Goal: Download file/media

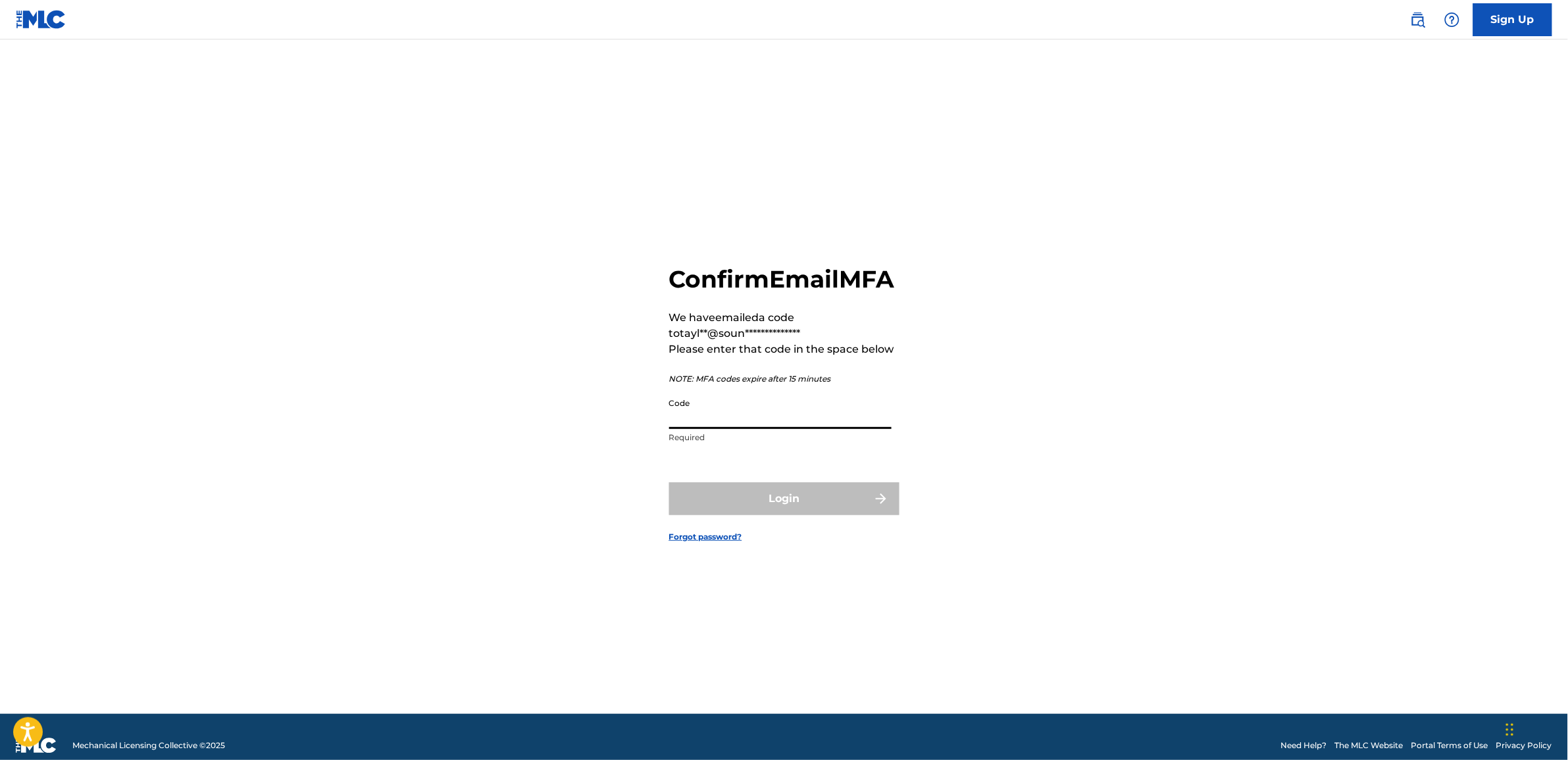
click at [672, 429] on input "Code" at bounding box center [781, 410] width 222 height 38
paste input "286733"
type input "286733"
click at [790, 511] on button "Login" at bounding box center [784, 498] width 230 height 33
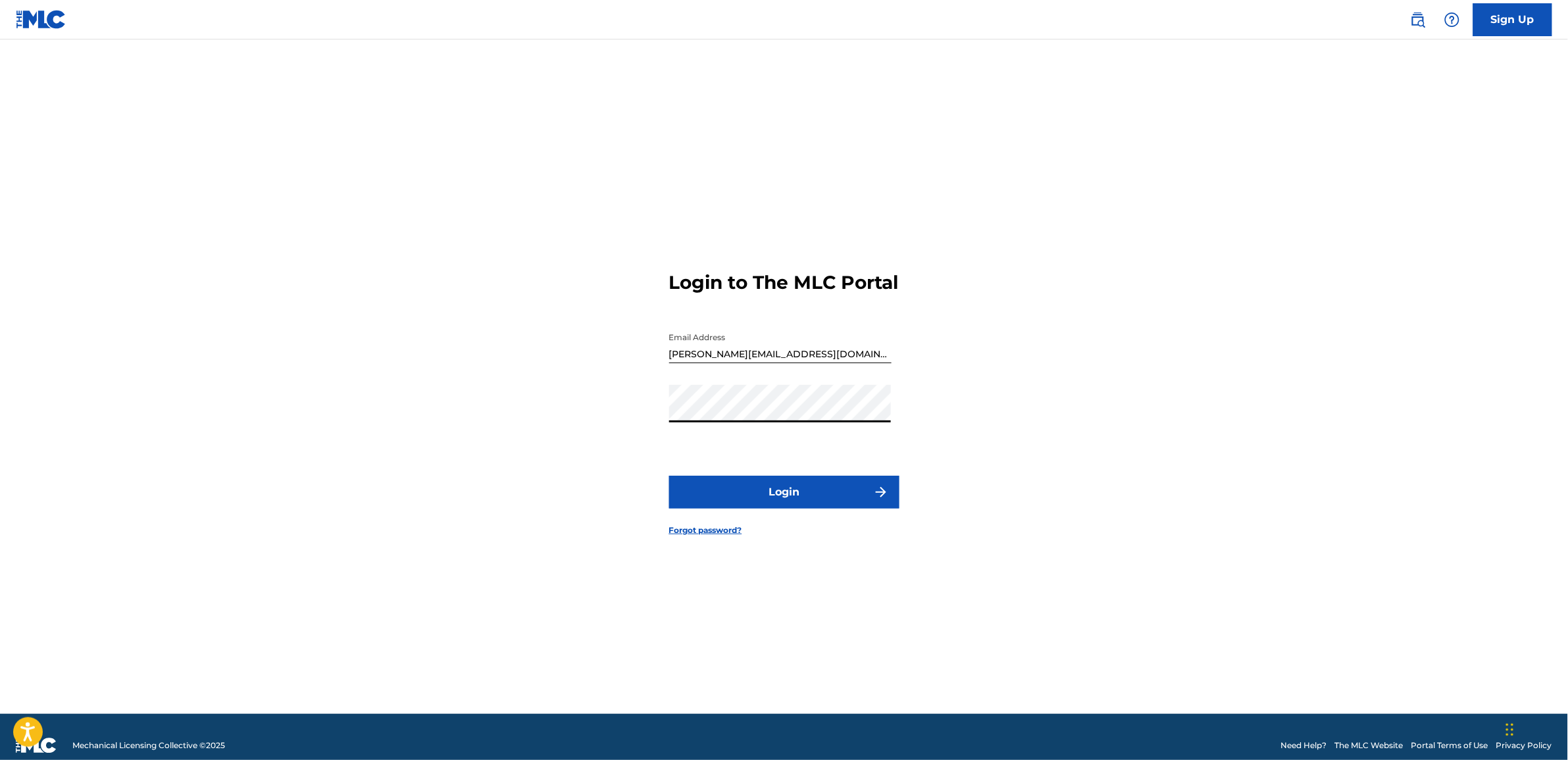
click at [576, 442] on div "Login to The MLC Portal Email Address [PERSON_NAME][EMAIL_ADDRESS][DOMAIN_NAME]…" at bounding box center [784, 394] width 921 height 642
click at [747, 501] on button "Login" at bounding box center [784, 492] width 230 height 33
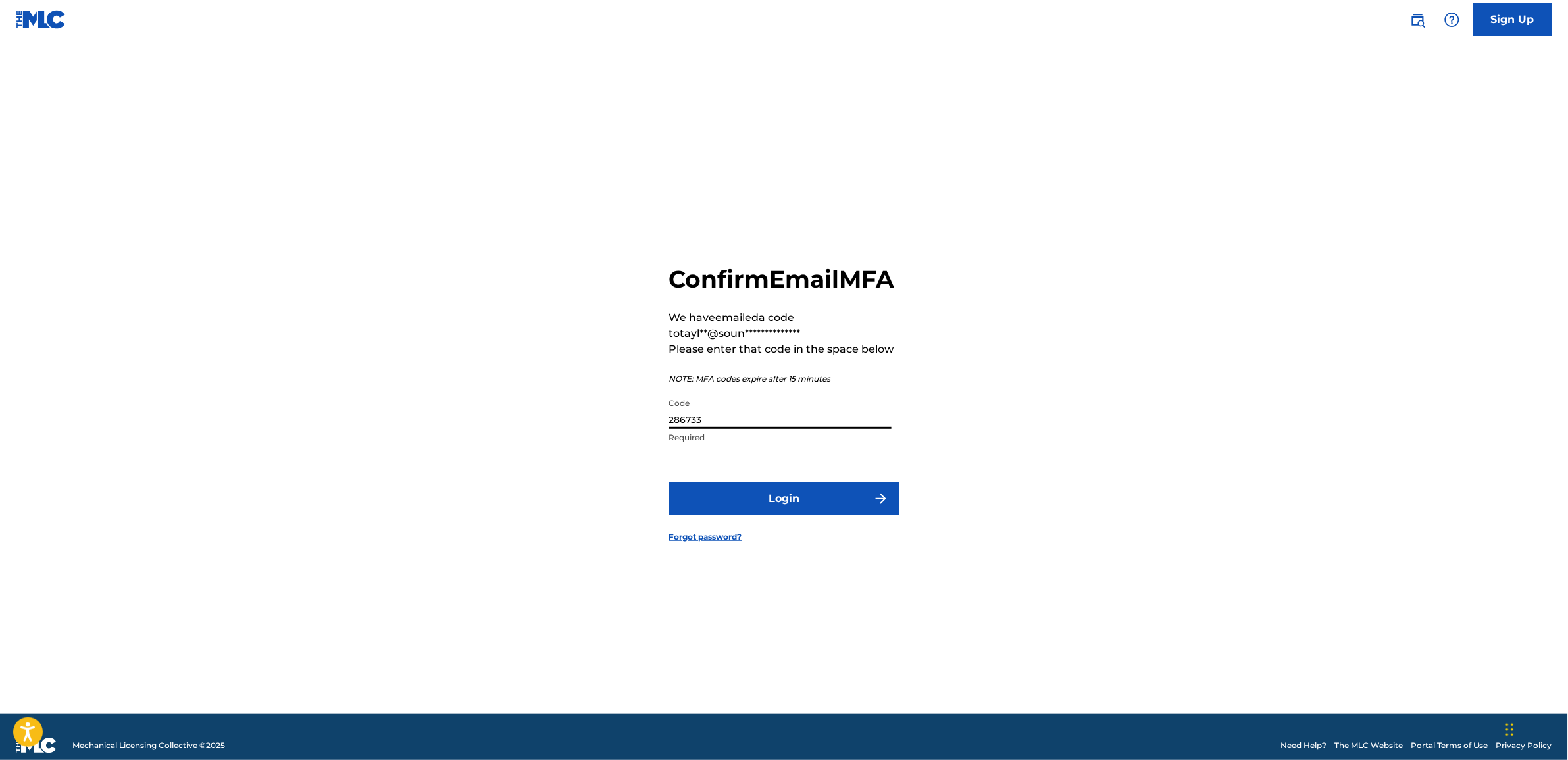
drag, startPoint x: 709, startPoint y: 422, endPoint x: 662, endPoint y: 439, distance: 50.0
click at [662, 436] on div "**********" at bounding box center [784, 394] width 921 height 642
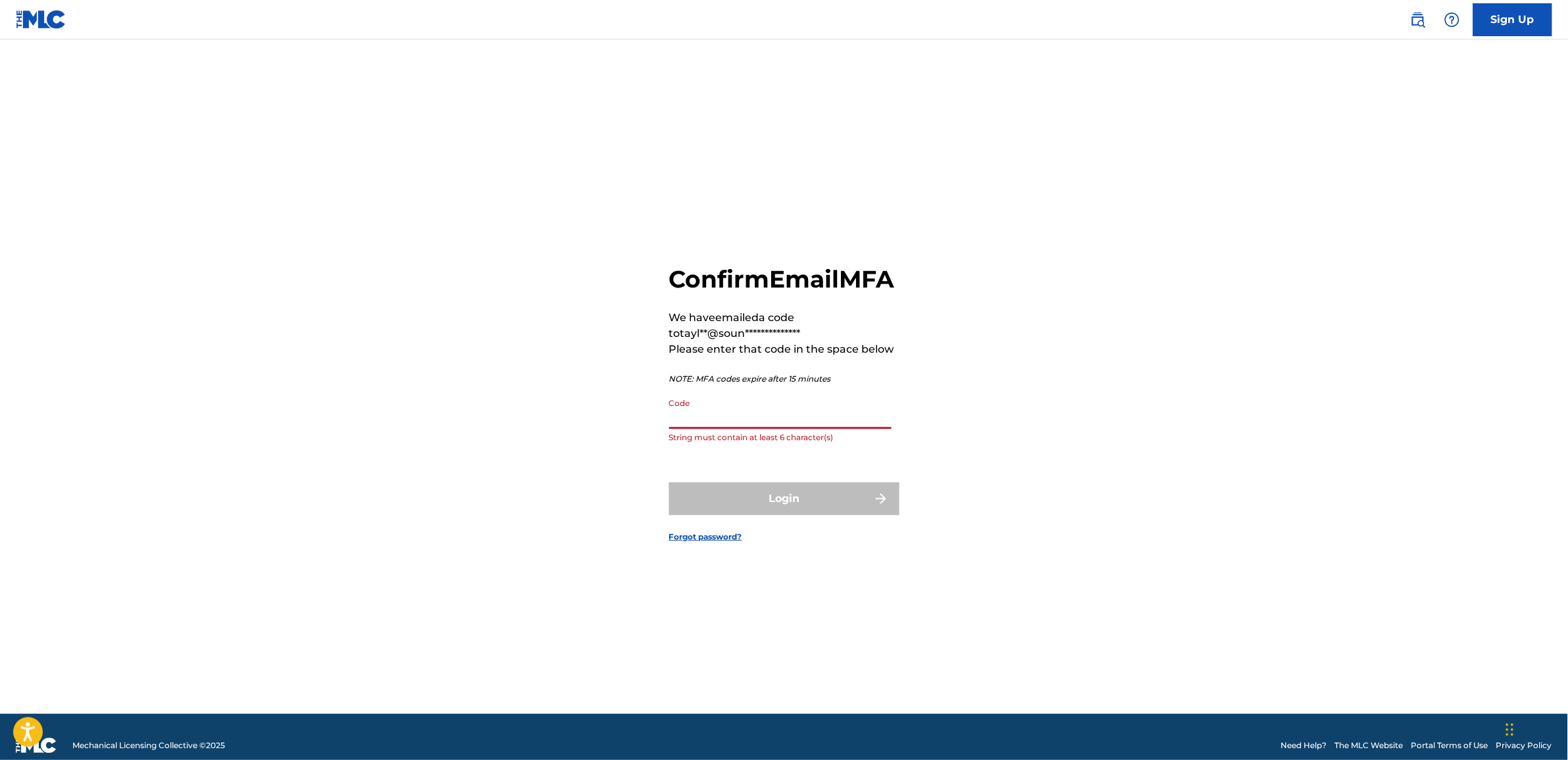
click at [683, 424] on input "Code" at bounding box center [781, 410] width 222 height 38
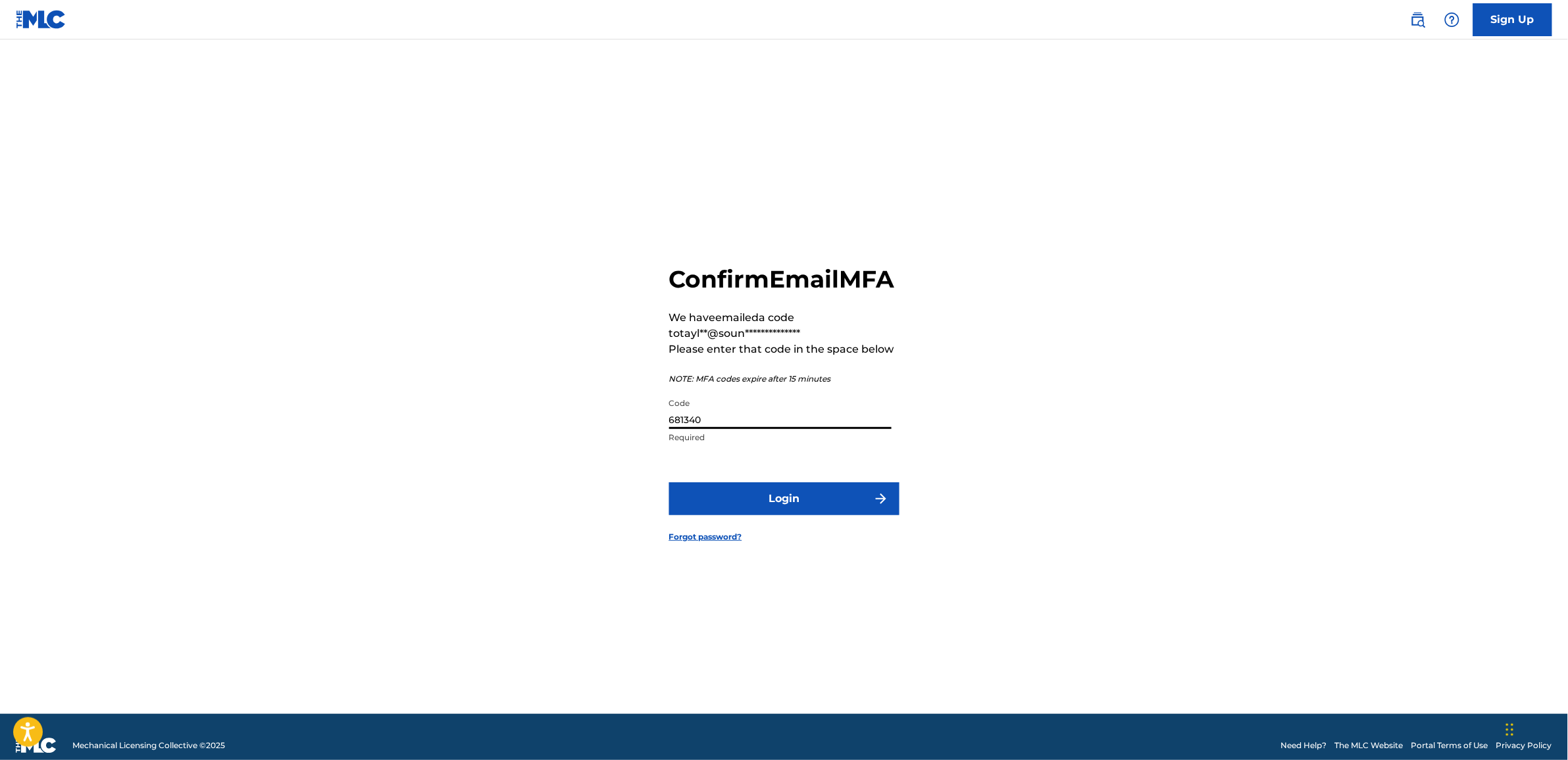
type input "681340"
click at [713, 515] on button "Login" at bounding box center [784, 498] width 230 height 33
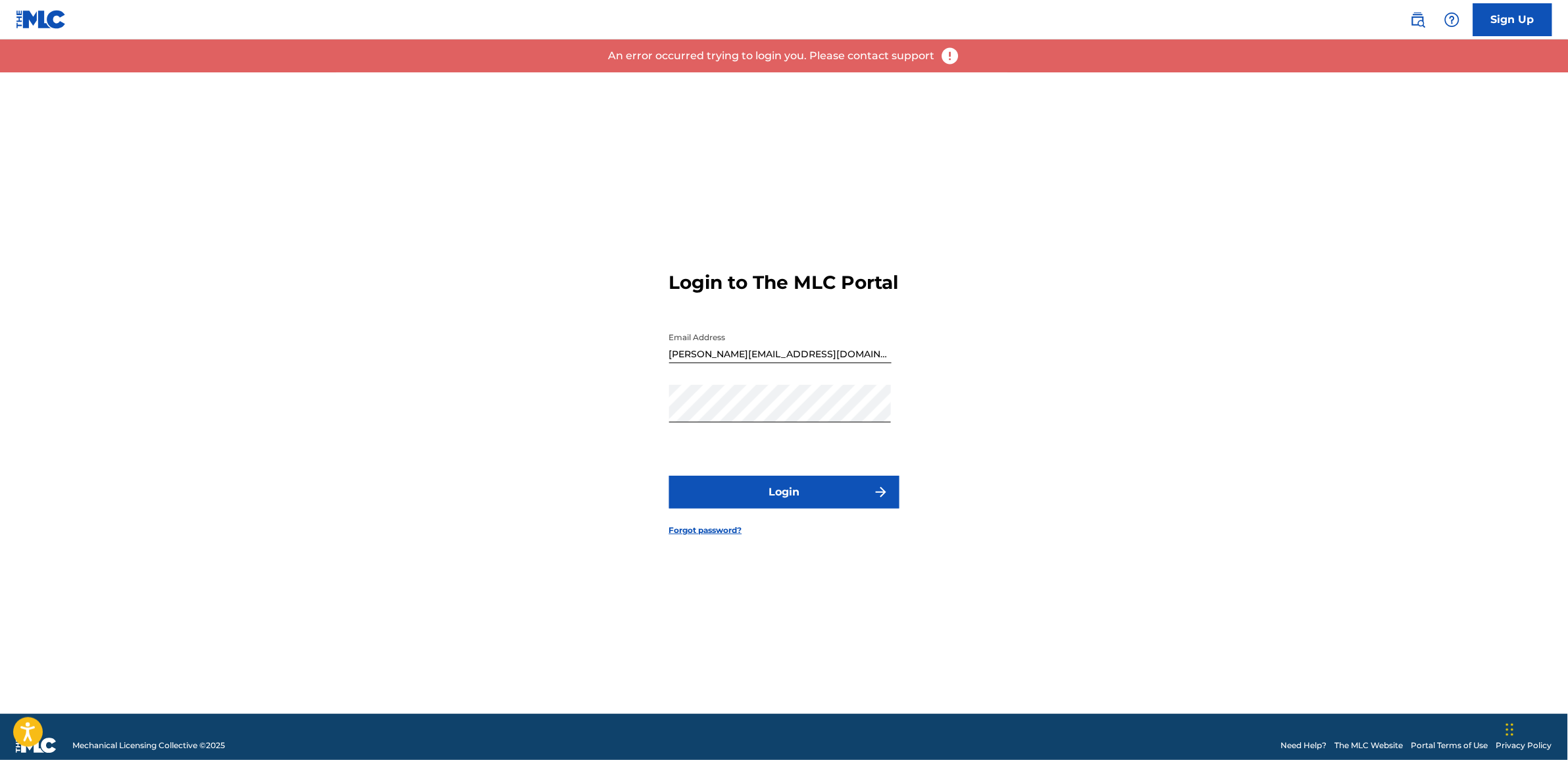
click at [23, 15] on img at bounding box center [41, 19] width 51 height 19
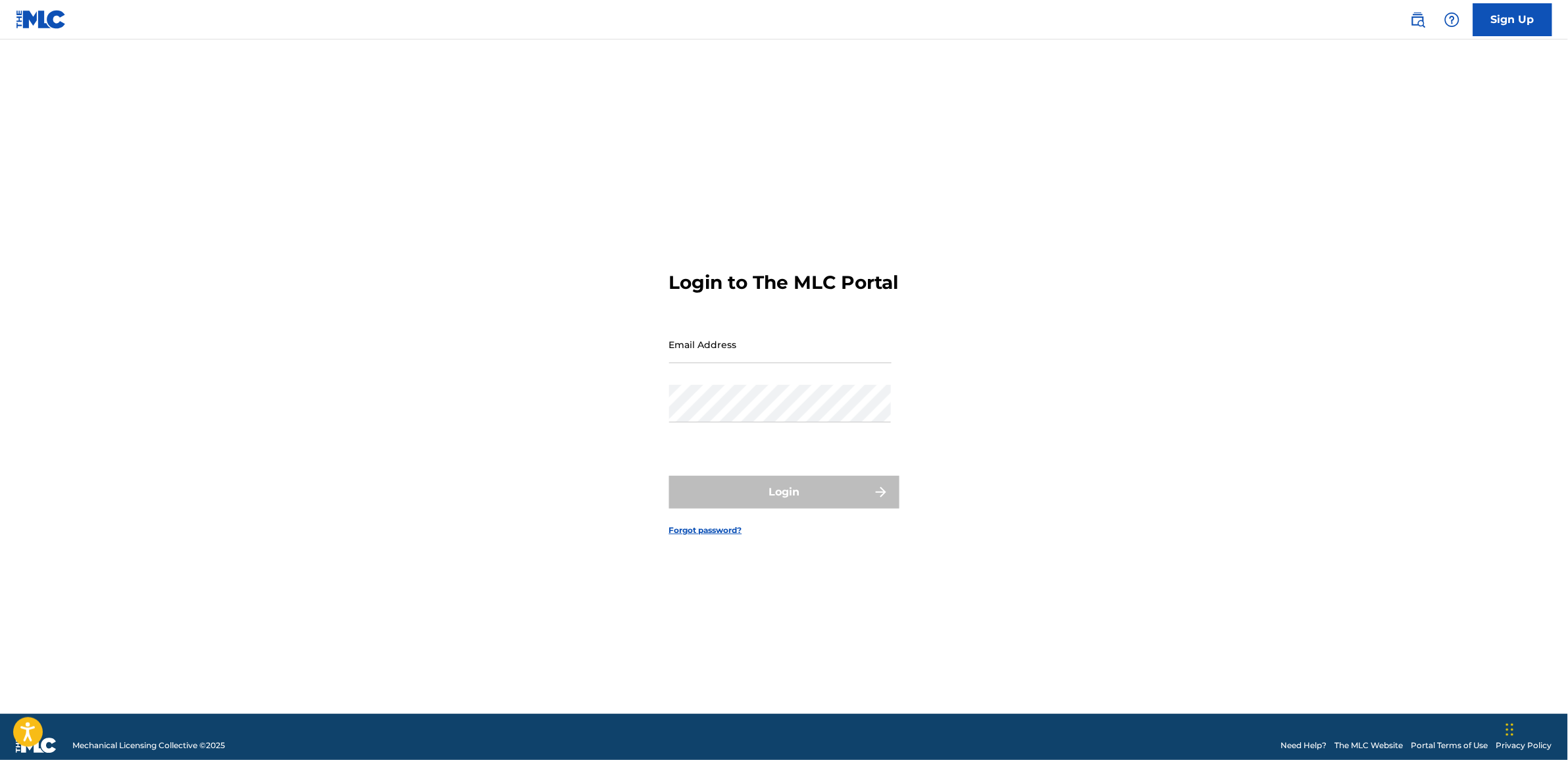
click at [708, 354] on input "Email Address" at bounding box center [781, 344] width 222 height 38
paste input "[PERSON_NAME][EMAIL_ADDRESS][DOMAIN_NAME]"
type input "[PERSON_NAME][EMAIL_ADDRESS][DOMAIN_NAME]"
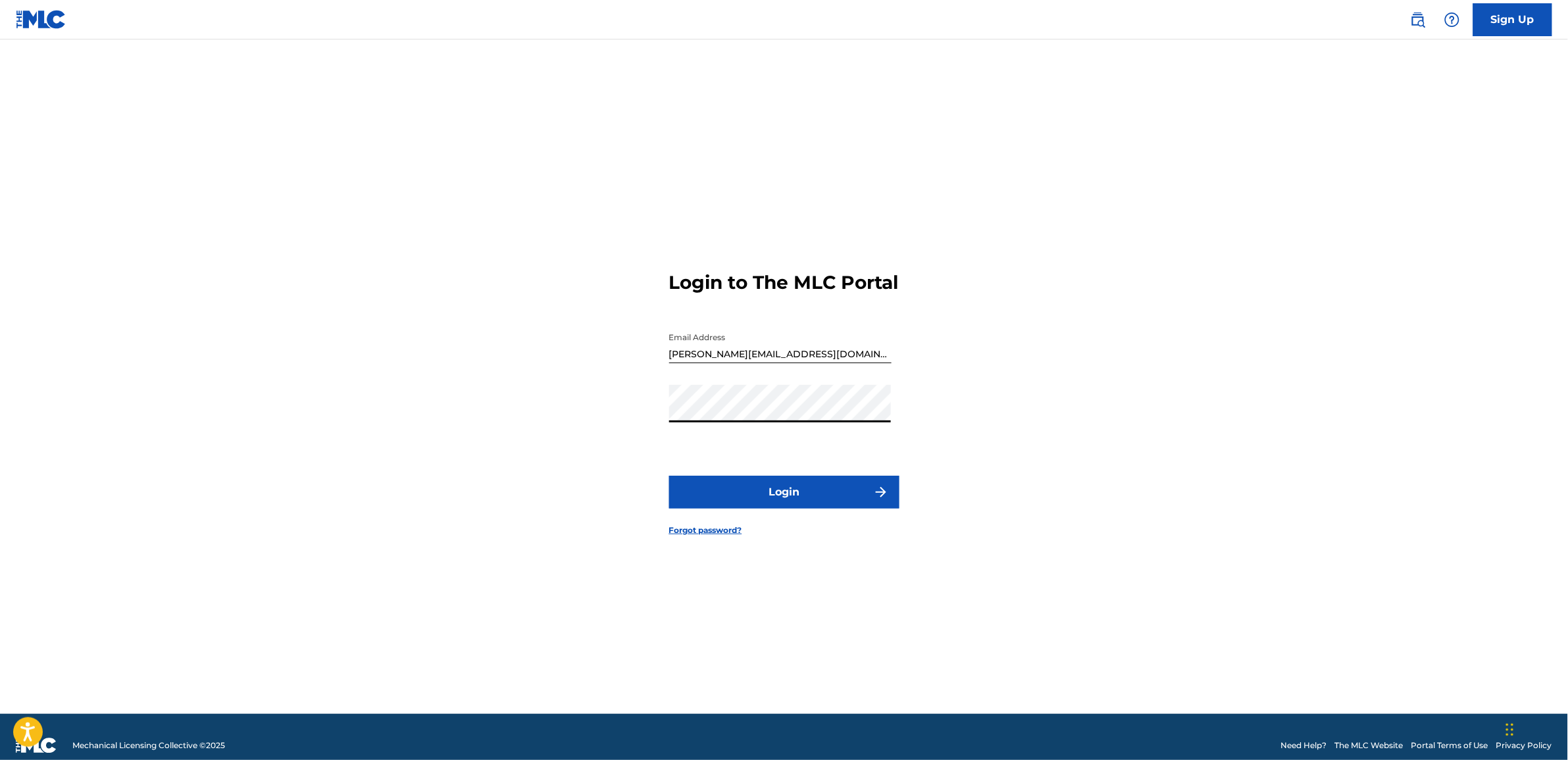
click button "Login"
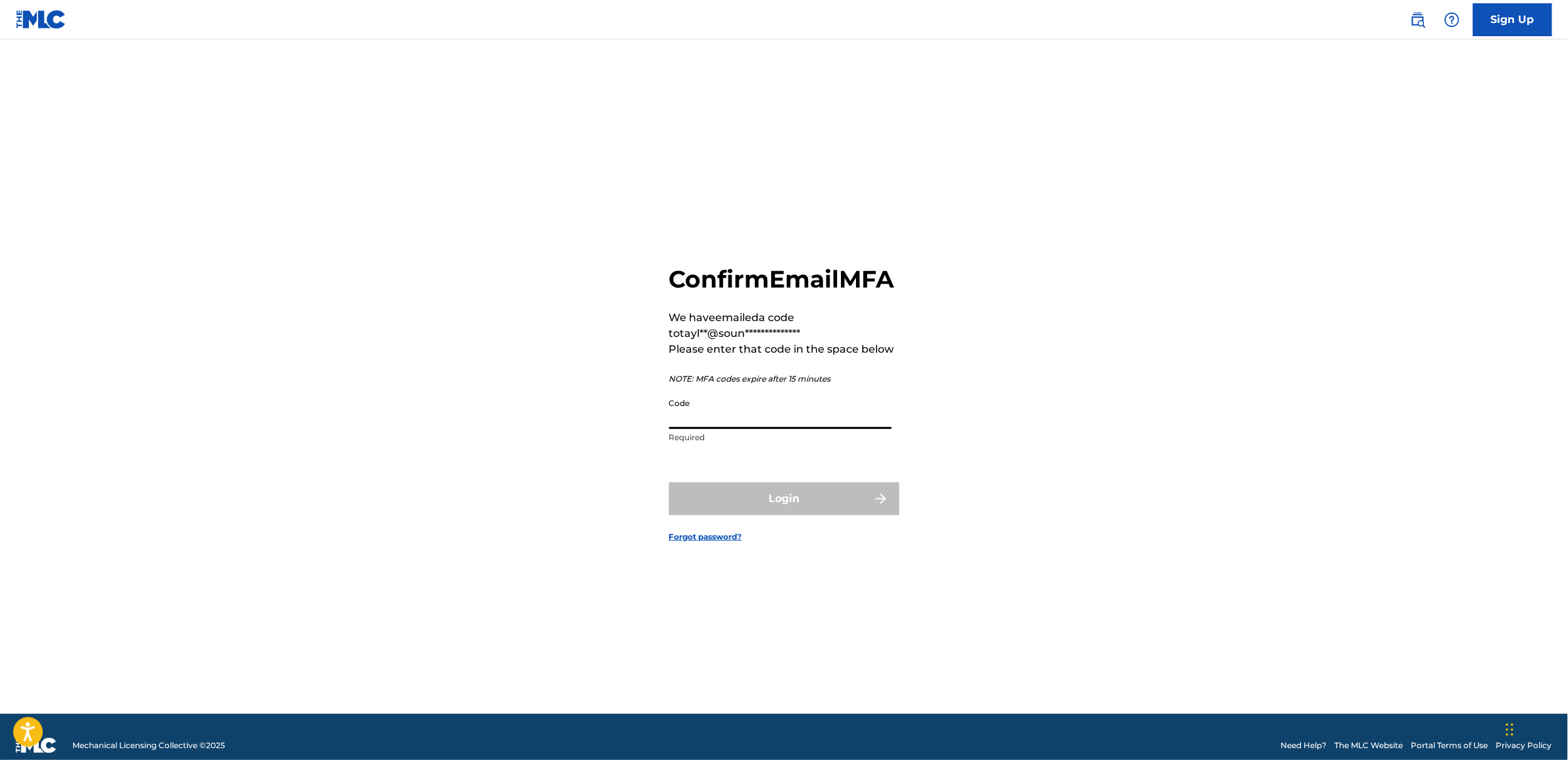
click input "Code"
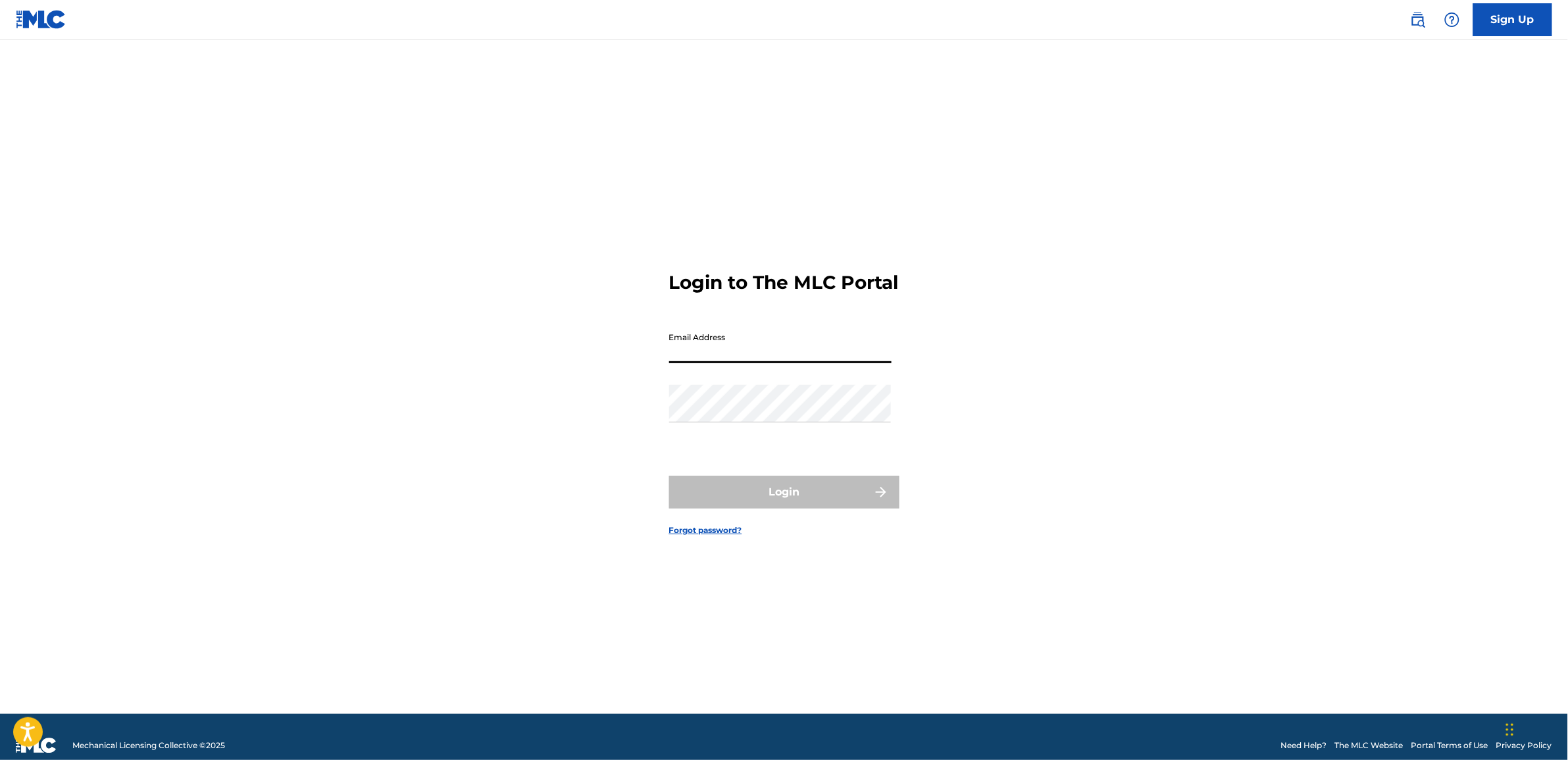
click at [687, 361] on input "Email Address" at bounding box center [781, 344] width 222 height 38
paste input "[PERSON_NAME][EMAIL_ADDRESS][DOMAIN_NAME]"
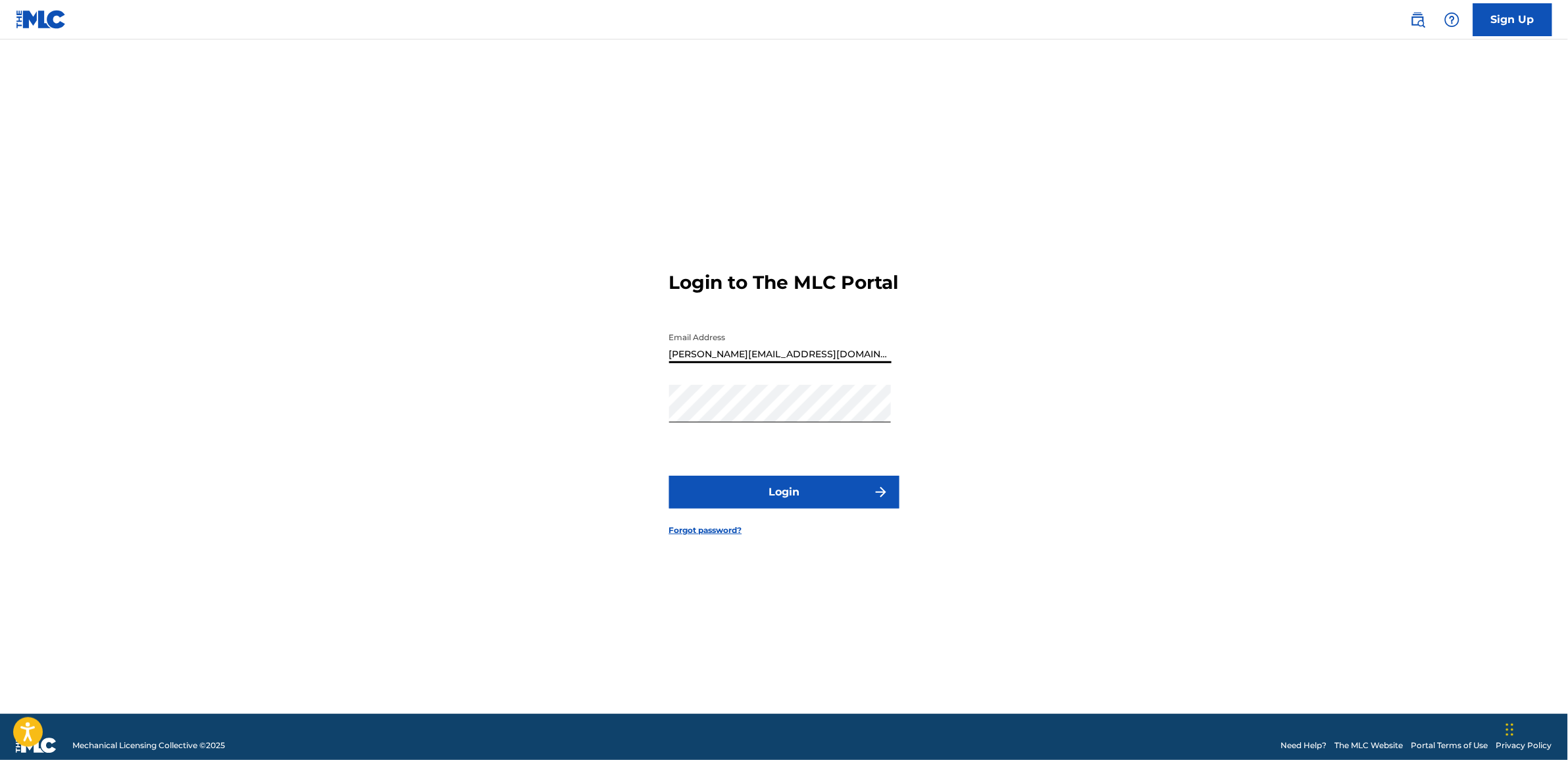
type input "[PERSON_NAME][EMAIL_ADDRESS][DOMAIN_NAME]"
click at [556, 464] on div "Login to The MLC Portal Email Address taylor@soundroyalties.com Password Login …" at bounding box center [784, 394] width 921 height 642
click at [693, 498] on button "Login" at bounding box center [784, 492] width 230 height 33
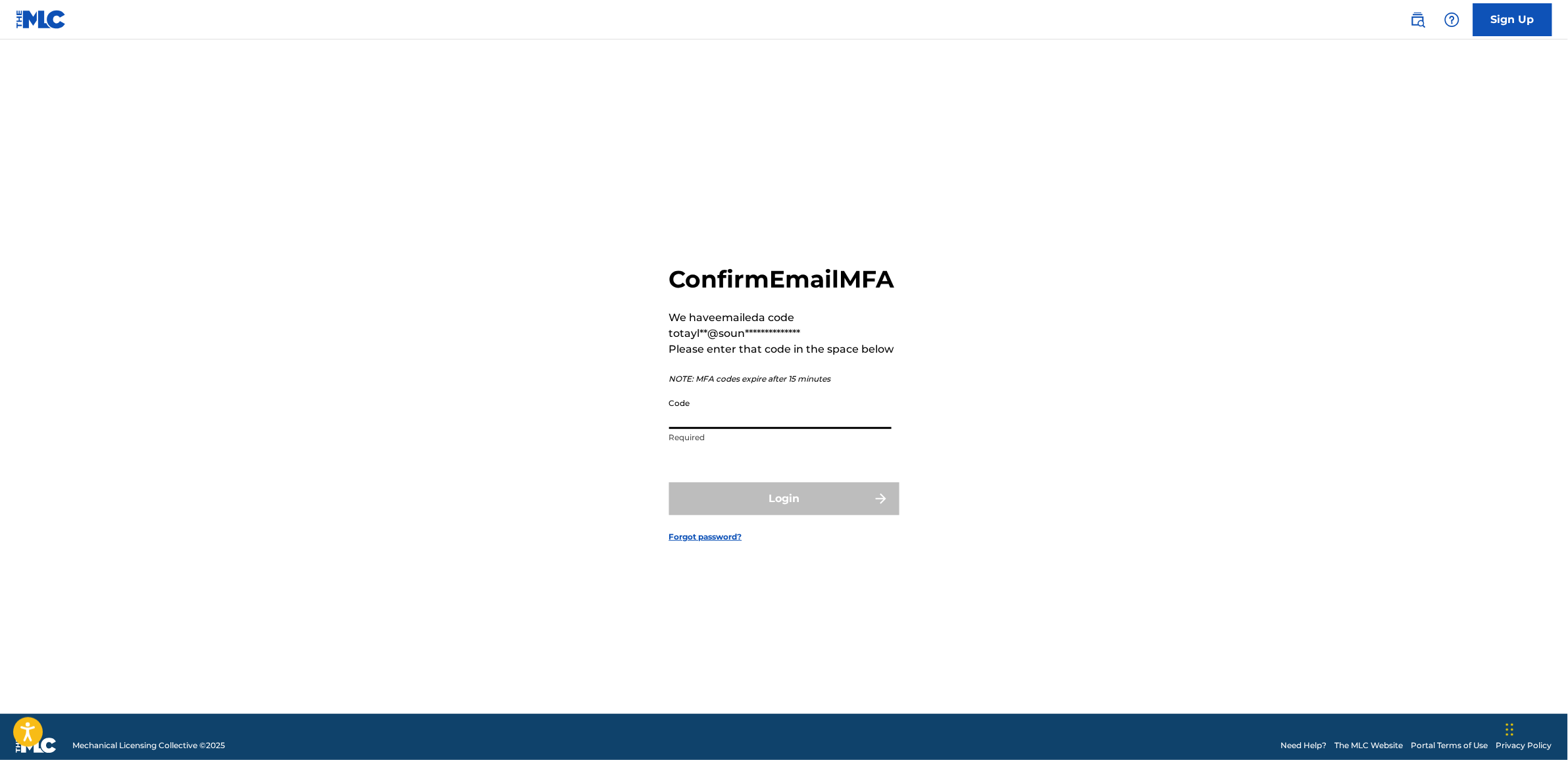
drag, startPoint x: 686, startPoint y: 418, endPoint x: 640, endPoint y: 439, distance: 50.6
click at [640, 439] on div "**********" at bounding box center [784, 394] width 921 height 642
paste input "Rocknroll11!"
type input "Rocknroll11!"
drag, startPoint x: 752, startPoint y: 428, endPoint x: 619, endPoint y: 436, distance: 133.2
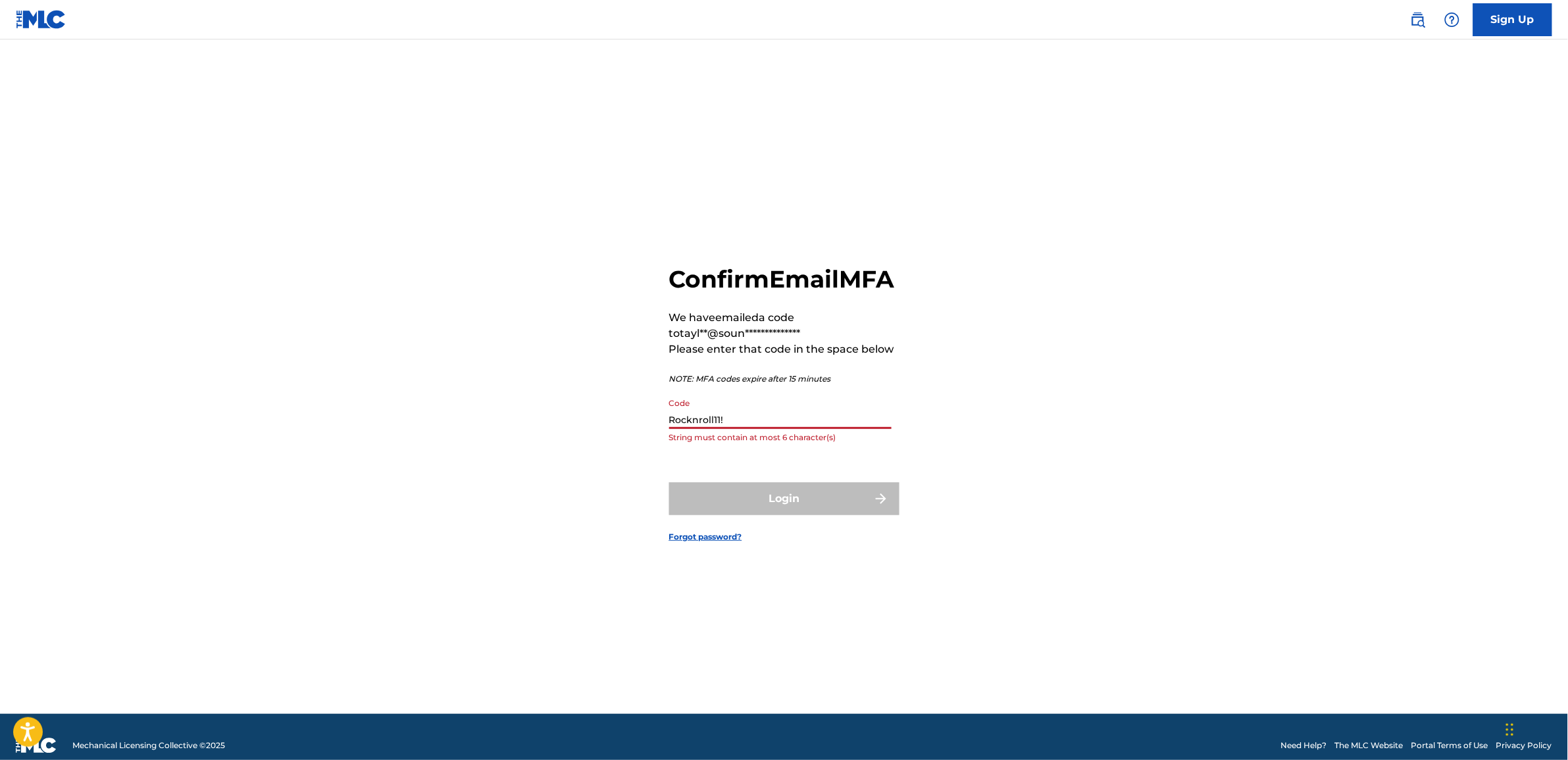
click at [619, 436] on div "**********" at bounding box center [784, 394] width 921 height 642
click at [696, 429] on input "Code" at bounding box center [781, 410] width 222 height 38
click at [677, 429] on input "Code" at bounding box center [781, 410] width 222 height 38
paste input "277383"
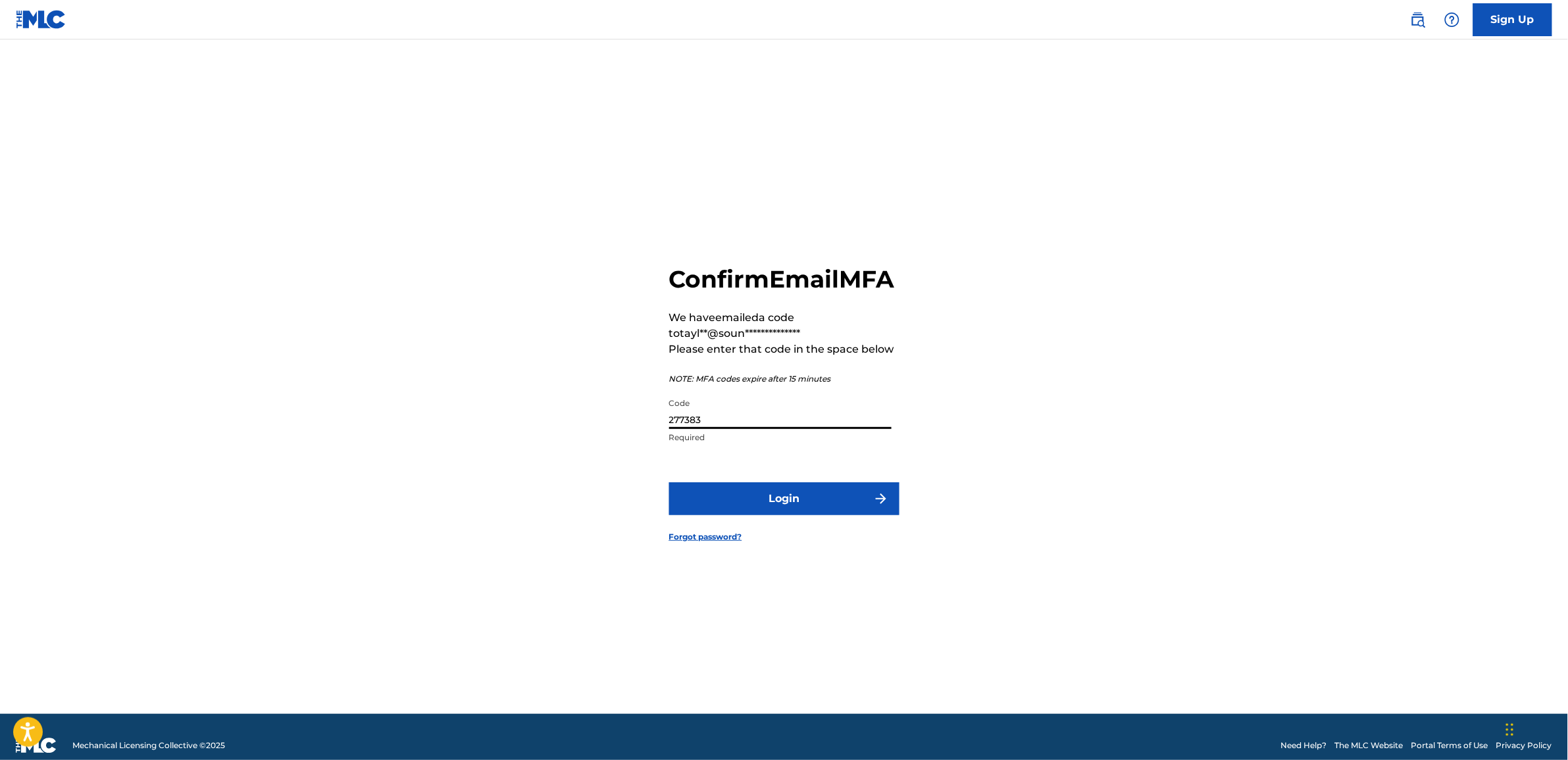
type input "277383"
click at [754, 515] on button "Login" at bounding box center [784, 498] width 230 height 33
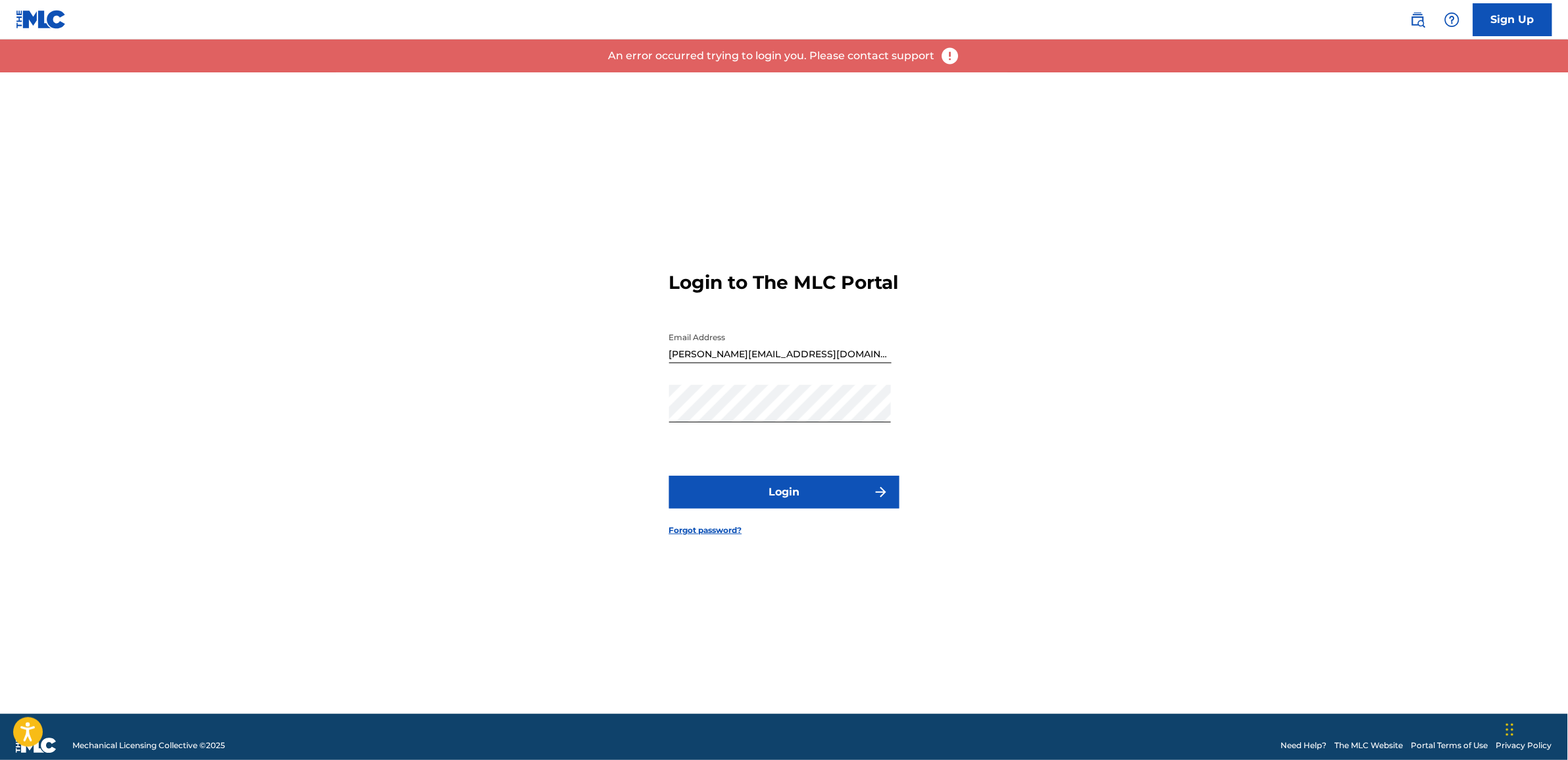
click at [946, 60] on img at bounding box center [950, 56] width 20 height 20
click at [950, 49] on img at bounding box center [950, 56] width 20 height 20
click at [949, 56] on img at bounding box center [950, 56] width 20 height 20
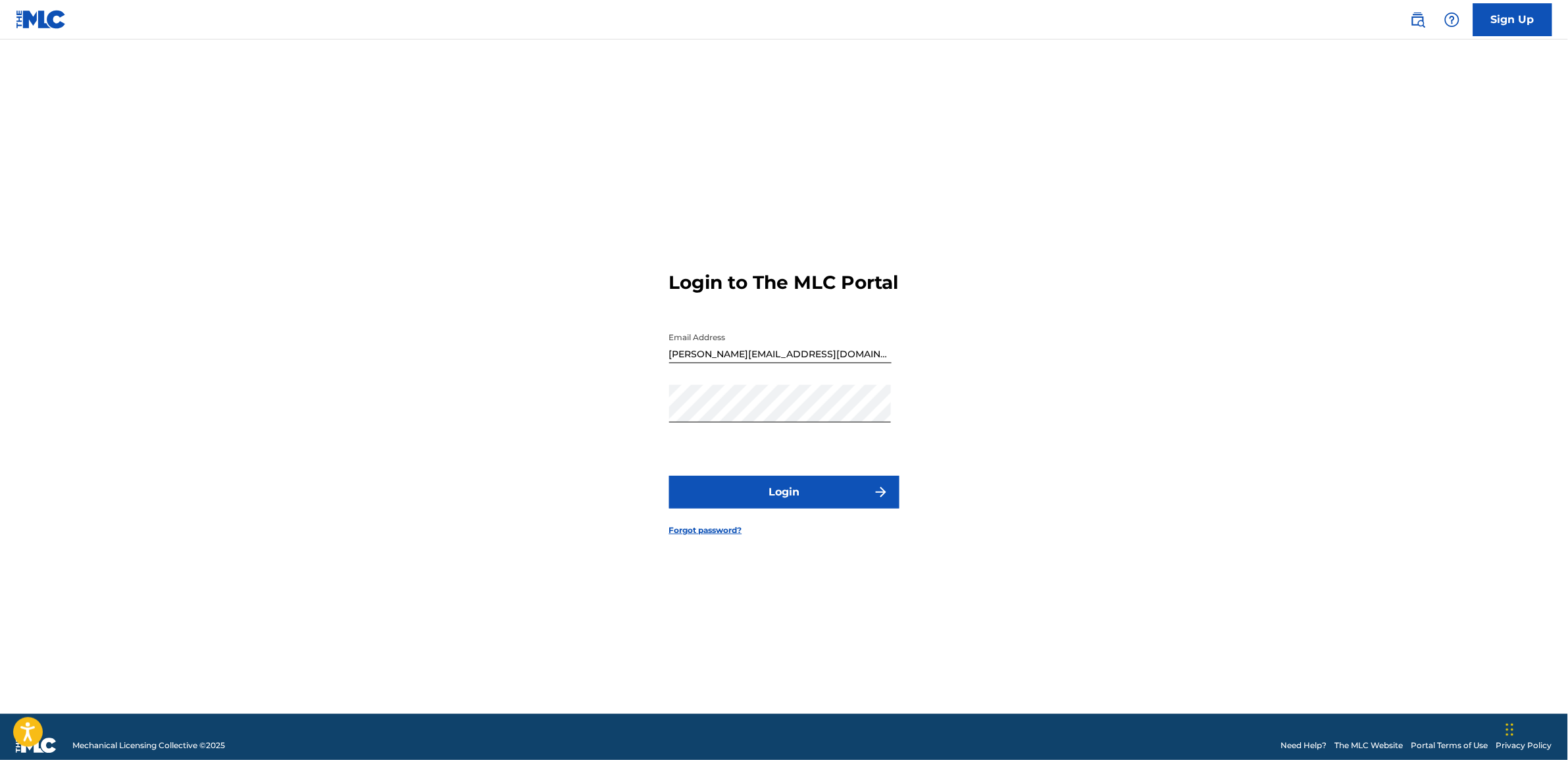
click at [1506, 17] on link "Sign Up" at bounding box center [1512, 20] width 79 height 33
paste input "[PERSON_NAME][EMAIL_ADDRESS][DOMAIN_NAME]"
type input "[PERSON_NAME][EMAIL_ADDRESS][DOMAIN_NAME]"
click at [747, 508] on button "Login" at bounding box center [784, 492] width 230 height 33
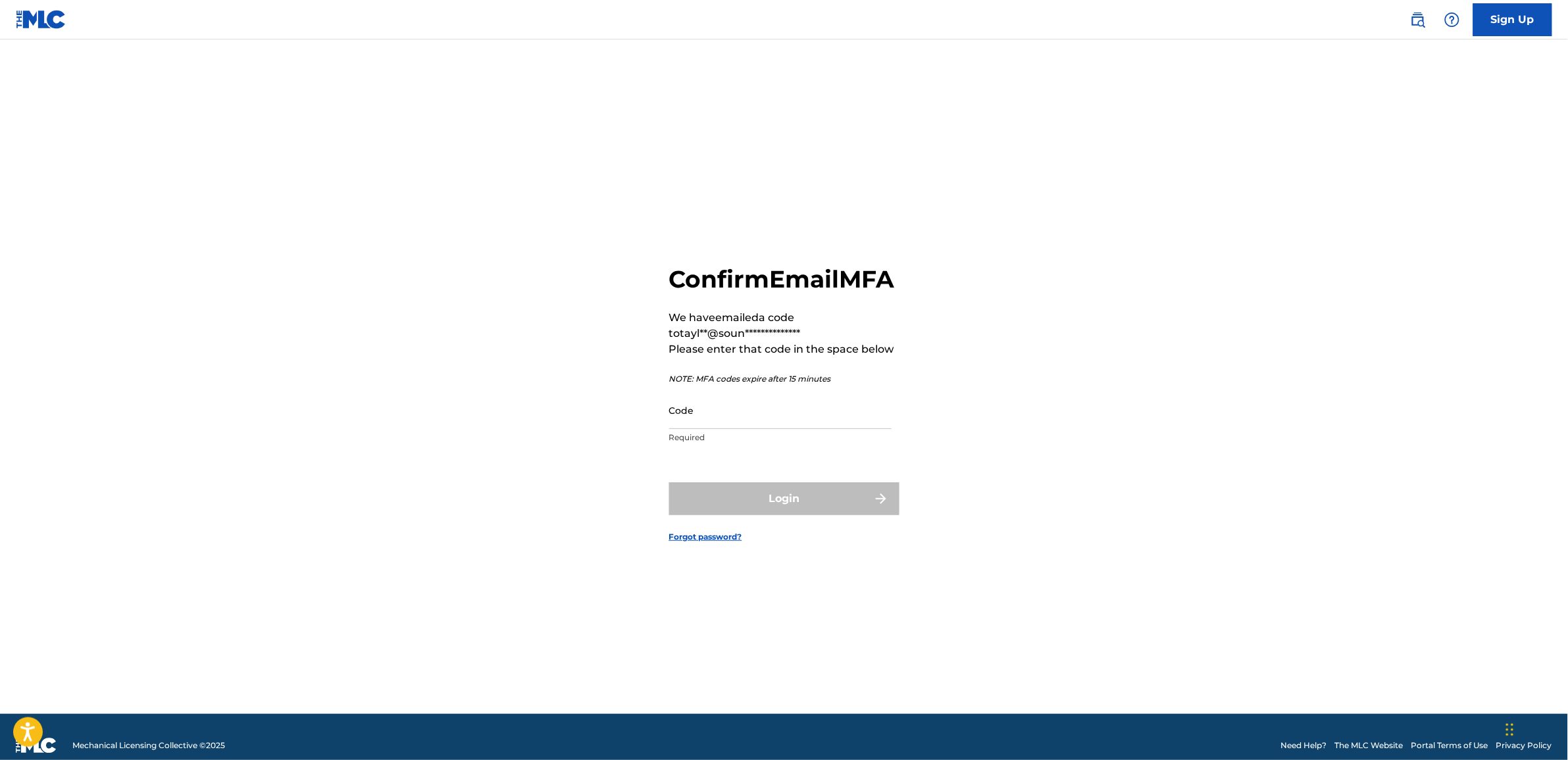
click at [702, 429] on input "Code" at bounding box center [781, 410] width 222 height 38
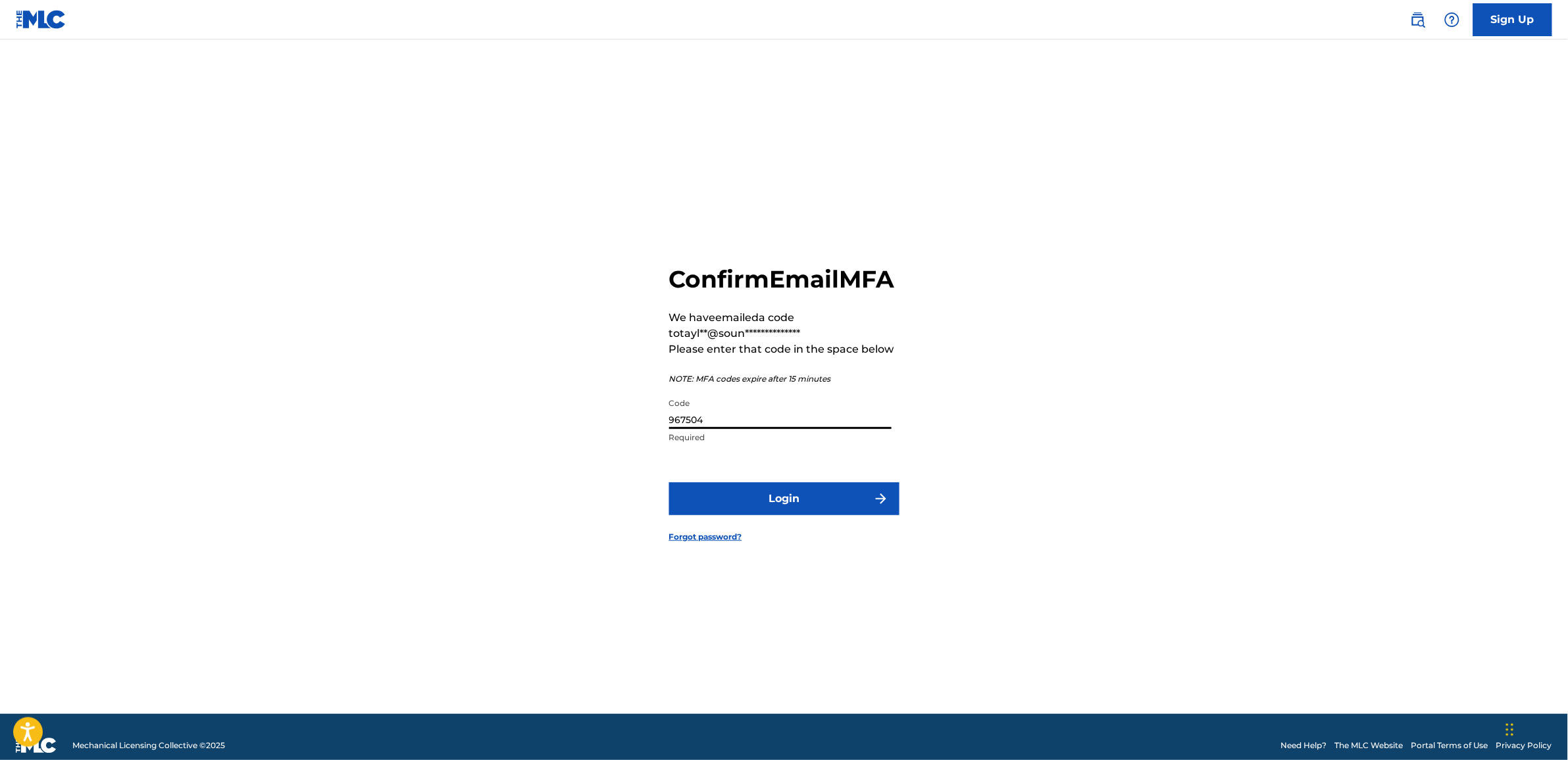
type input "967504"
click at [785, 515] on button "Login" at bounding box center [784, 498] width 230 height 33
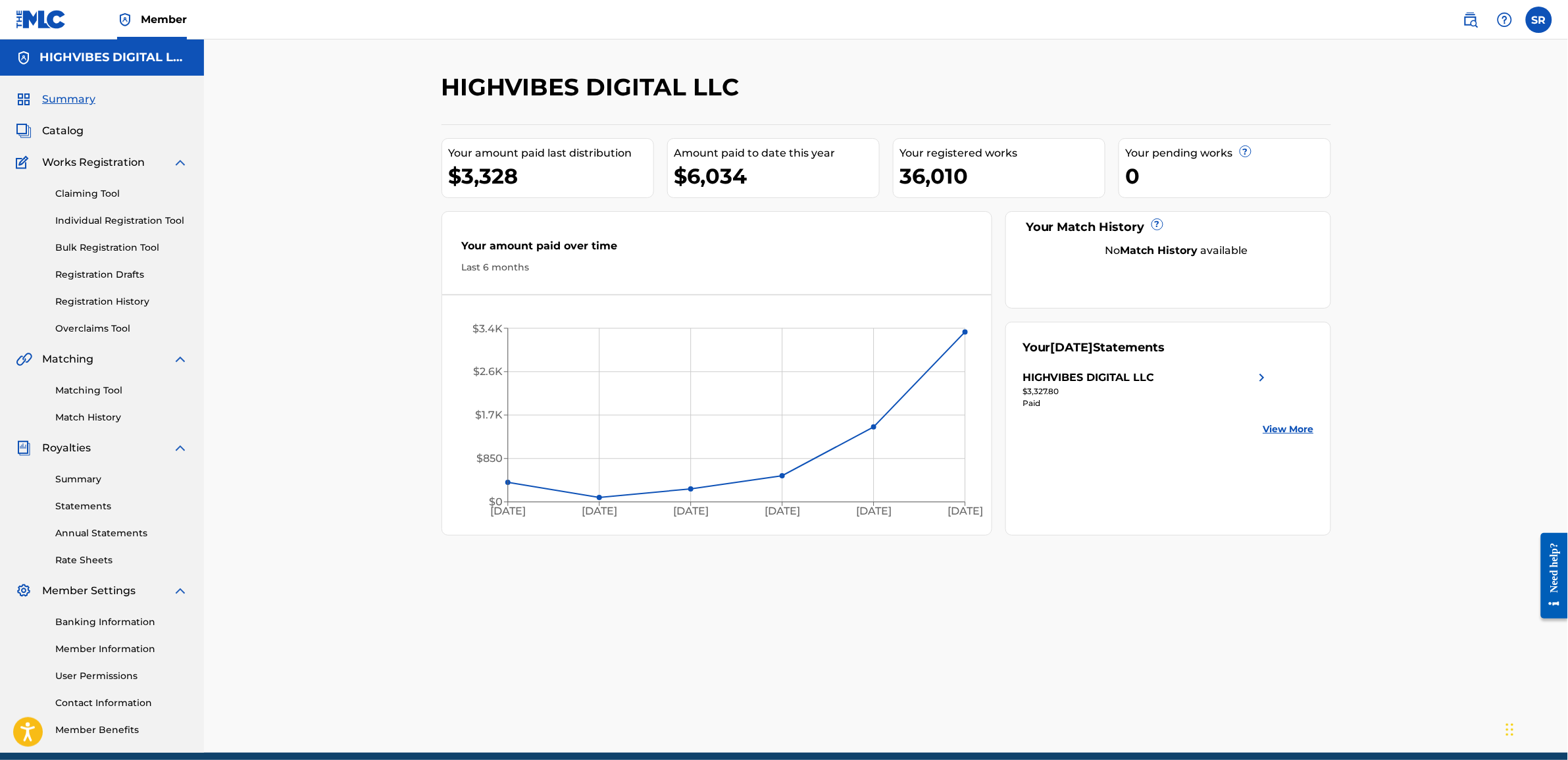
click at [80, 495] on div "Summary Statements Annual Statements Rate Sheets" at bounding box center [102, 512] width 173 height 111
click at [77, 505] on link "Statements" at bounding box center [122, 505] width 133 height 14
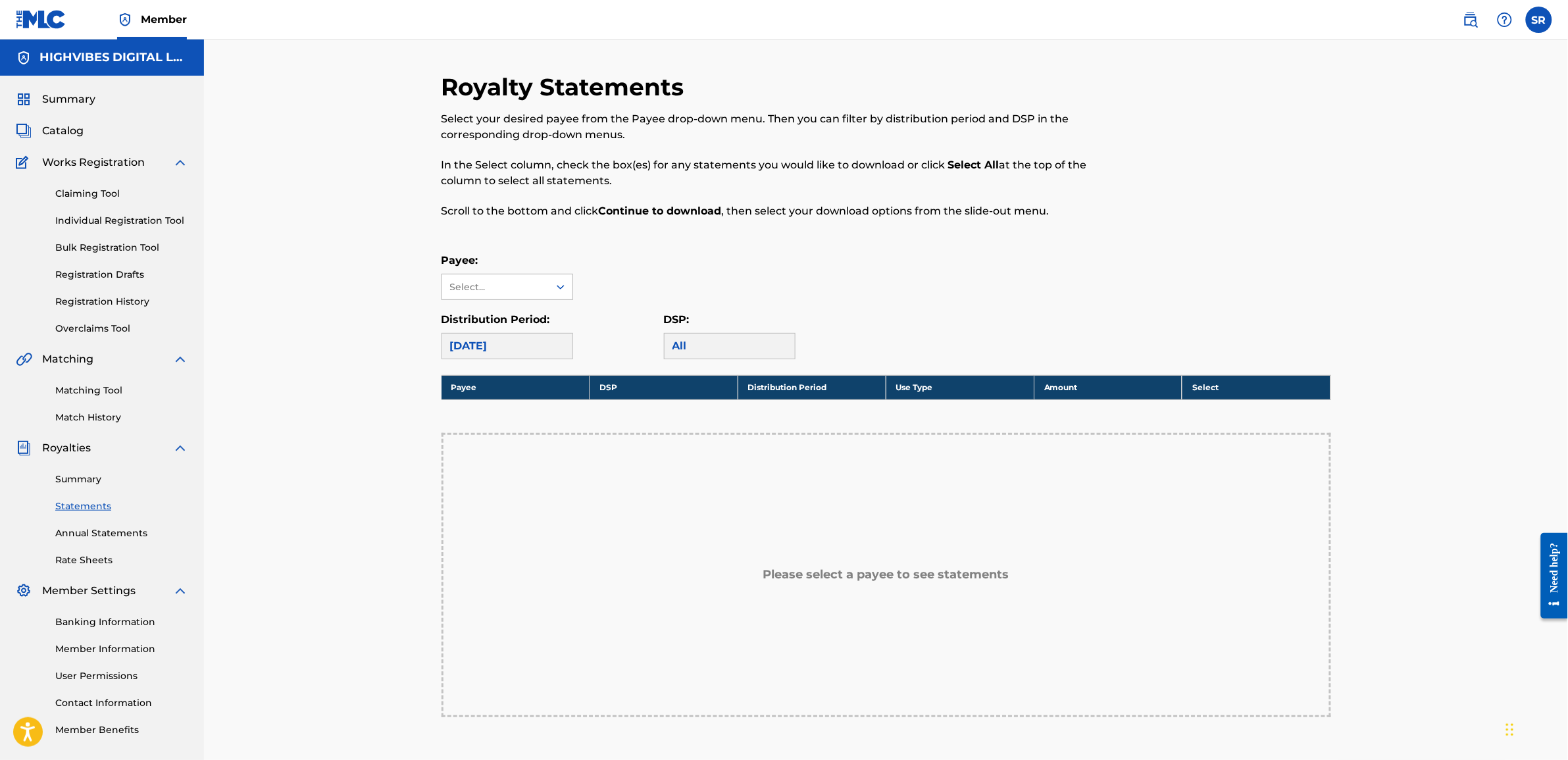
click at [472, 288] on div "Select..." at bounding box center [495, 287] width 90 height 14
click at [473, 320] on div "HIGHVIBES DIGITAL LLC" at bounding box center [507, 324] width 130 height 48
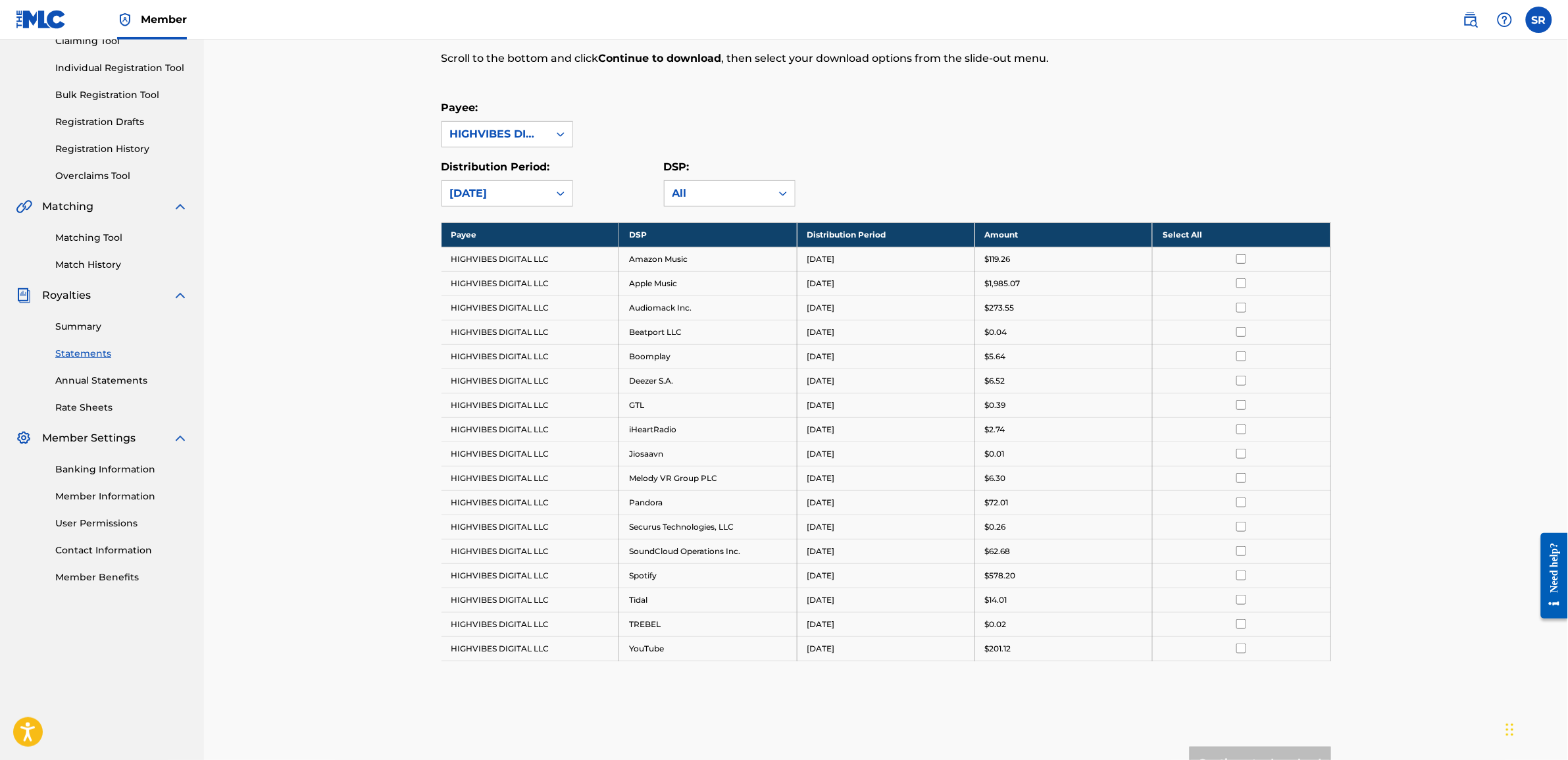
scroll to position [165, 0]
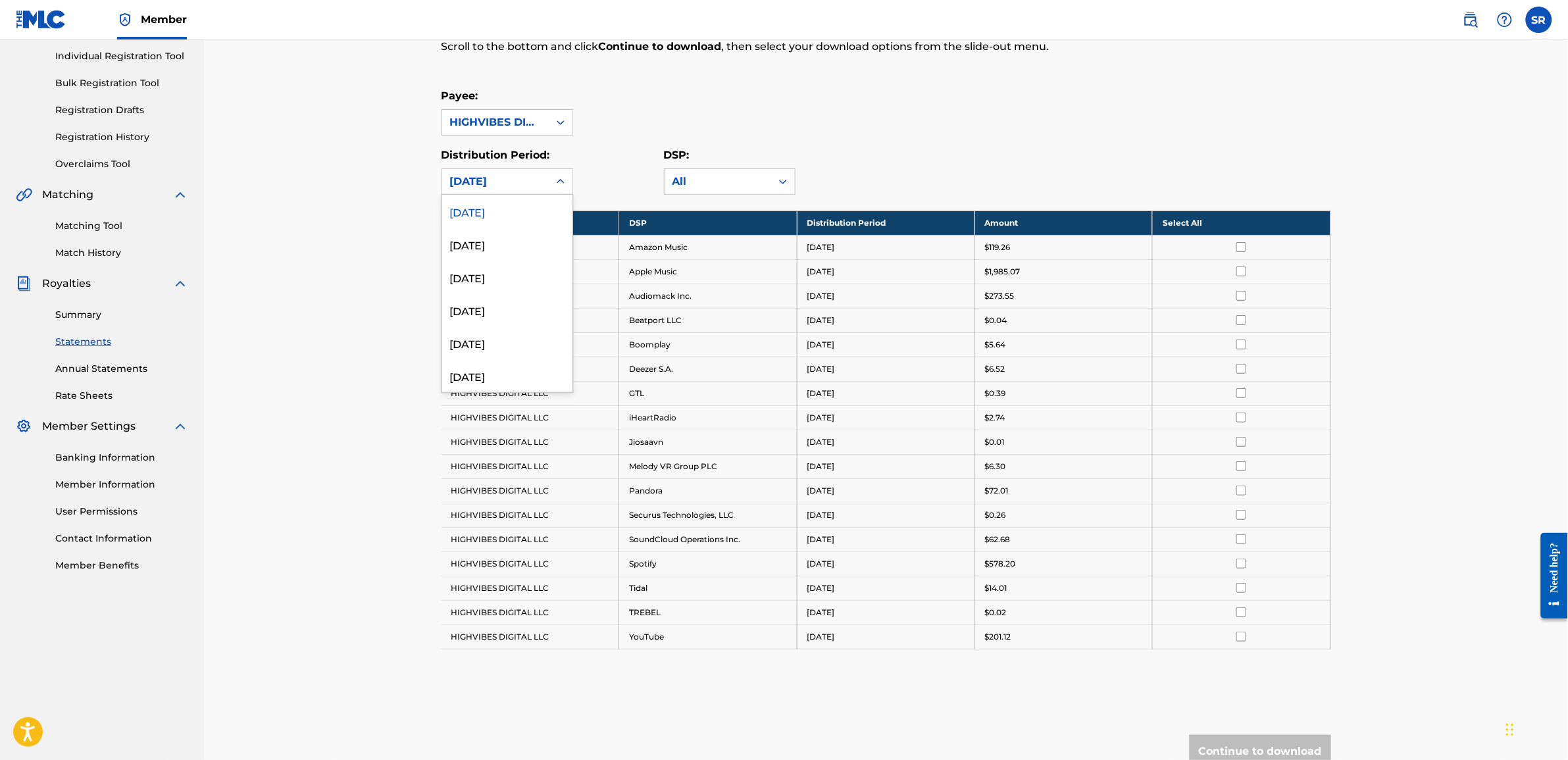
click at [551, 189] on div at bounding box center [560, 181] width 24 height 24
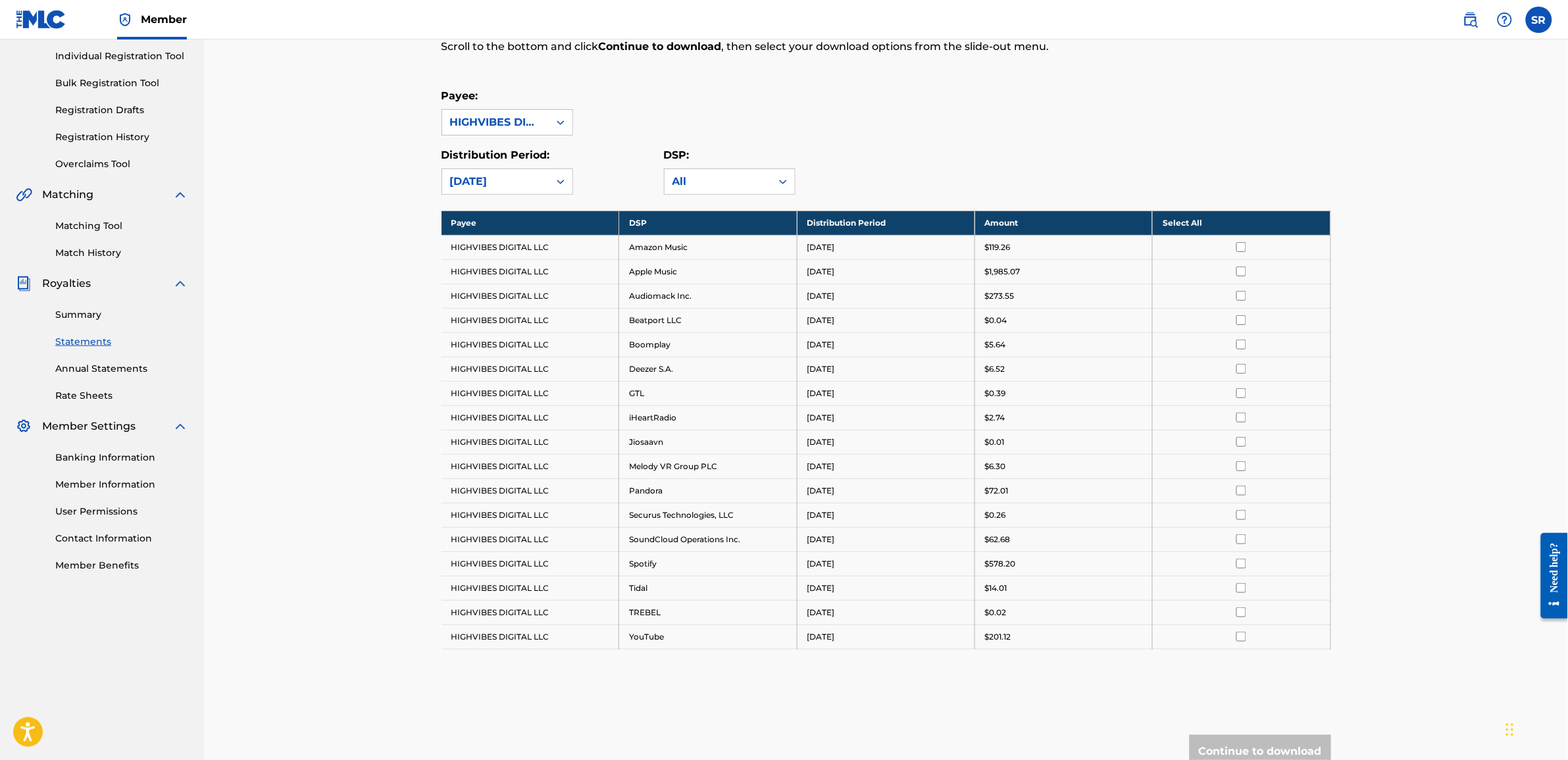
click at [1235, 225] on th "Select All" at bounding box center [1241, 222] width 178 height 24
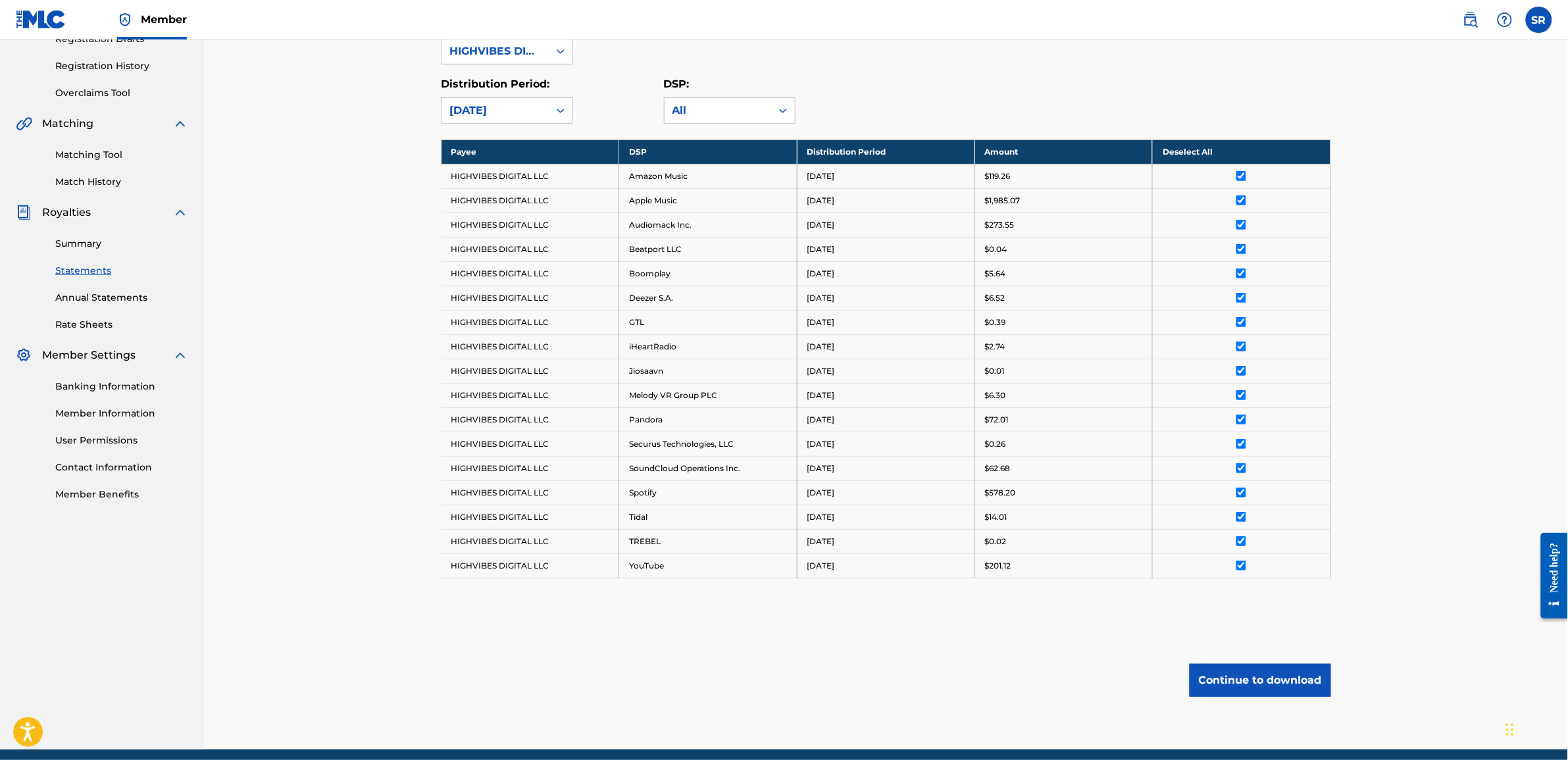
scroll to position [209, 0]
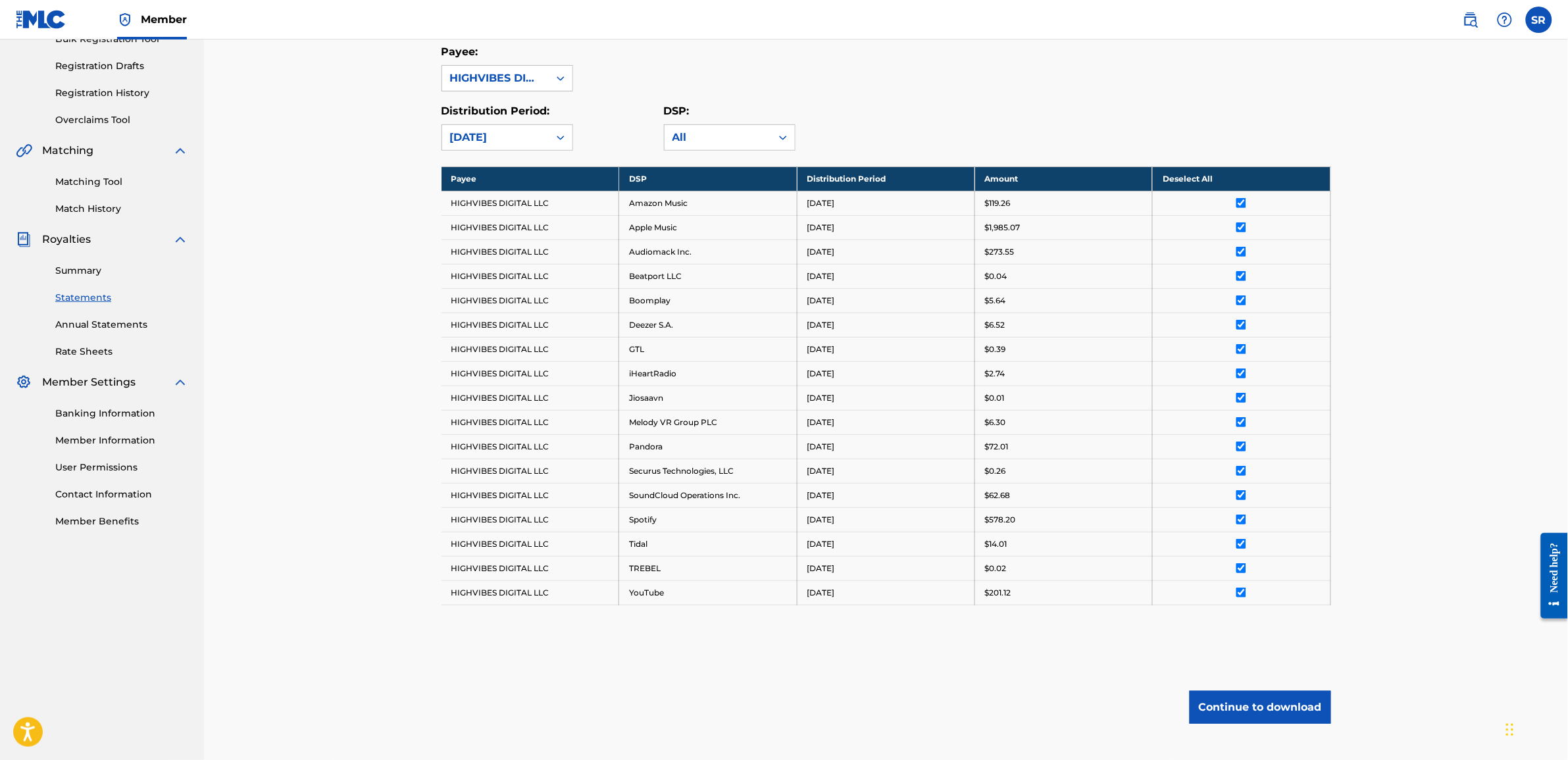
click at [1251, 708] on button "Continue to download" at bounding box center [1261, 707] width 141 height 33
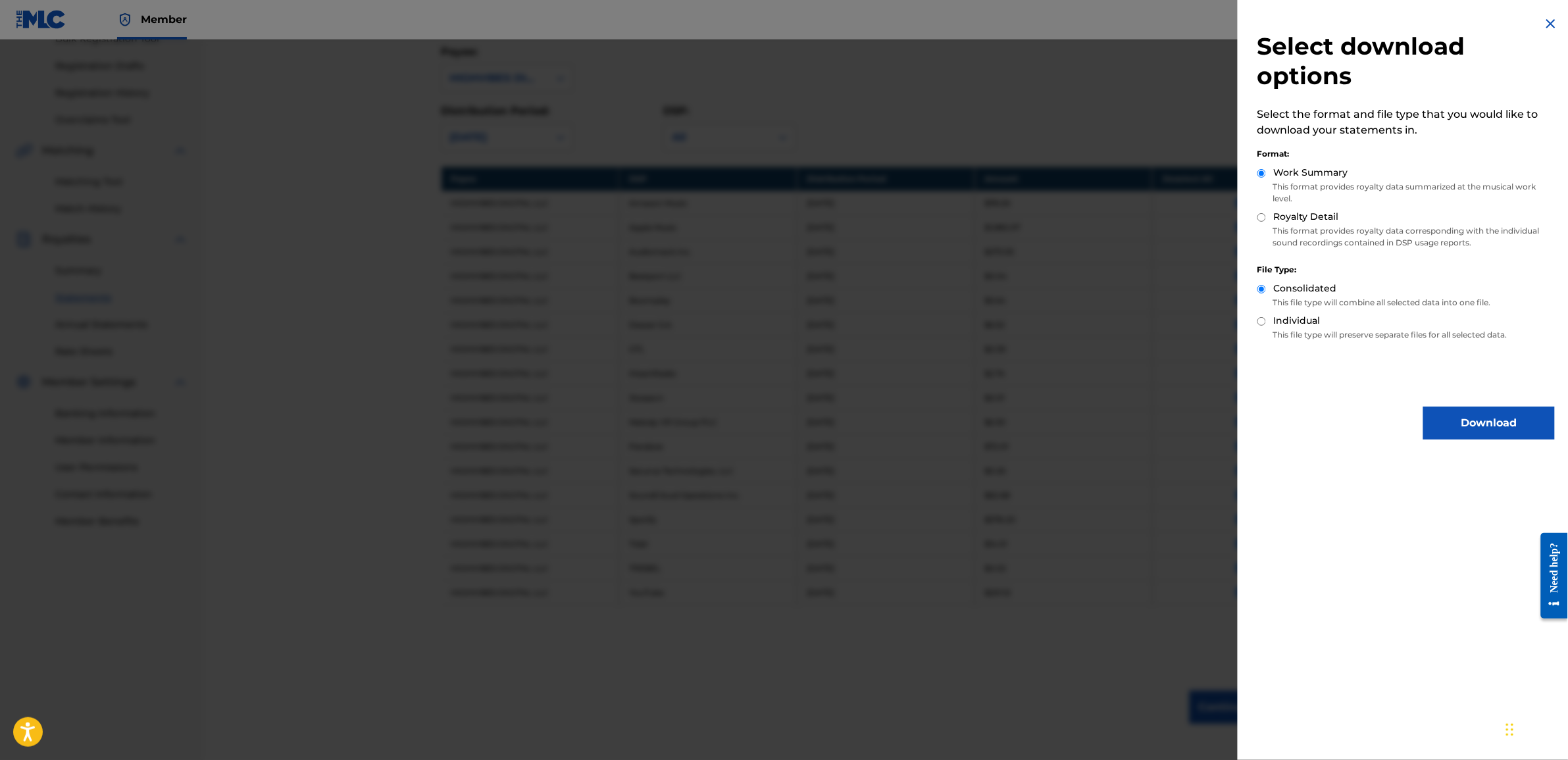
click at [1258, 216] on input "Royalty Detail" at bounding box center [1262, 217] width 9 height 9
radio input "true"
click at [1452, 414] on button "Download" at bounding box center [1489, 423] width 132 height 33
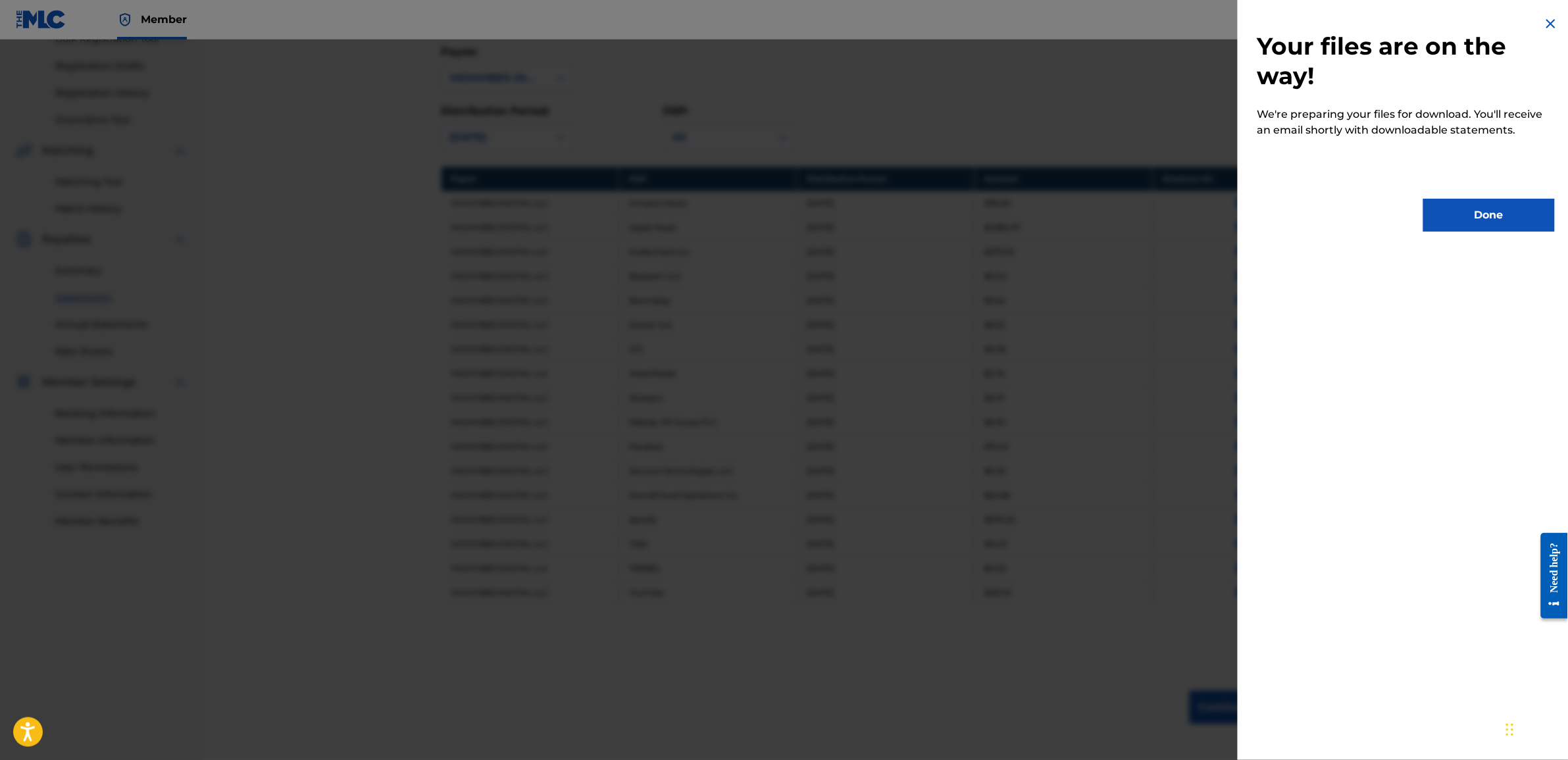
click at [1469, 200] on button "Done" at bounding box center [1489, 215] width 132 height 33
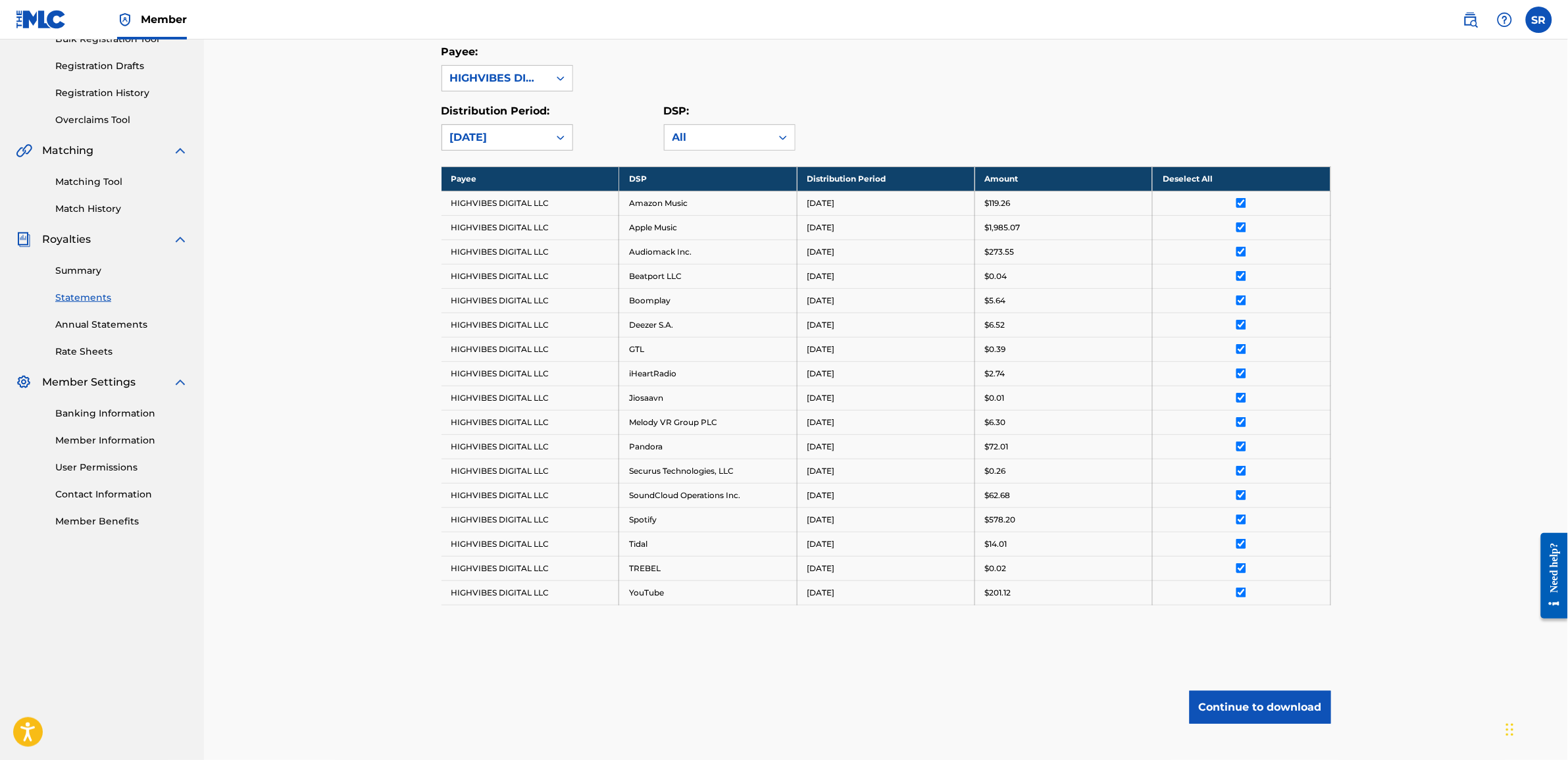
click at [538, 133] on div "August 2025" at bounding box center [495, 138] width 91 height 16
click at [505, 205] on div "July 2025" at bounding box center [507, 200] width 130 height 33
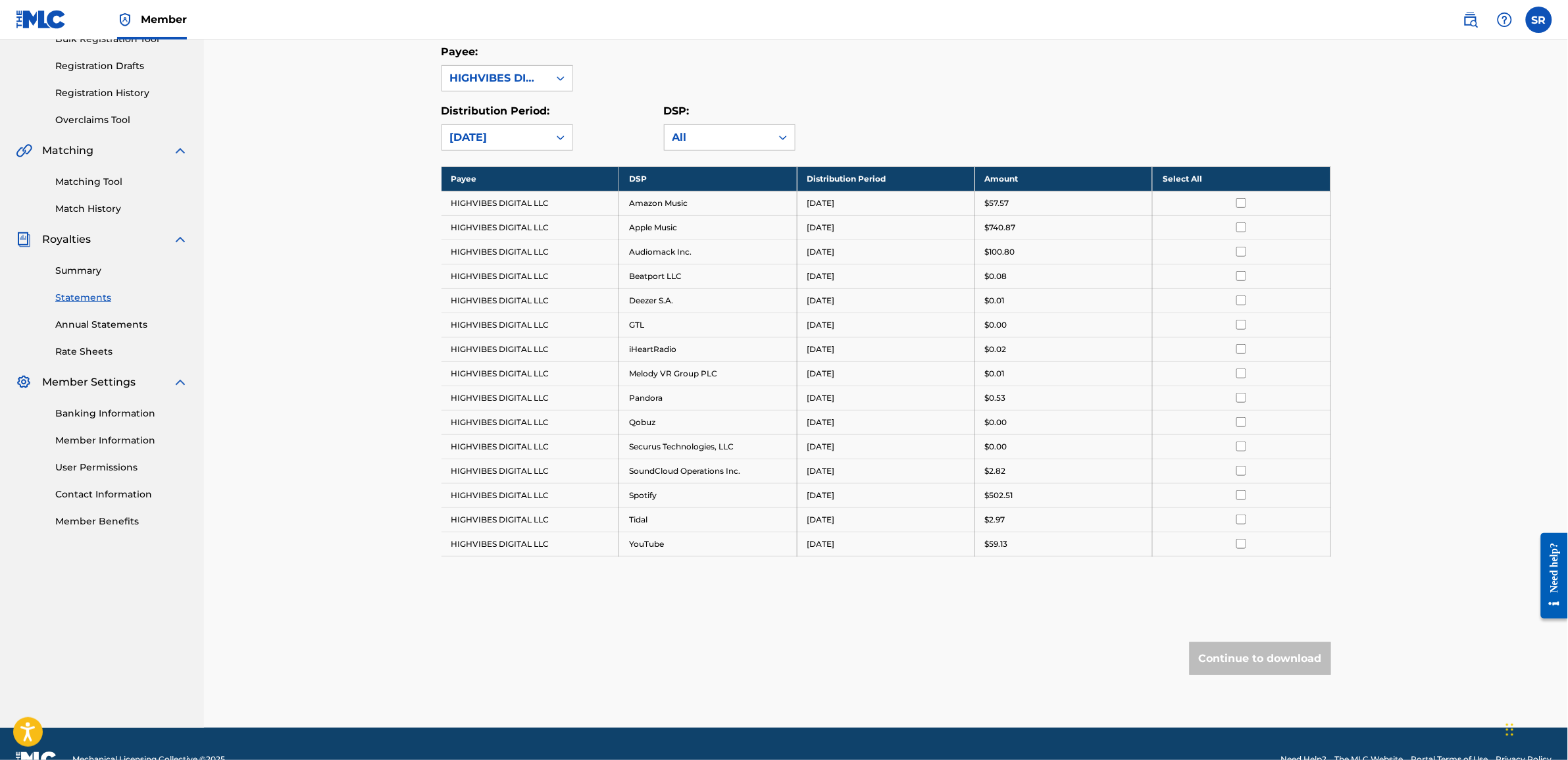
click at [1244, 176] on th "Select All" at bounding box center [1241, 178] width 178 height 24
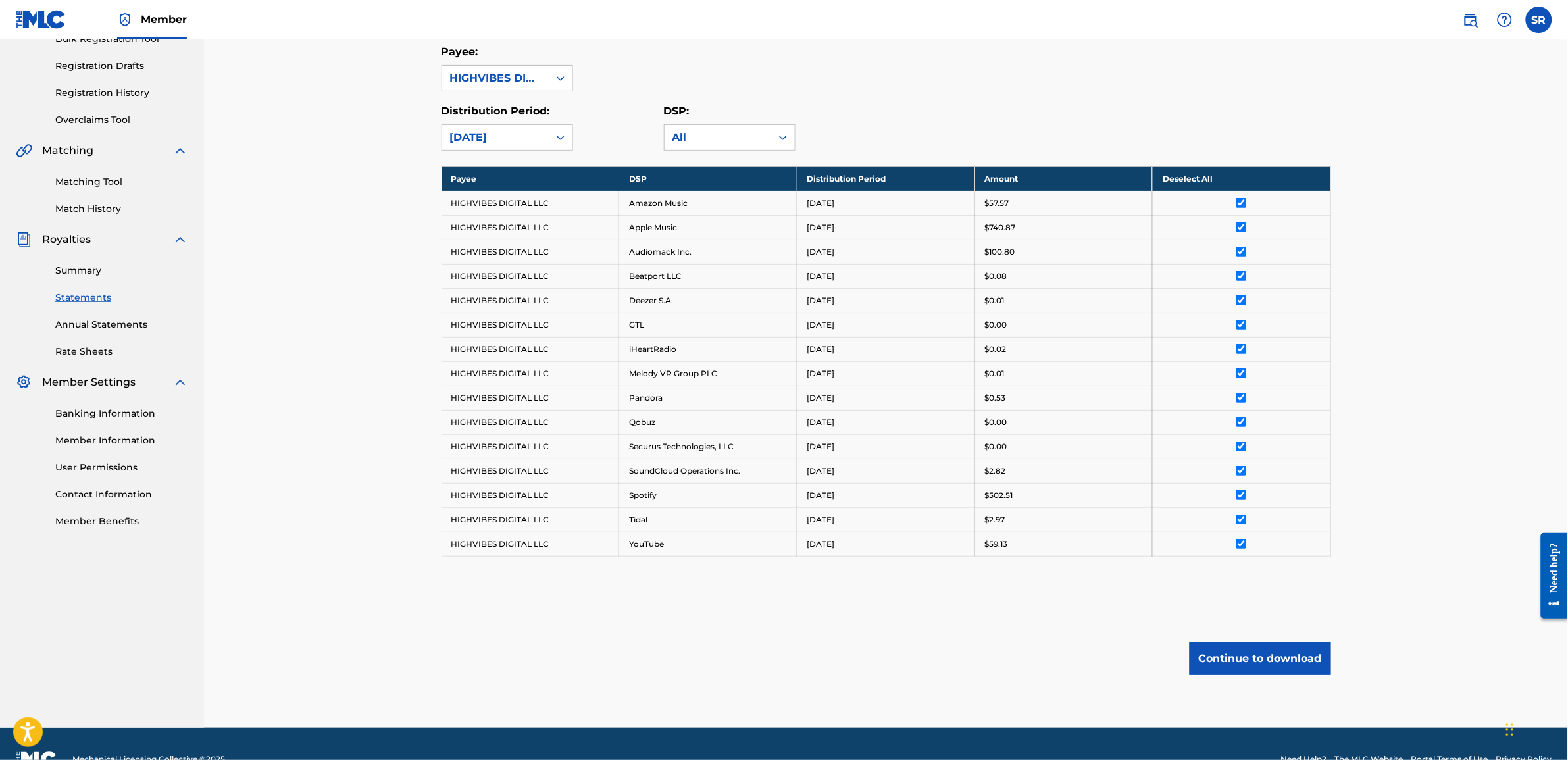
click at [1241, 662] on button "Continue to download" at bounding box center [1261, 659] width 141 height 33
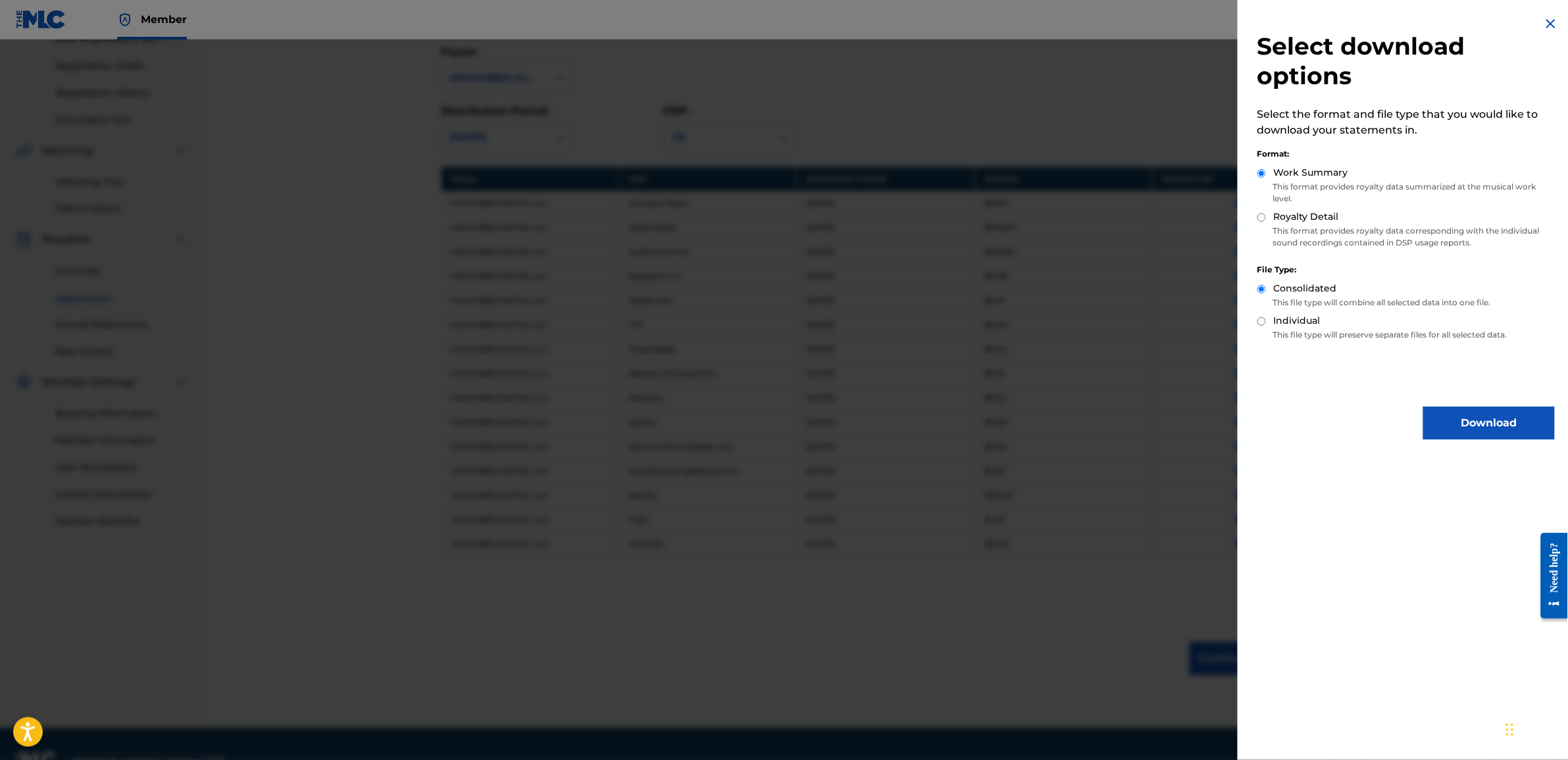
click at [1265, 216] on input "Royalty Detail" at bounding box center [1262, 217] width 9 height 9
radio input "true"
click at [1492, 421] on button "Download" at bounding box center [1489, 423] width 132 height 33
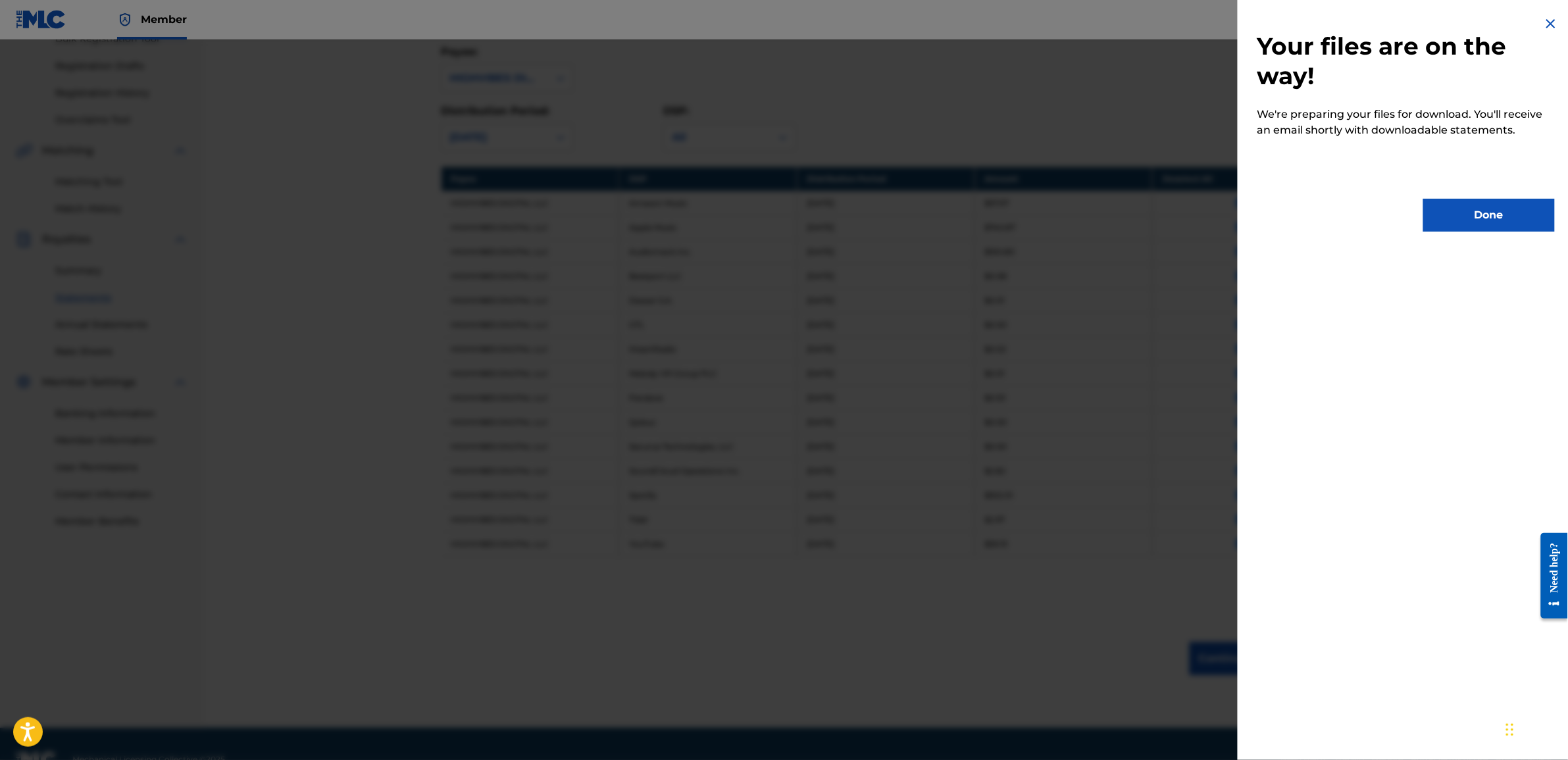
click at [1481, 205] on button "Done" at bounding box center [1489, 215] width 132 height 33
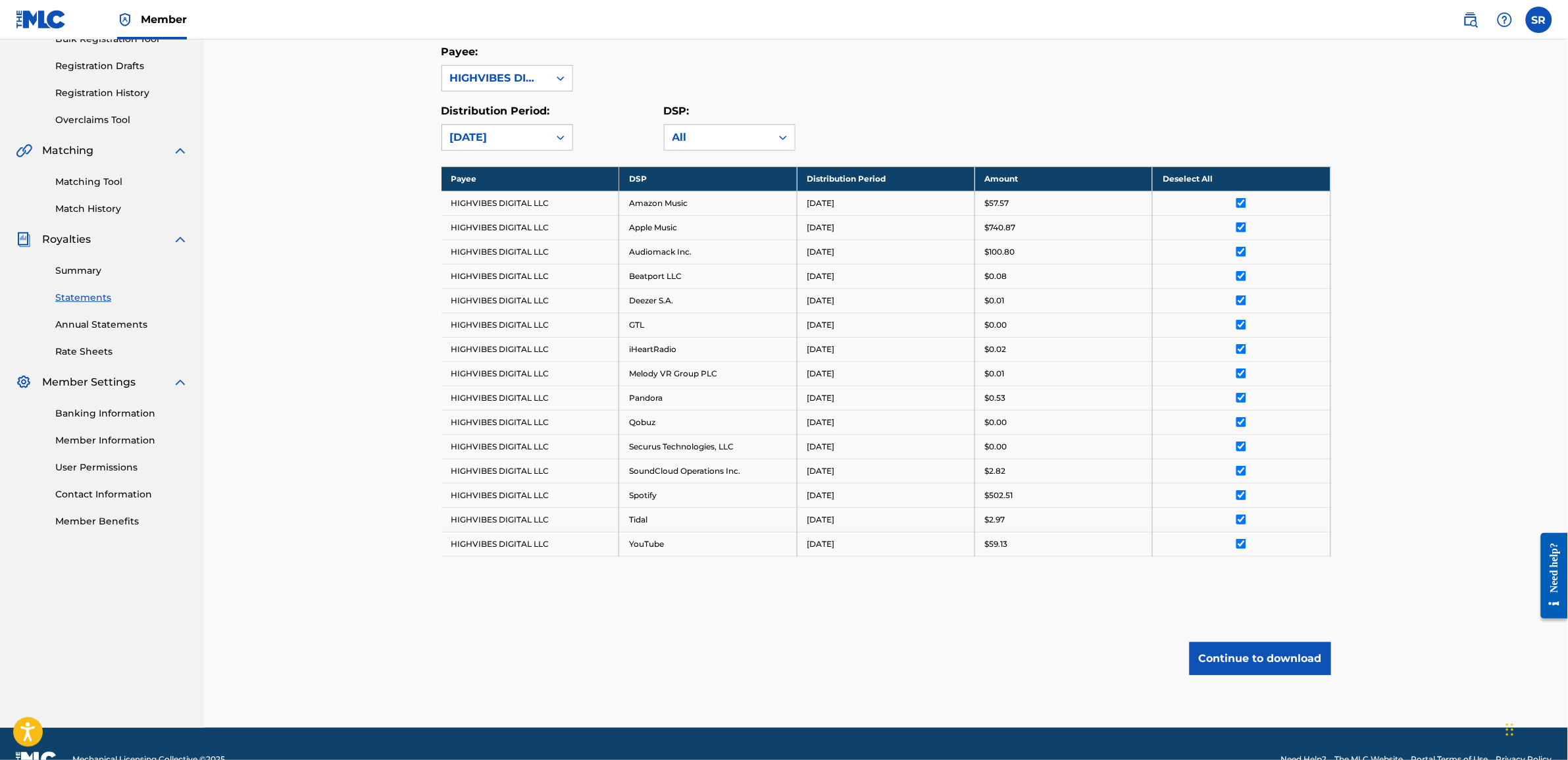
click at [498, 137] on div "July 2025" at bounding box center [495, 138] width 91 height 16
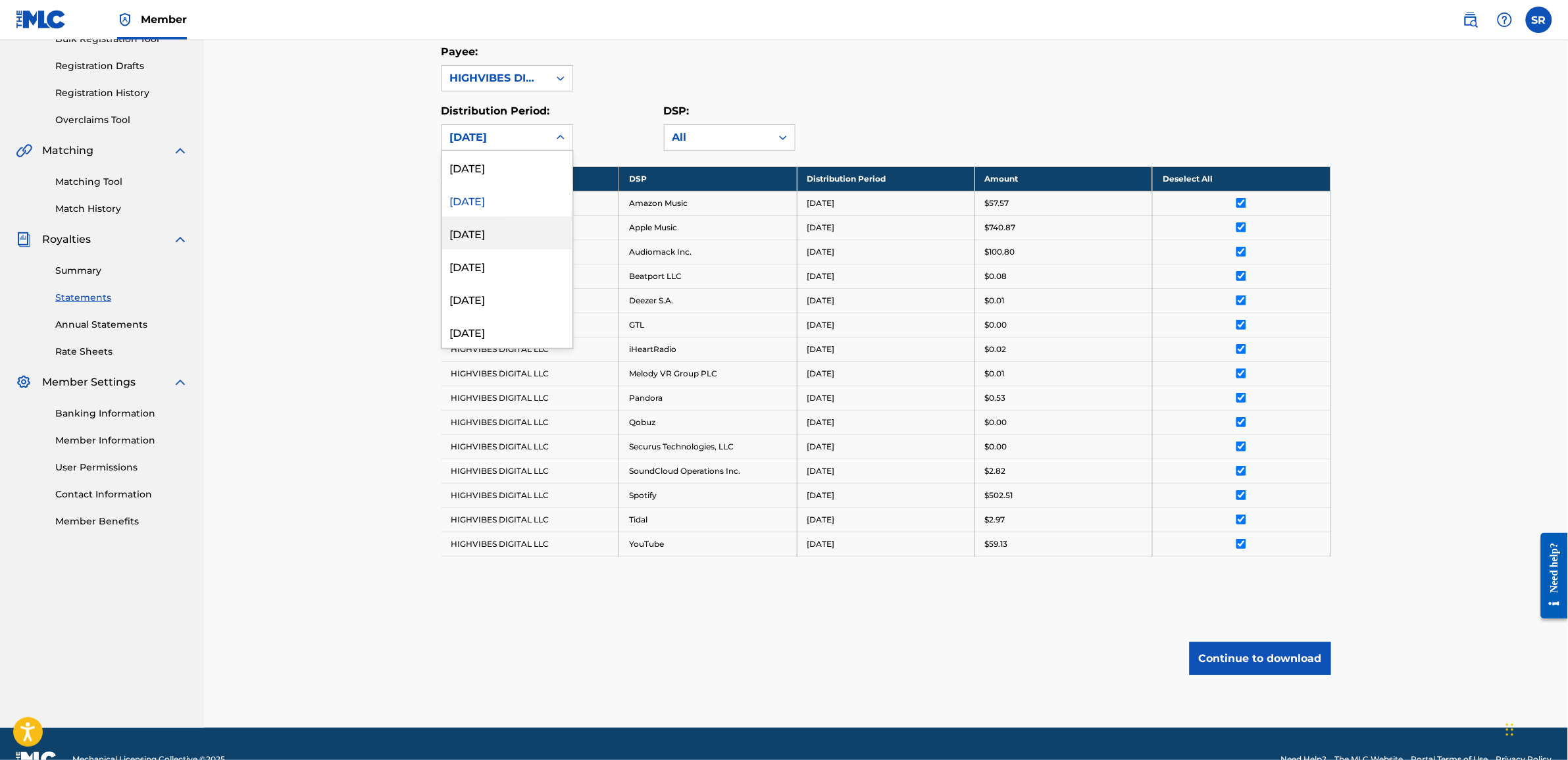
drag, startPoint x: 486, startPoint y: 201, endPoint x: 485, endPoint y: 230, distance: 29.0
click at [485, 230] on div "August 2025 July 2025 June 2025 May 2025 April 2025 March 2025 February 2025 Ja…" at bounding box center [507, 249] width 130 height 197
click at [485, 230] on div "June 2025" at bounding box center [507, 233] width 130 height 33
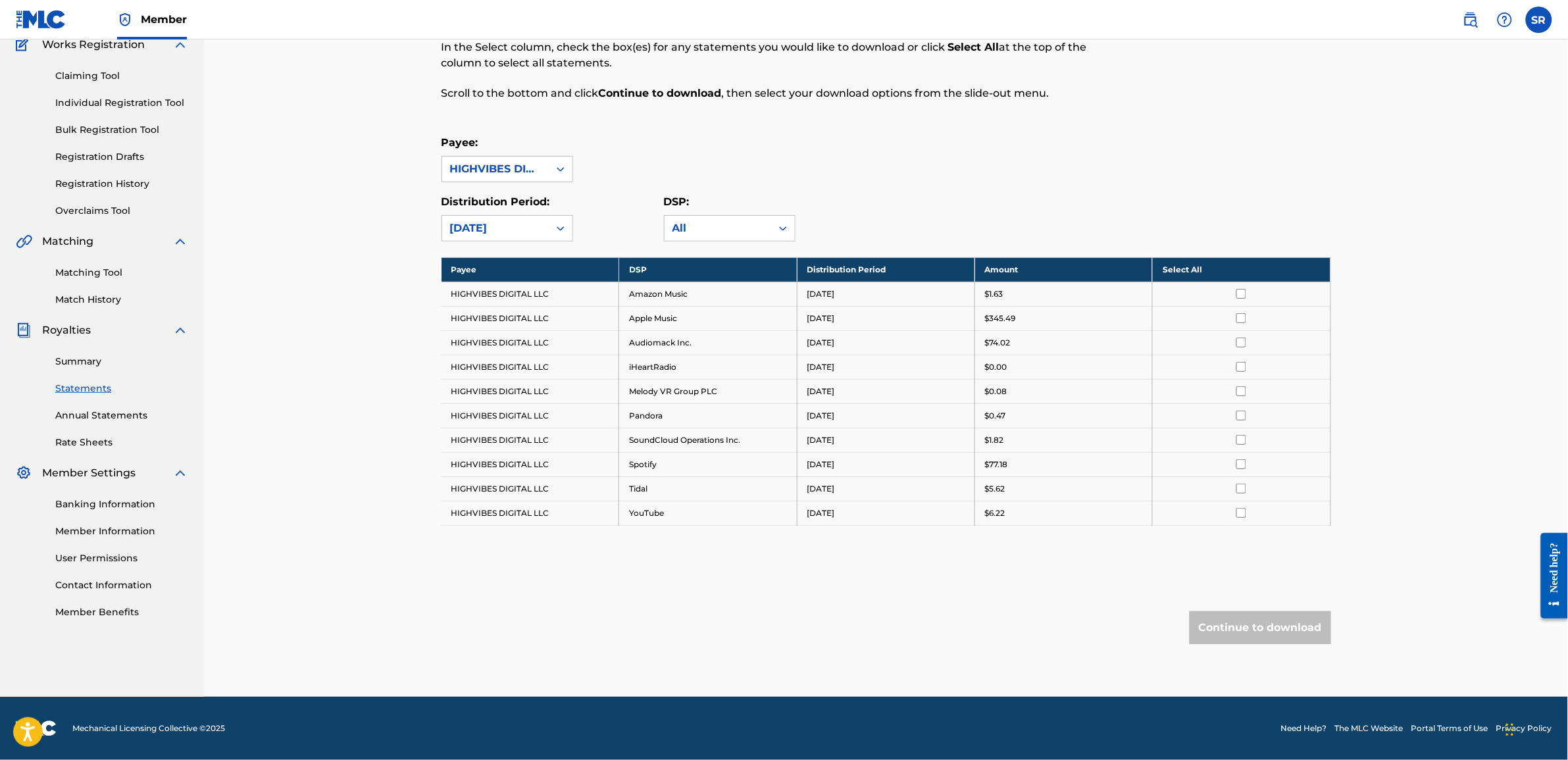
click at [1237, 273] on th "Select All" at bounding box center [1241, 269] width 178 height 24
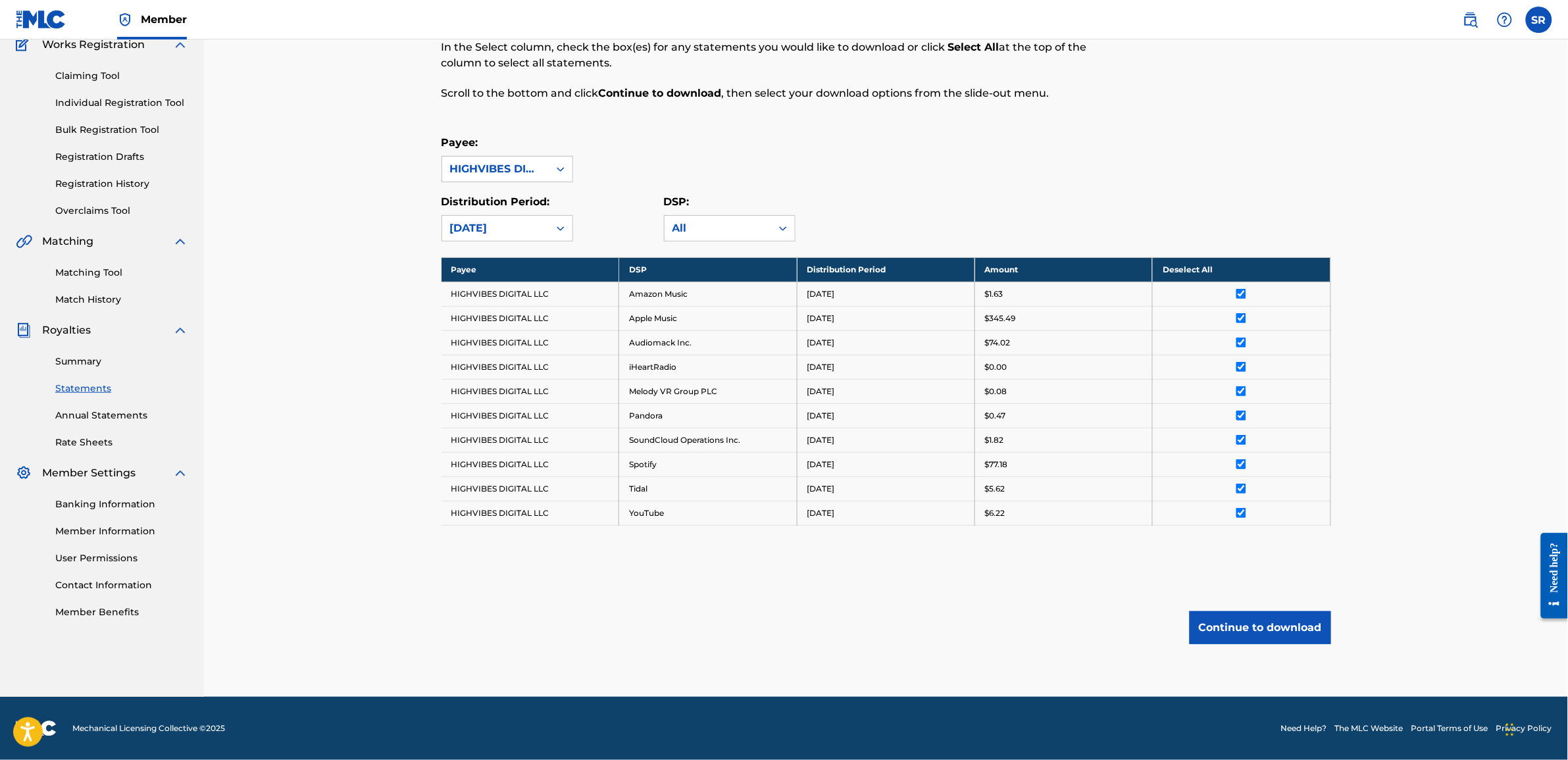
click at [1272, 629] on button "Continue to download" at bounding box center [1261, 627] width 141 height 33
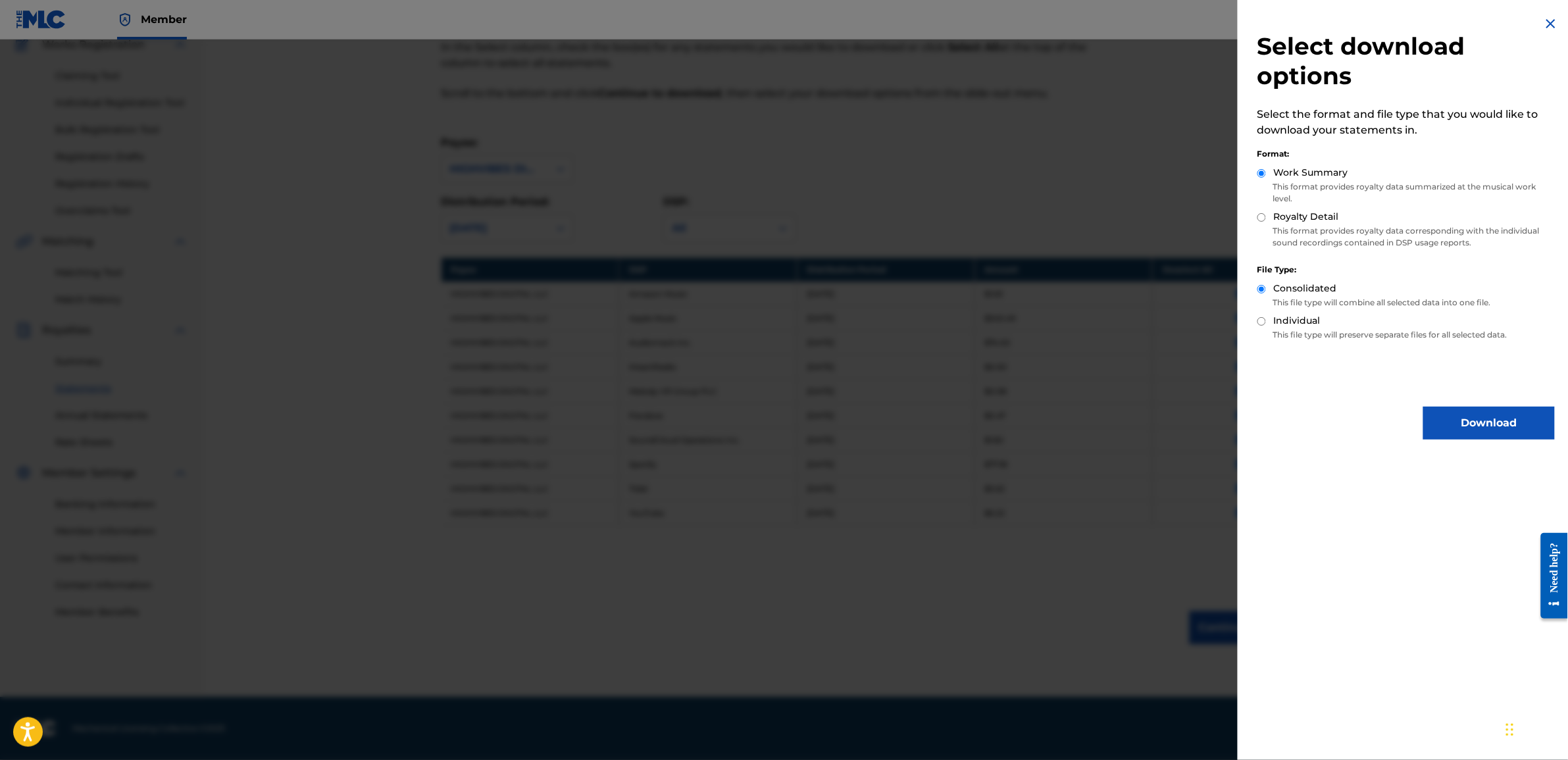
click at [1261, 221] on input "Royalty Detail" at bounding box center [1262, 217] width 9 height 9
radio input "true"
click at [1465, 411] on button "Download" at bounding box center [1489, 423] width 132 height 33
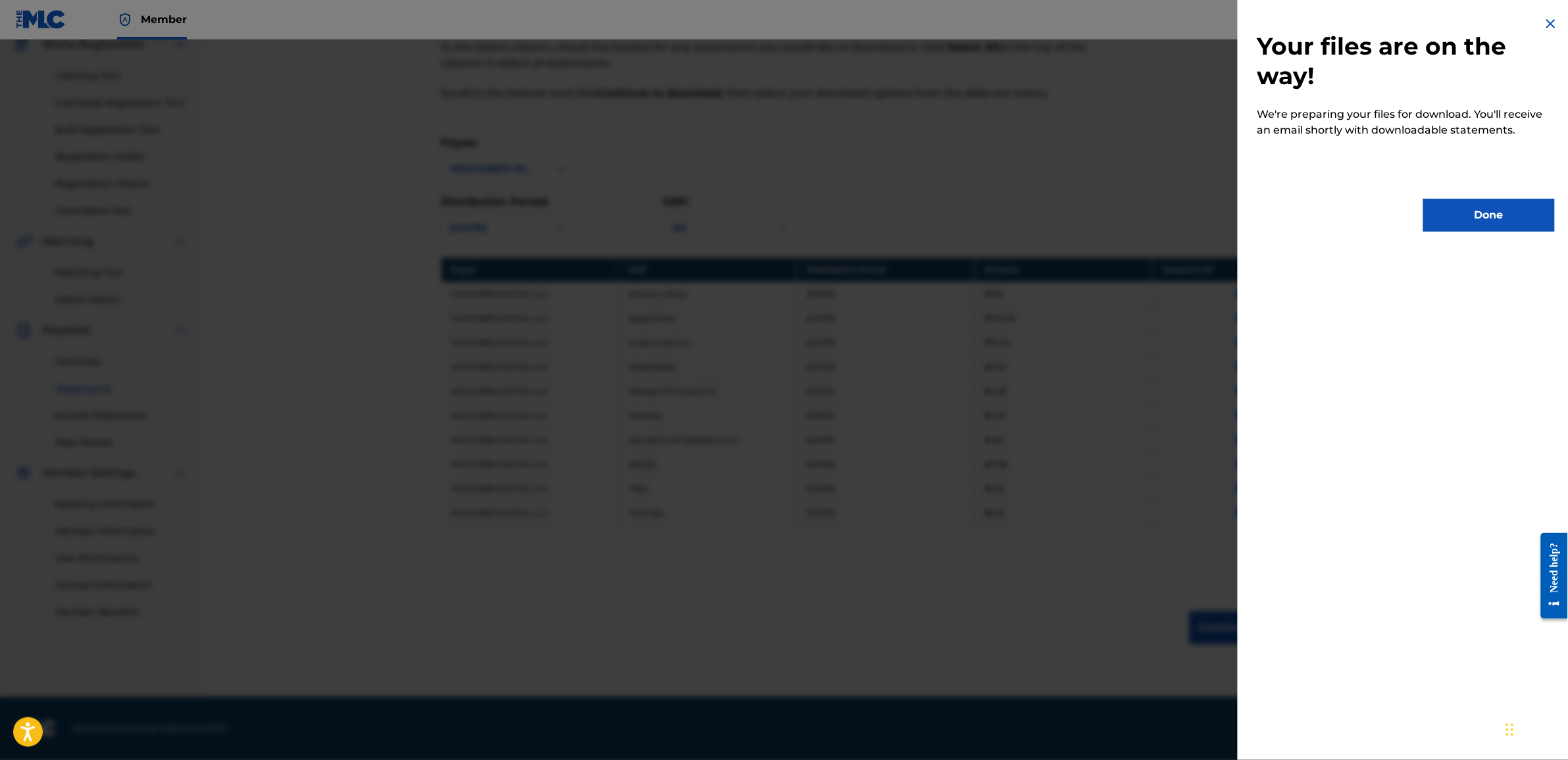
click at [1485, 210] on button "Done" at bounding box center [1489, 215] width 132 height 33
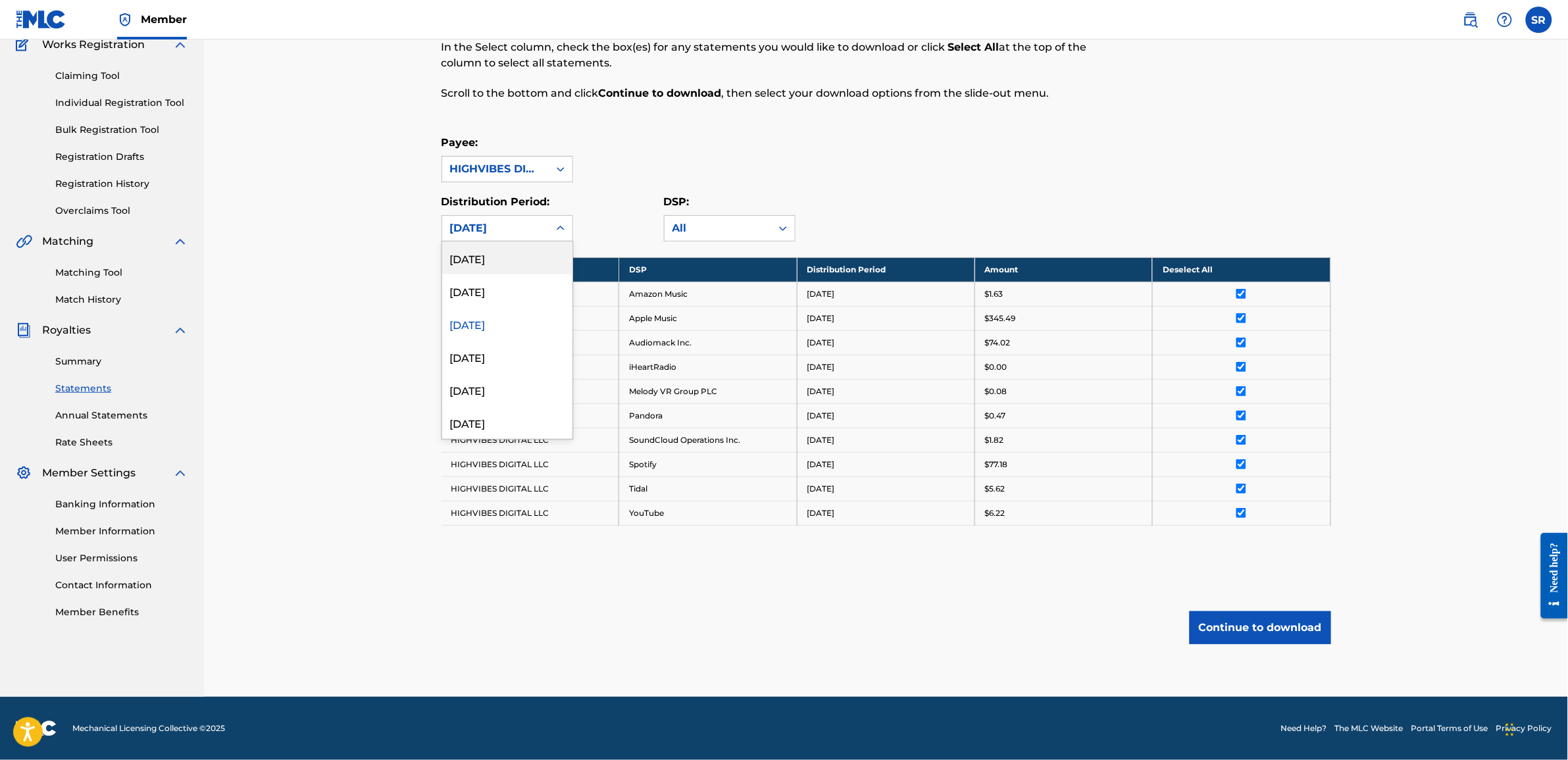
click at [501, 227] on div "June 2025" at bounding box center [495, 228] width 91 height 16
click at [467, 361] on div "May 2025" at bounding box center [507, 356] width 130 height 33
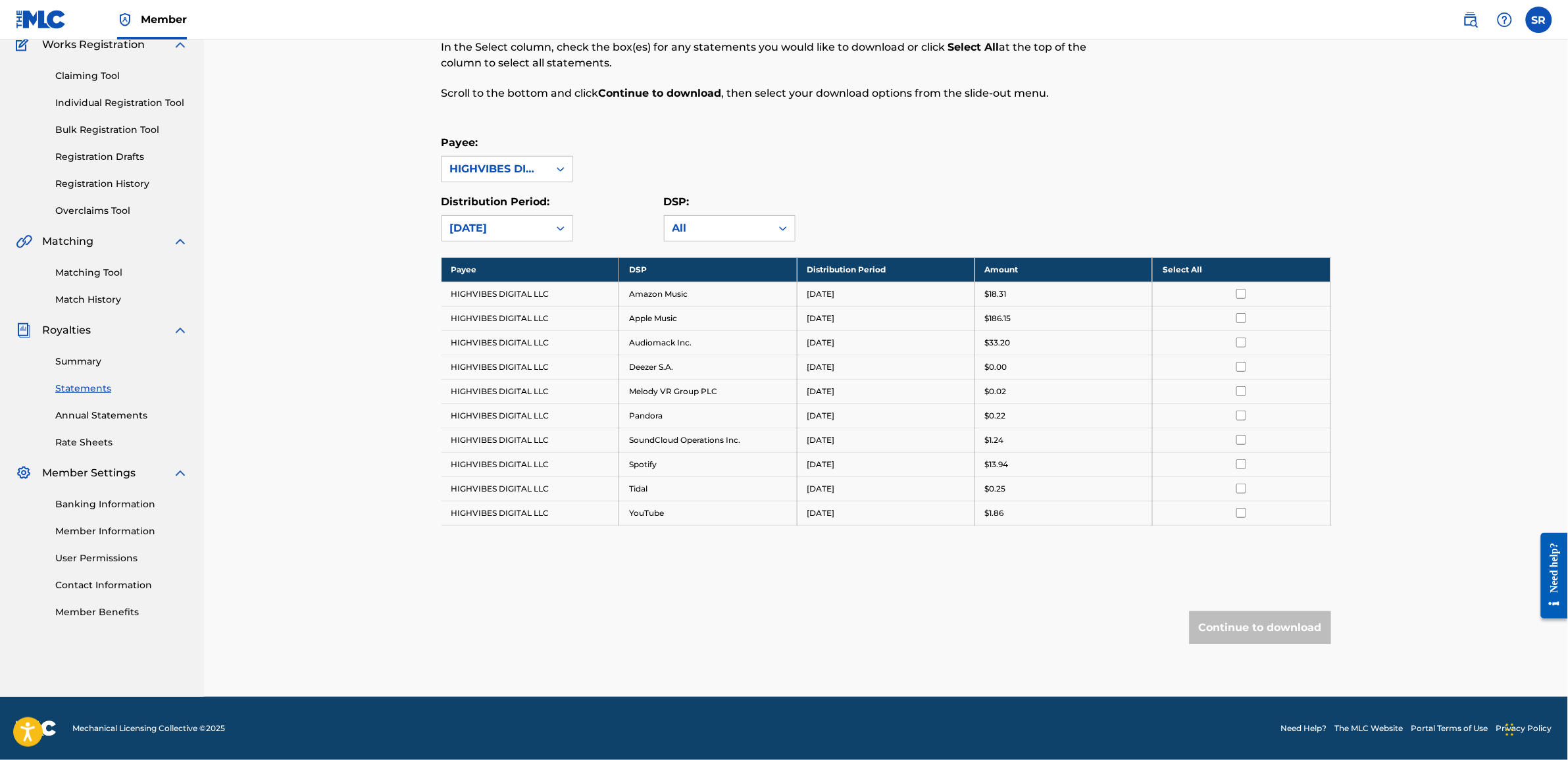
click at [1244, 268] on th "Select All" at bounding box center [1241, 269] width 178 height 24
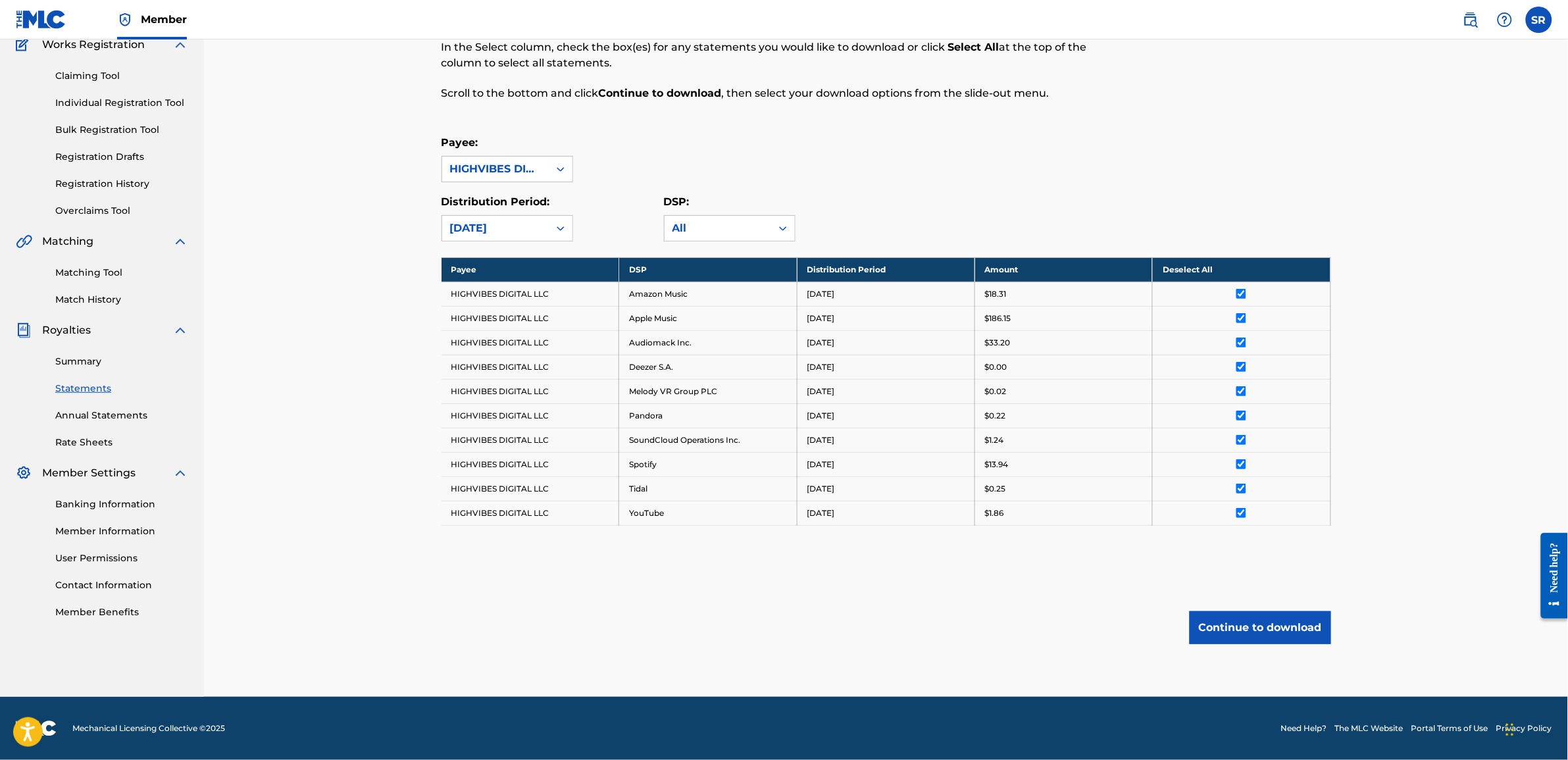
click at [1264, 637] on button "Continue to download" at bounding box center [1261, 627] width 141 height 33
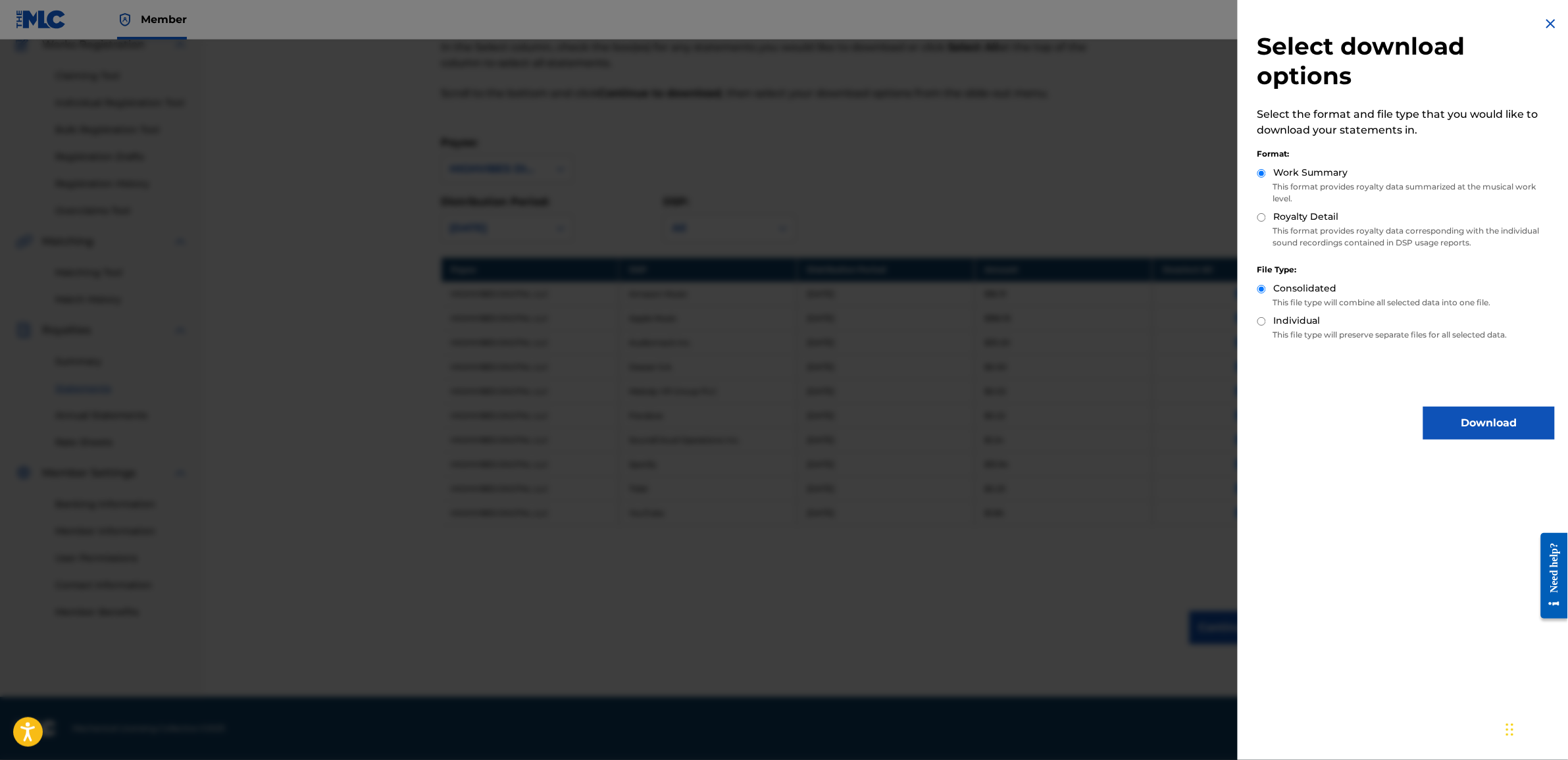
click at [1264, 215] on input "Royalty Detail" at bounding box center [1262, 217] width 9 height 9
radio input "true"
click at [1439, 415] on button "Download" at bounding box center [1489, 423] width 132 height 33
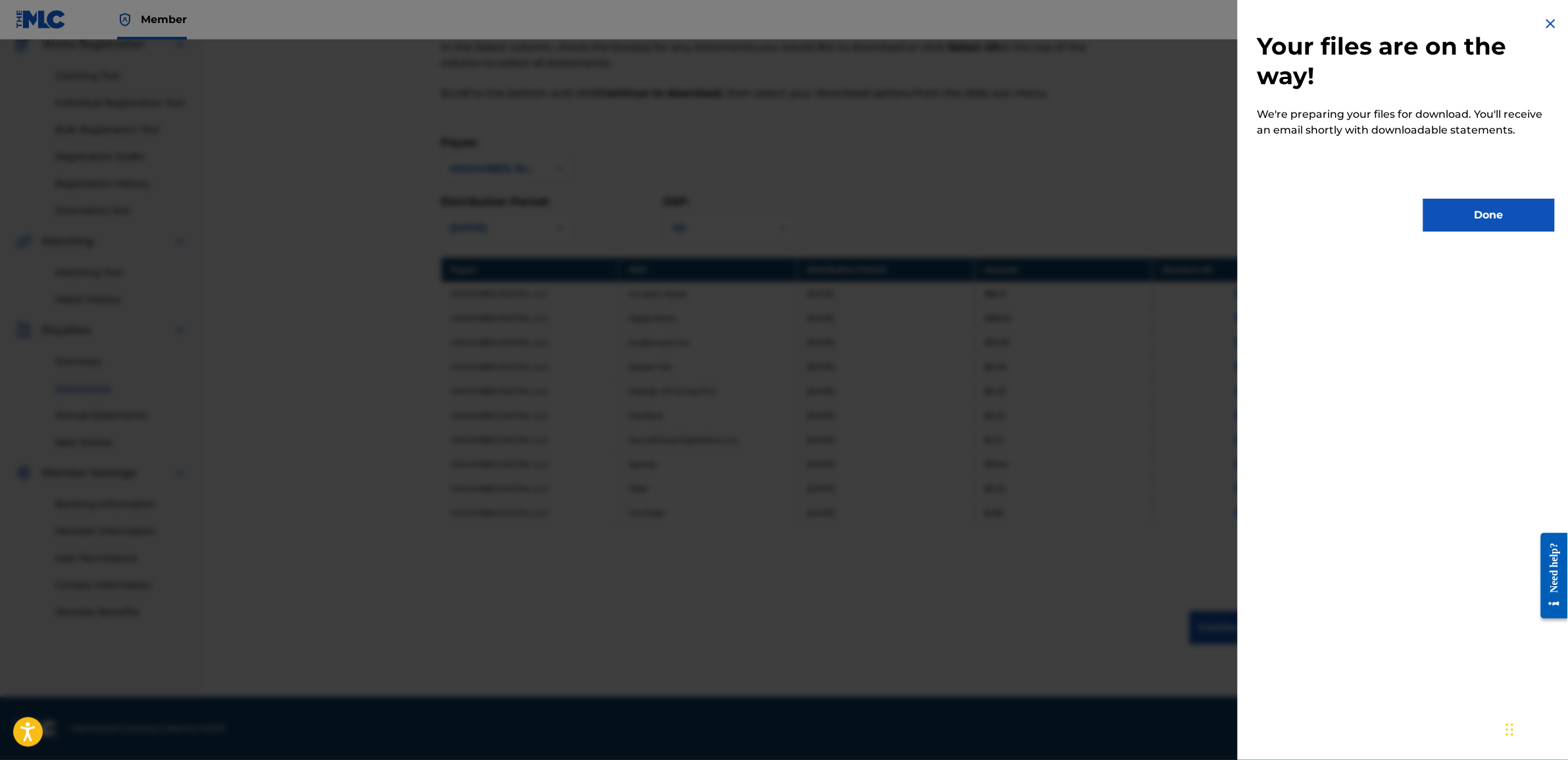
click at [1437, 221] on button "Done" at bounding box center [1489, 215] width 132 height 33
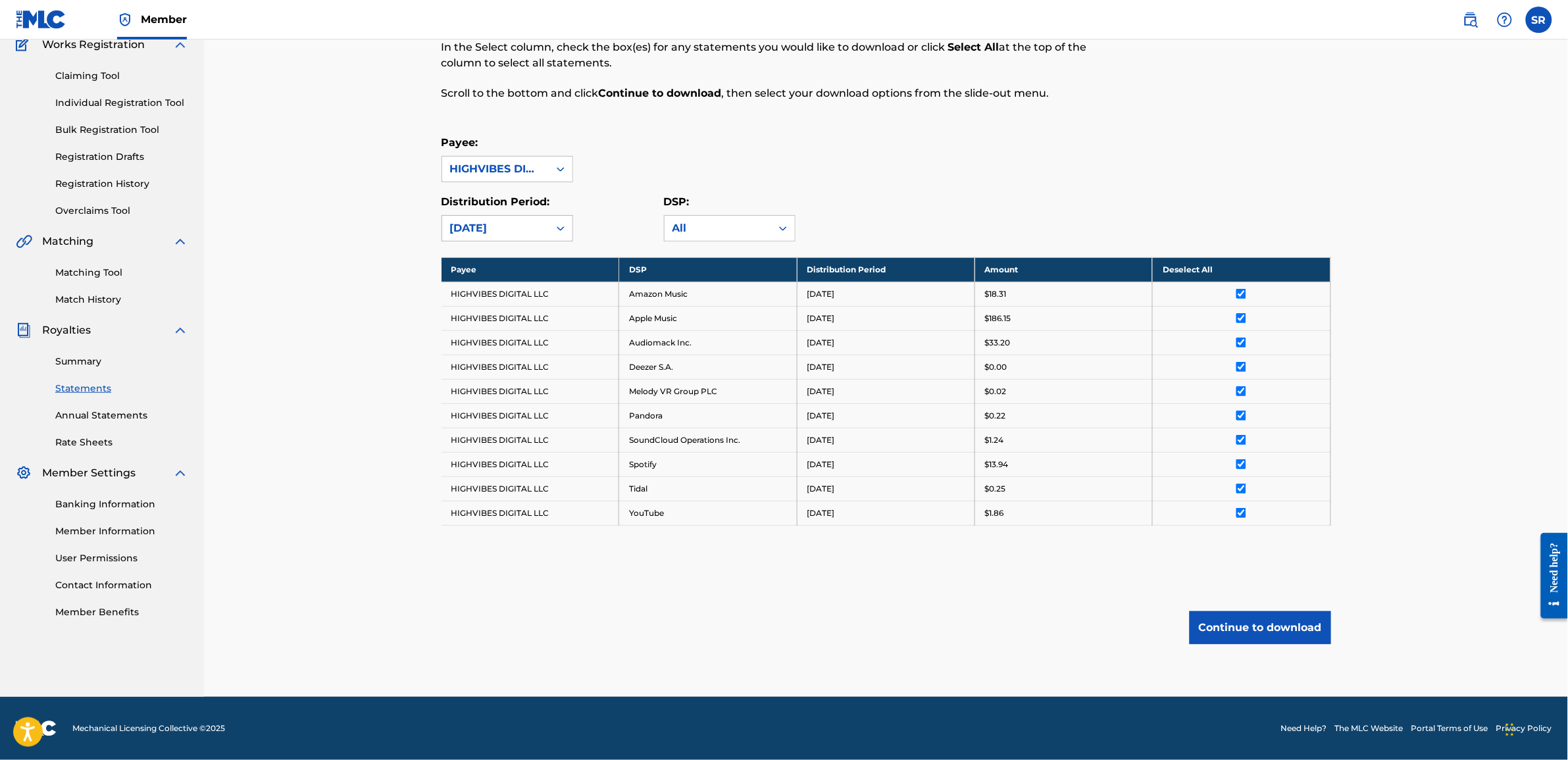
click at [543, 227] on div "May 2025" at bounding box center [496, 228] width 107 height 25
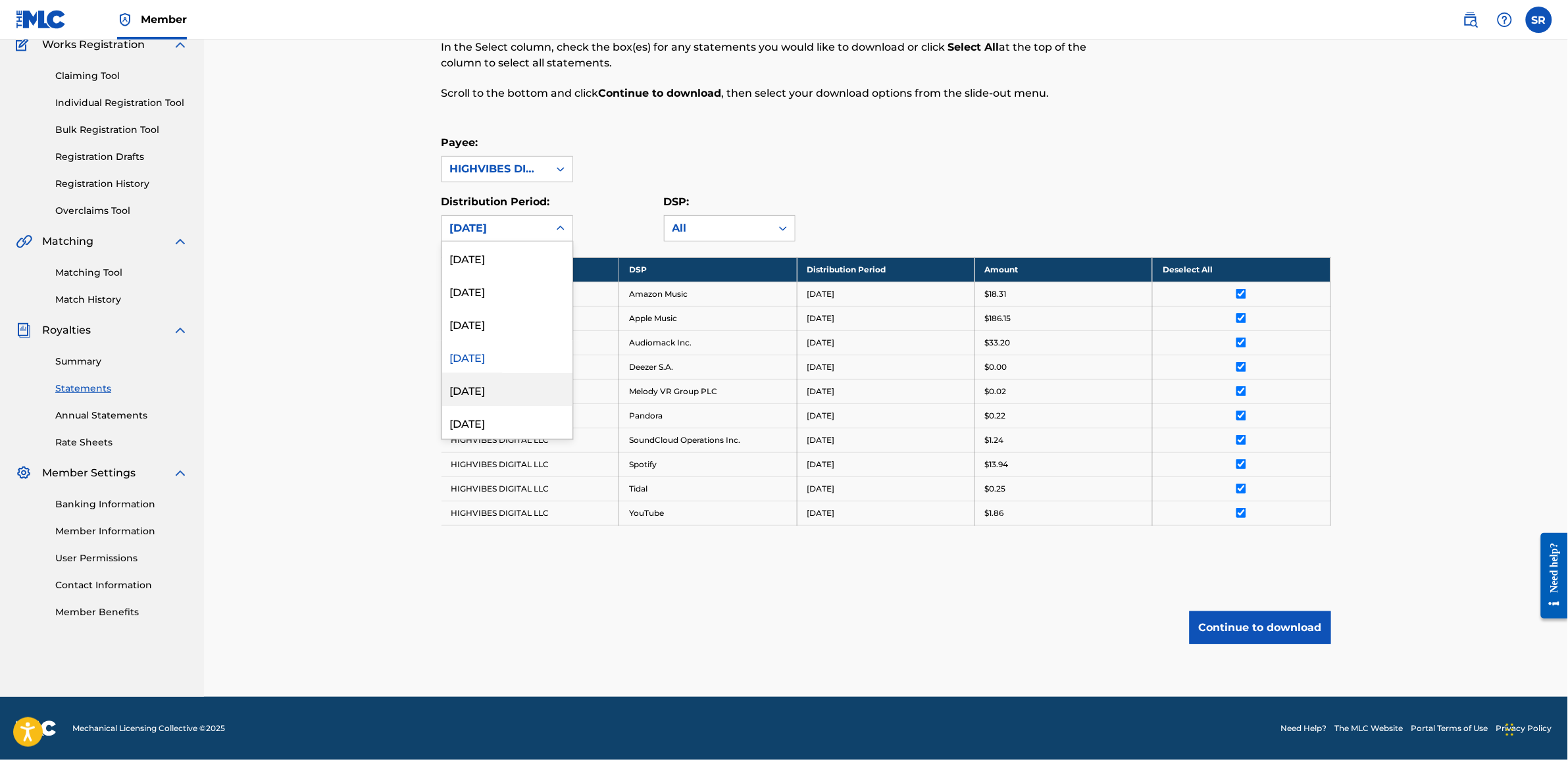
click at [471, 385] on div "April 2025" at bounding box center [507, 389] width 130 height 33
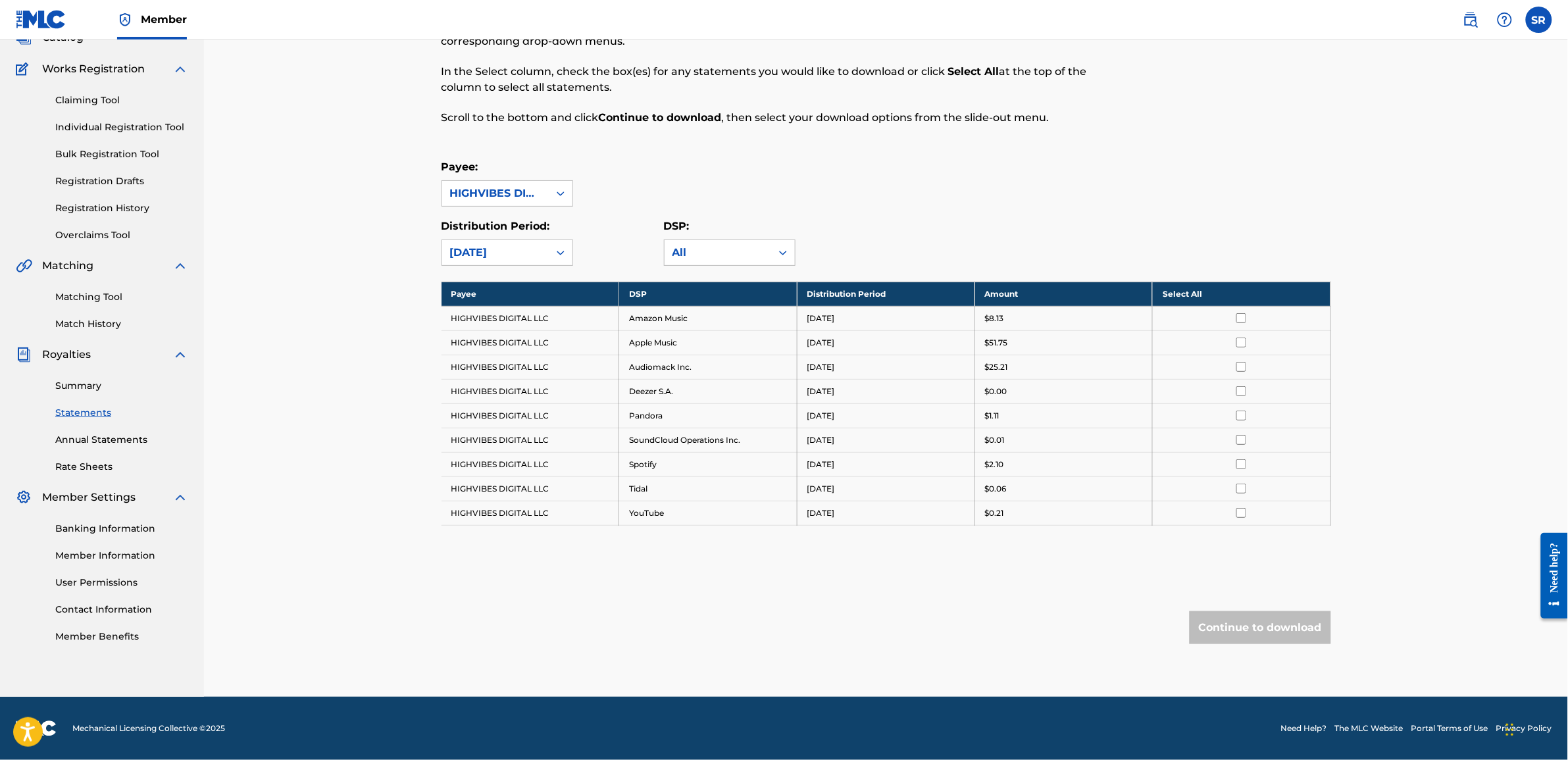
click at [1242, 292] on th "Select All" at bounding box center [1241, 294] width 178 height 24
click at [1246, 629] on button "Continue to download" at bounding box center [1261, 627] width 141 height 33
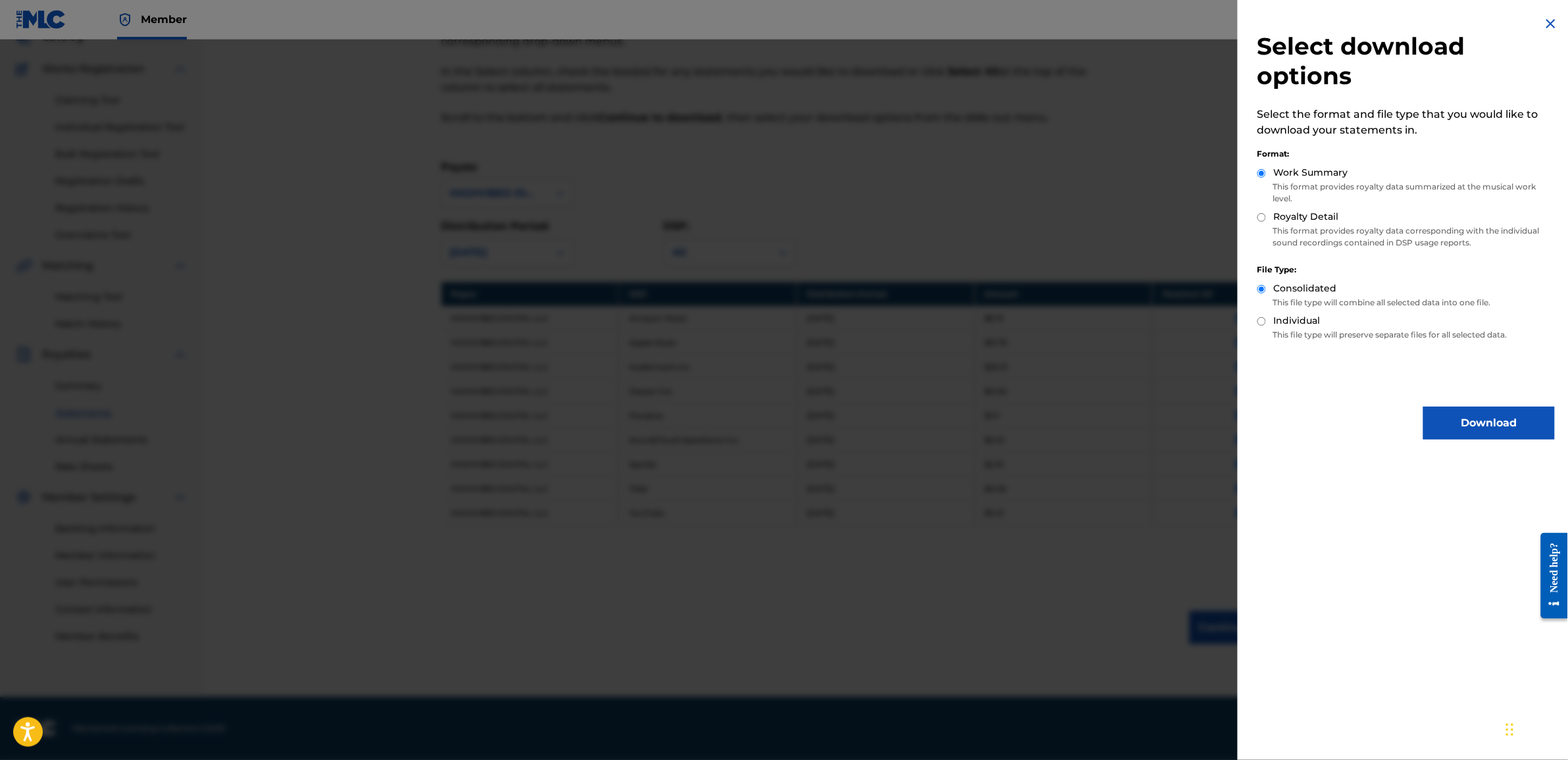
click at [1264, 217] on input "Royalty Detail" at bounding box center [1262, 217] width 9 height 9
radio input "true"
click at [1435, 421] on button "Download" at bounding box center [1489, 423] width 132 height 33
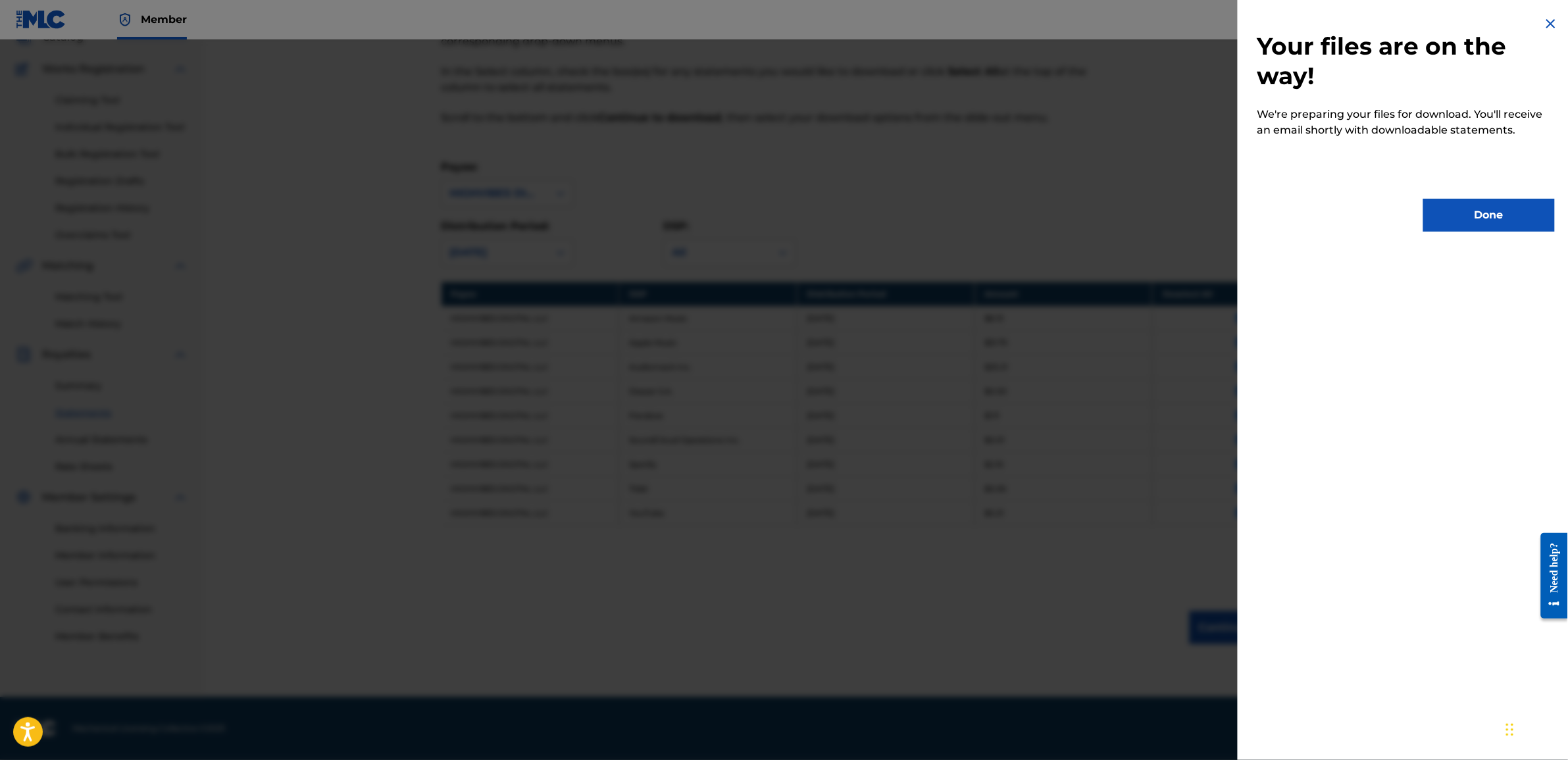
click at [1496, 202] on button "Done" at bounding box center [1489, 215] width 132 height 33
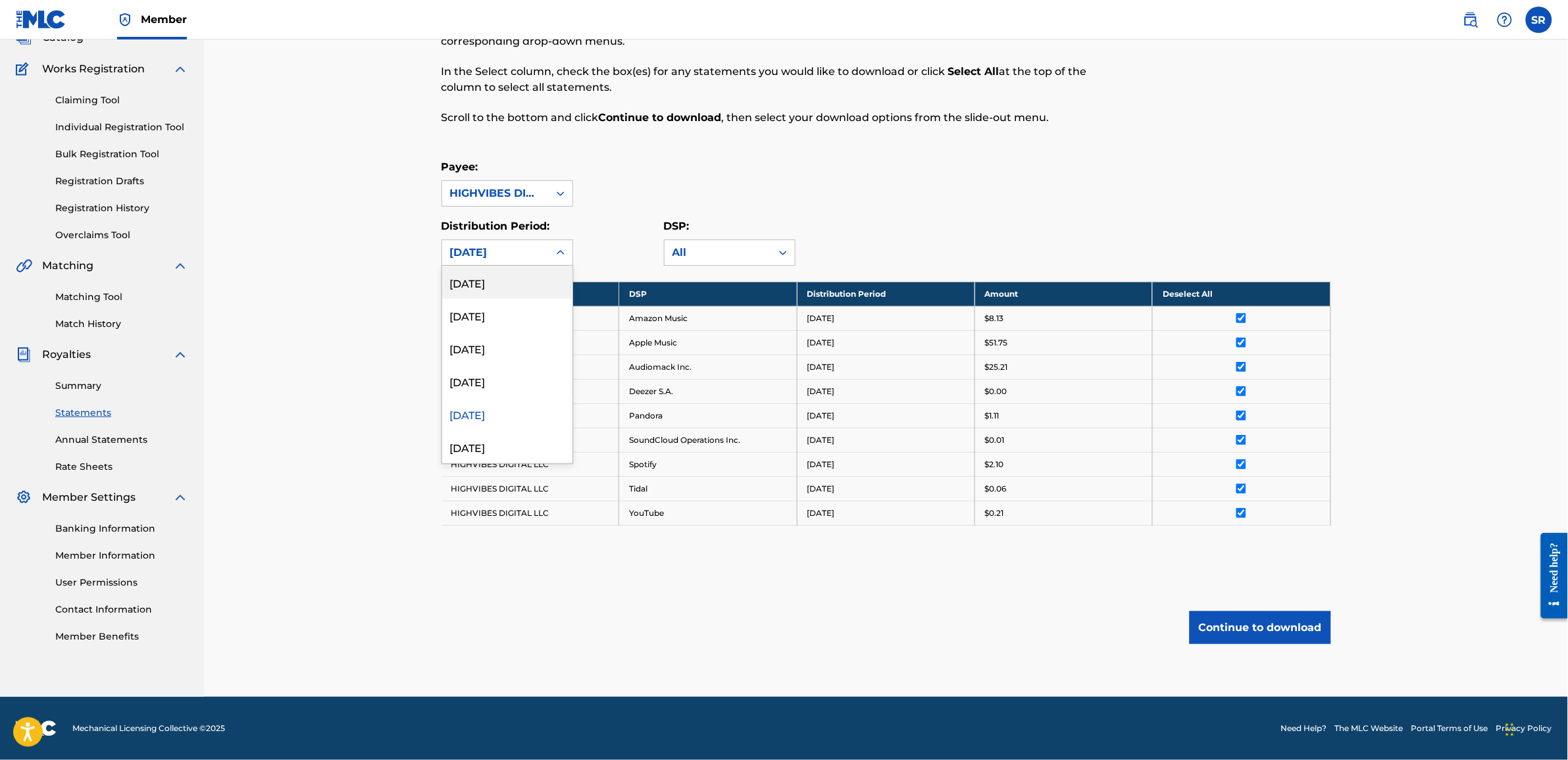
click at [521, 245] on div "April 2025" at bounding box center [495, 252] width 91 height 16
click at [491, 367] on div "March 2025" at bounding box center [507, 364] width 130 height 33
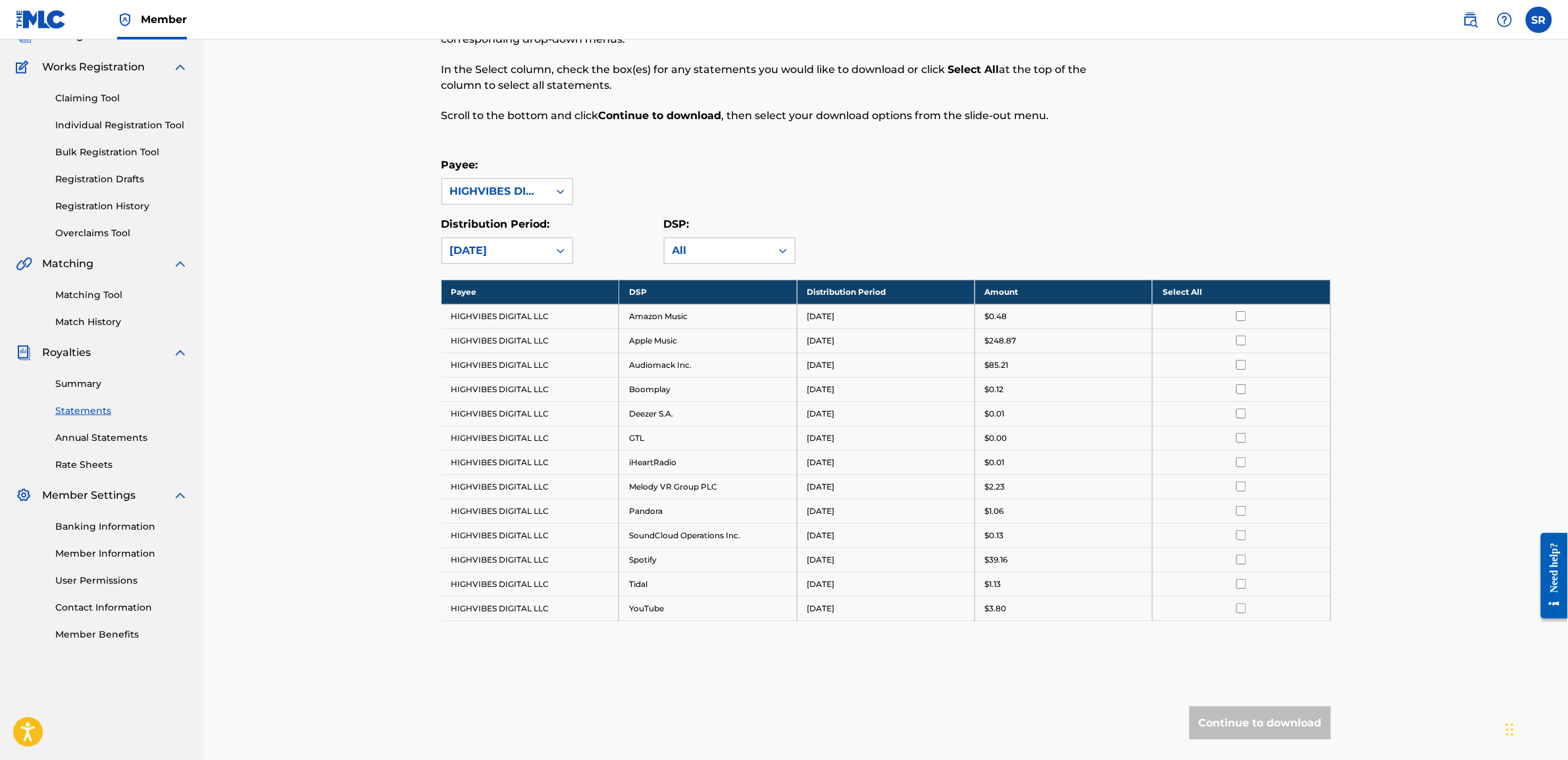
click at [1251, 291] on th "Select All" at bounding box center [1241, 292] width 178 height 24
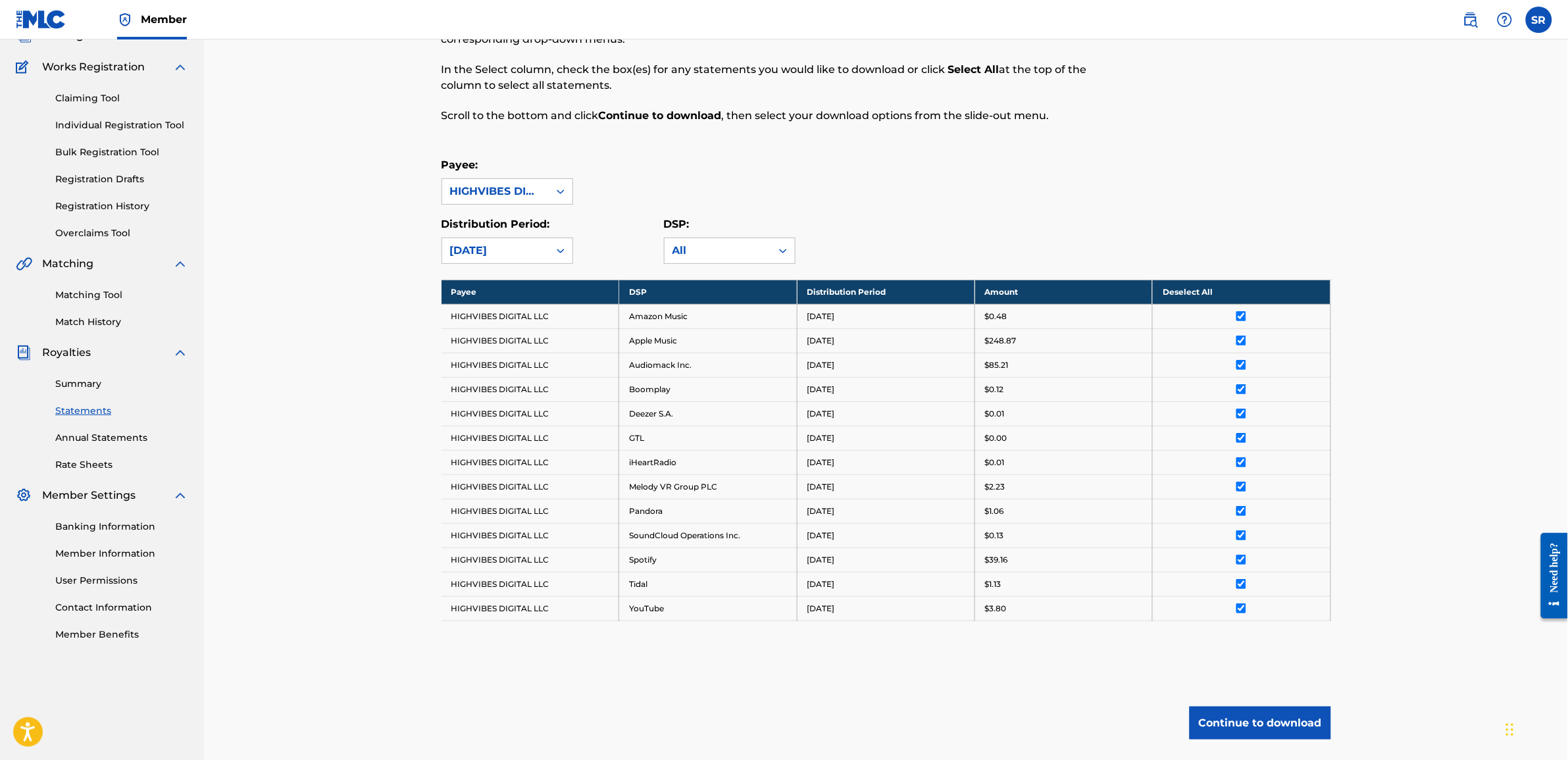
click at [1251, 719] on button "Continue to download" at bounding box center [1261, 723] width 141 height 33
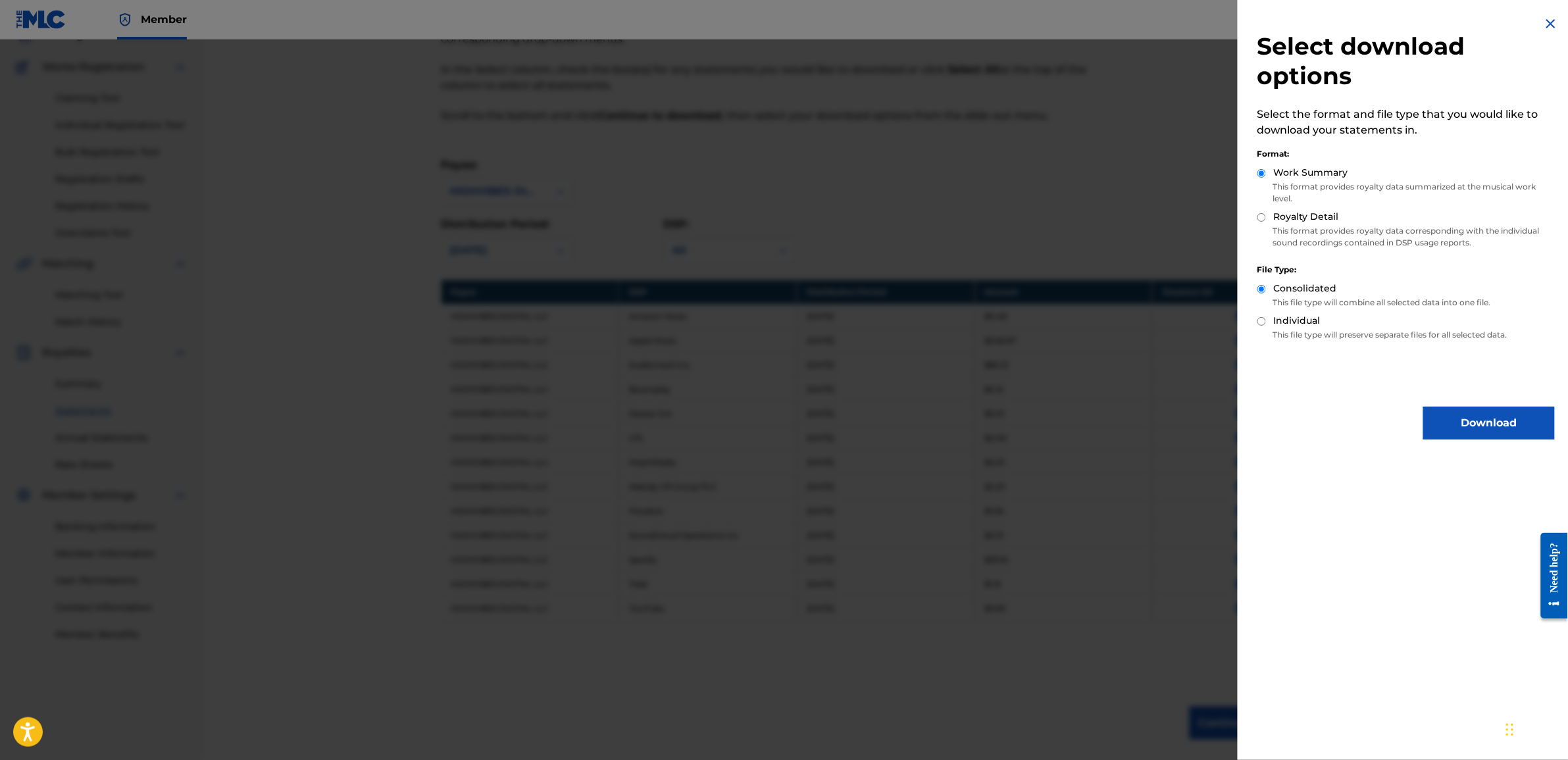
click at [1262, 219] on input "Royalty Detail" at bounding box center [1262, 217] width 9 height 9
radio input "true"
click at [1462, 431] on button "Download" at bounding box center [1489, 423] width 132 height 33
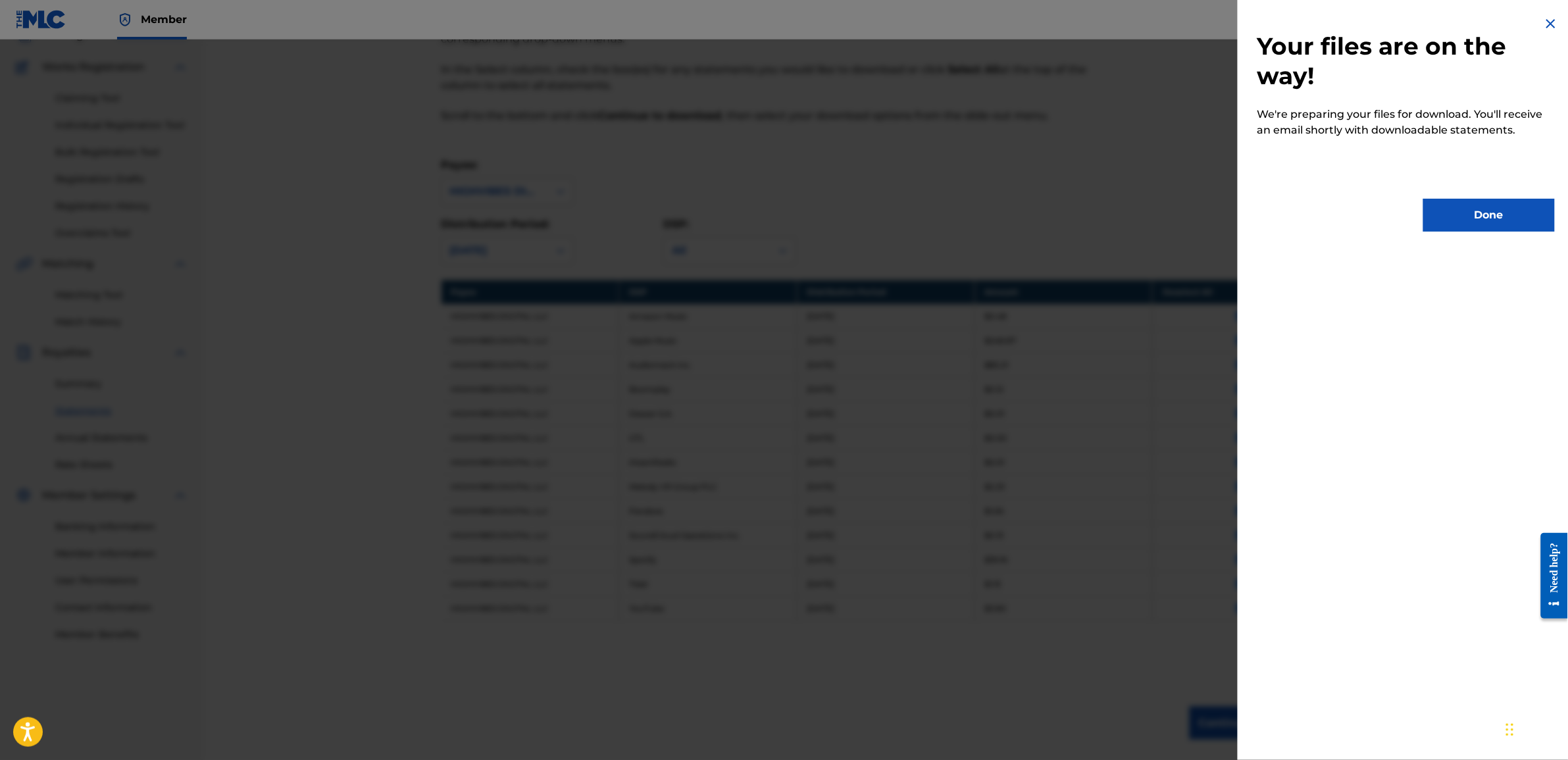
click at [1481, 202] on button "Done" at bounding box center [1489, 215] width 132 height 33
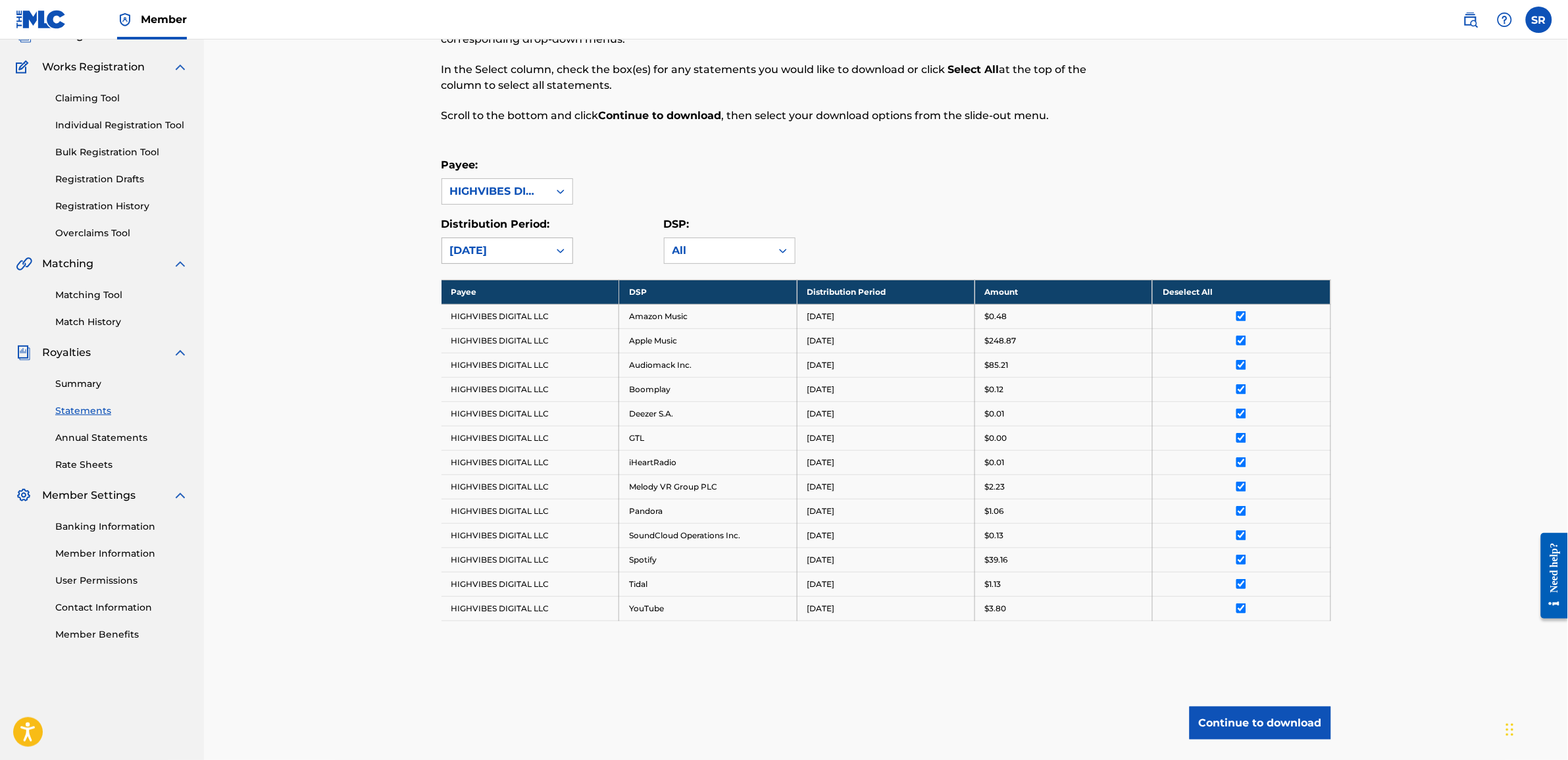
click at [497, 247] on div "March 2025" at bounding box center [495, 251] width 91 height 16
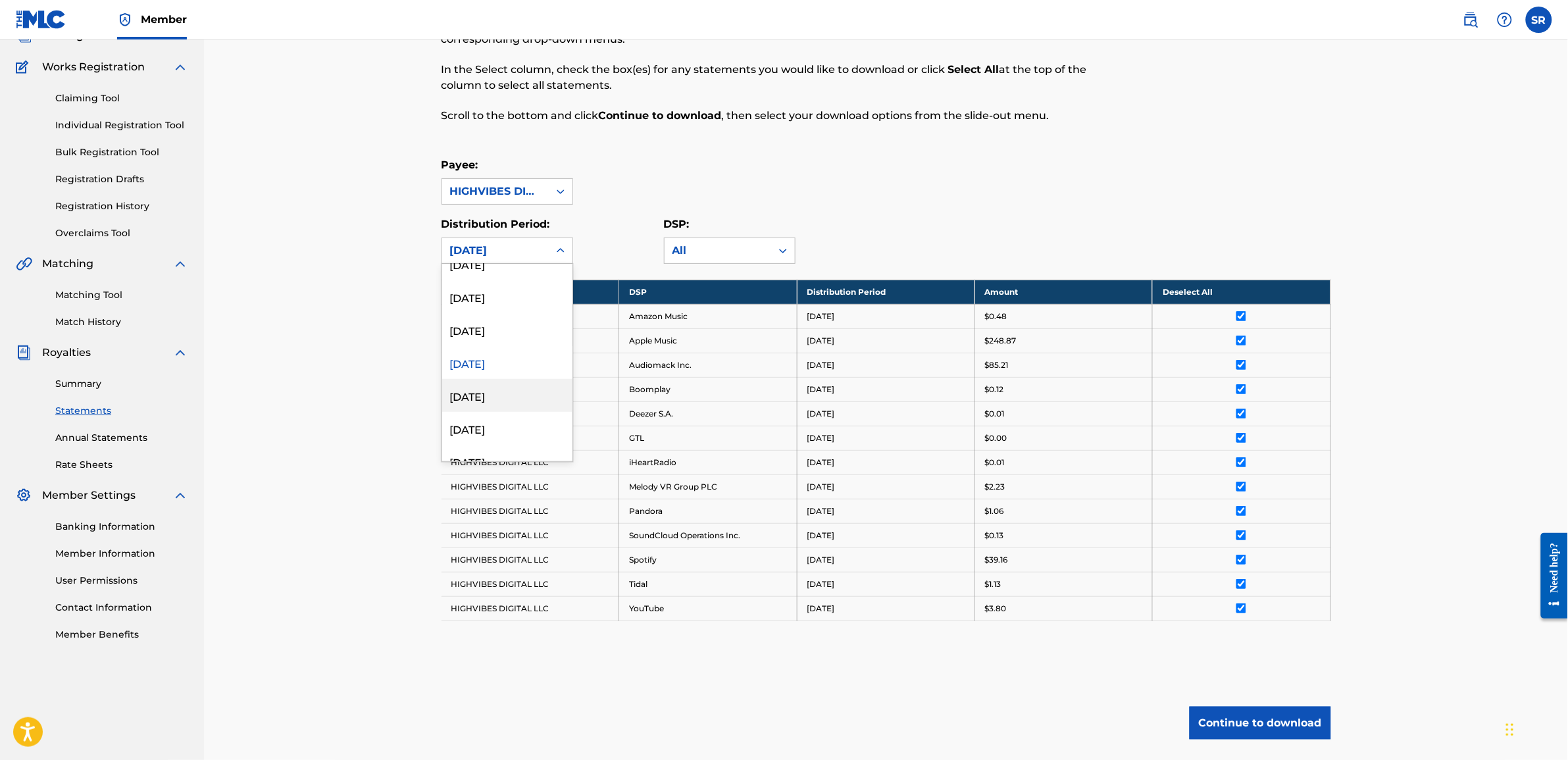
click at [475, 397] on div "February 2025" at bounding box center [507, 396] width 130 height 33
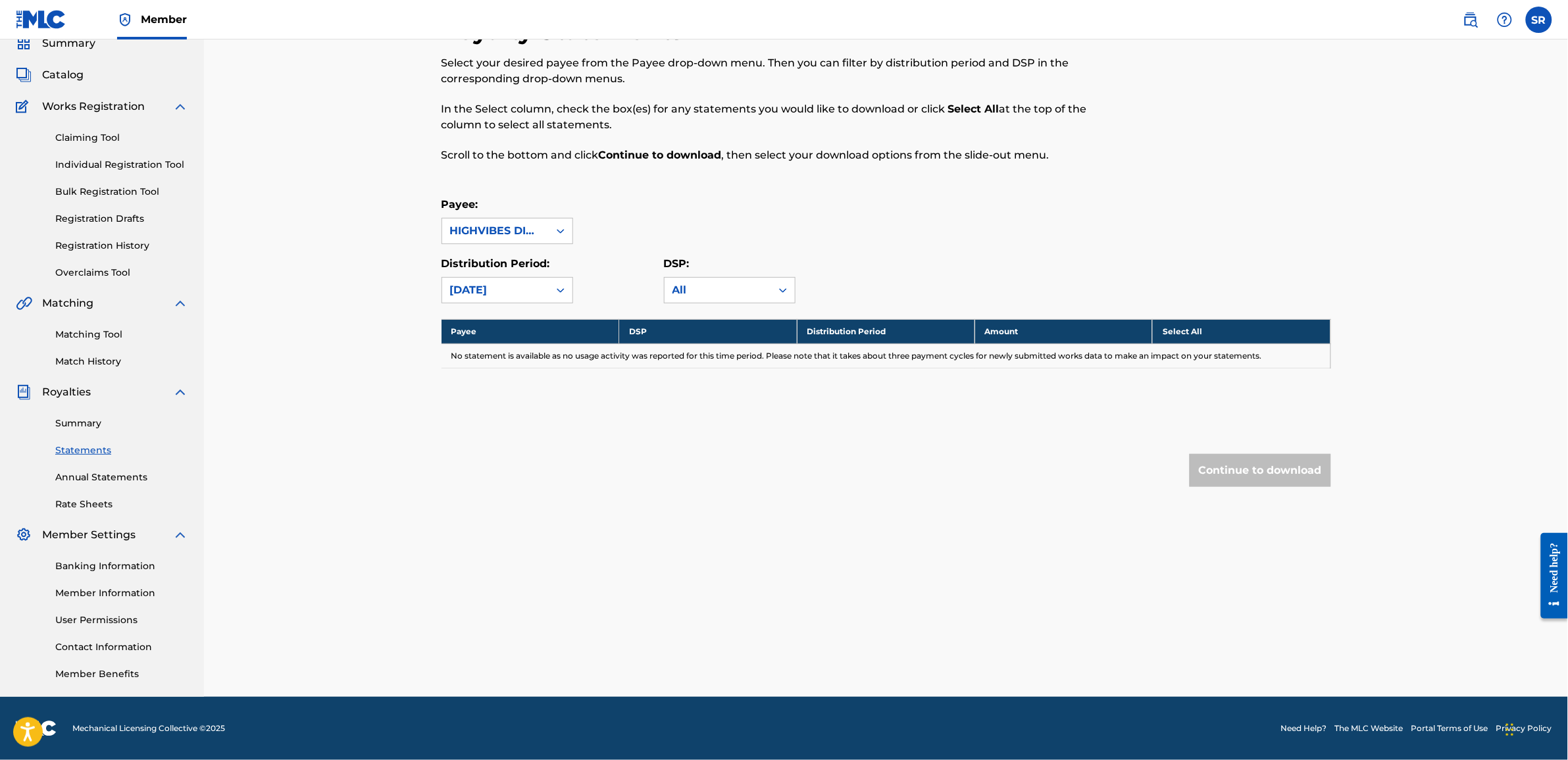
scroll to position [56, 0]
click at [538, 294] on div "February 2025" at bounding box center [495, 290] width 91 height 16
click at [498, 464] on div "January 2025" at bounding box center [507, 468] width 130 height 33
click at [508, 286] on div "January 2025" at bounding box center [495, 290] width 91 height 16
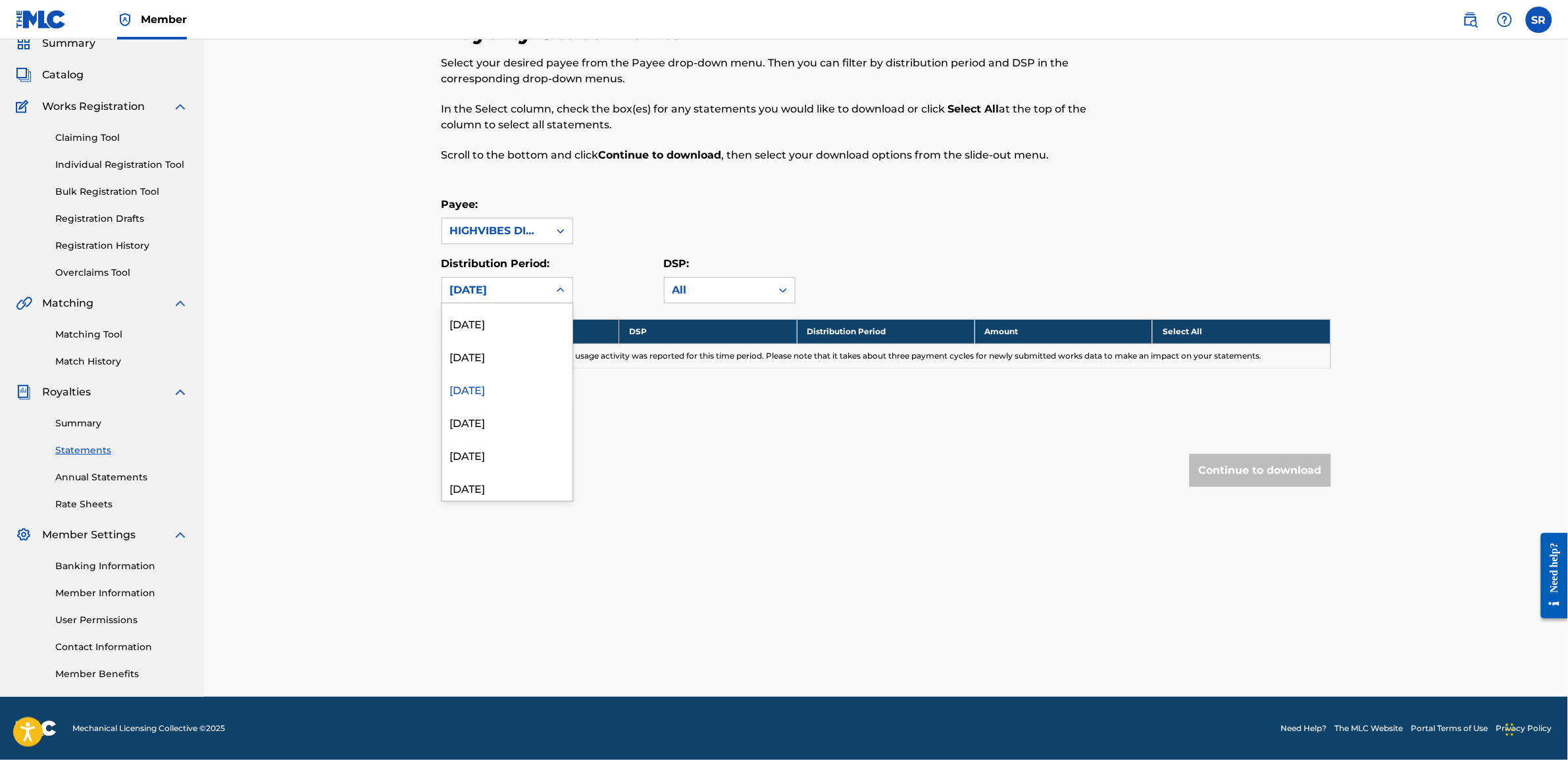
scroll to position [165, 0]
click at [501, 410] on div "December 2024" at bounding box center [507, 418] width 130 height 33
click at [476, 281] on div "December 2024" at bounding box center [496, 289] width 107 height 25
click at [486, 451] on div "August 2024" at bounding box center [507, 468] width 130 height 33
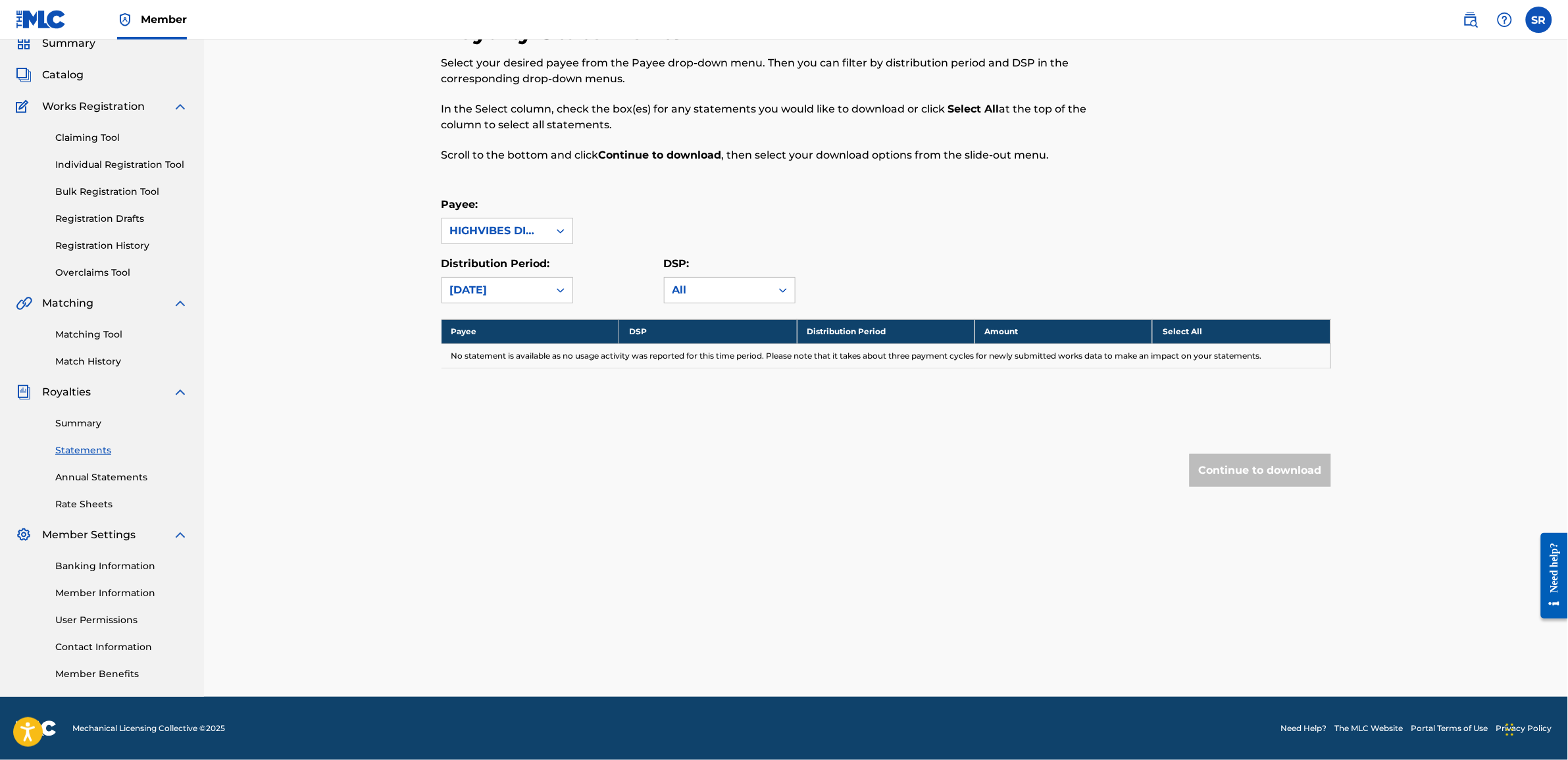
click at [495, 294] on div "August 2024" at bounding box center [495, 290] width 91 height 16
click at [500, 288] on div "August 2024" at bounding box center [495, 290] width 91 height 16
click at [541, 275] on div "Distribution Period: option August 2024, selected. Select is focused , press Do…" at bounding box center [507, 279] width 132 height 47
click at [533, 290] on div "August 2024" at bounding box center [495, 290] width 91 height 16
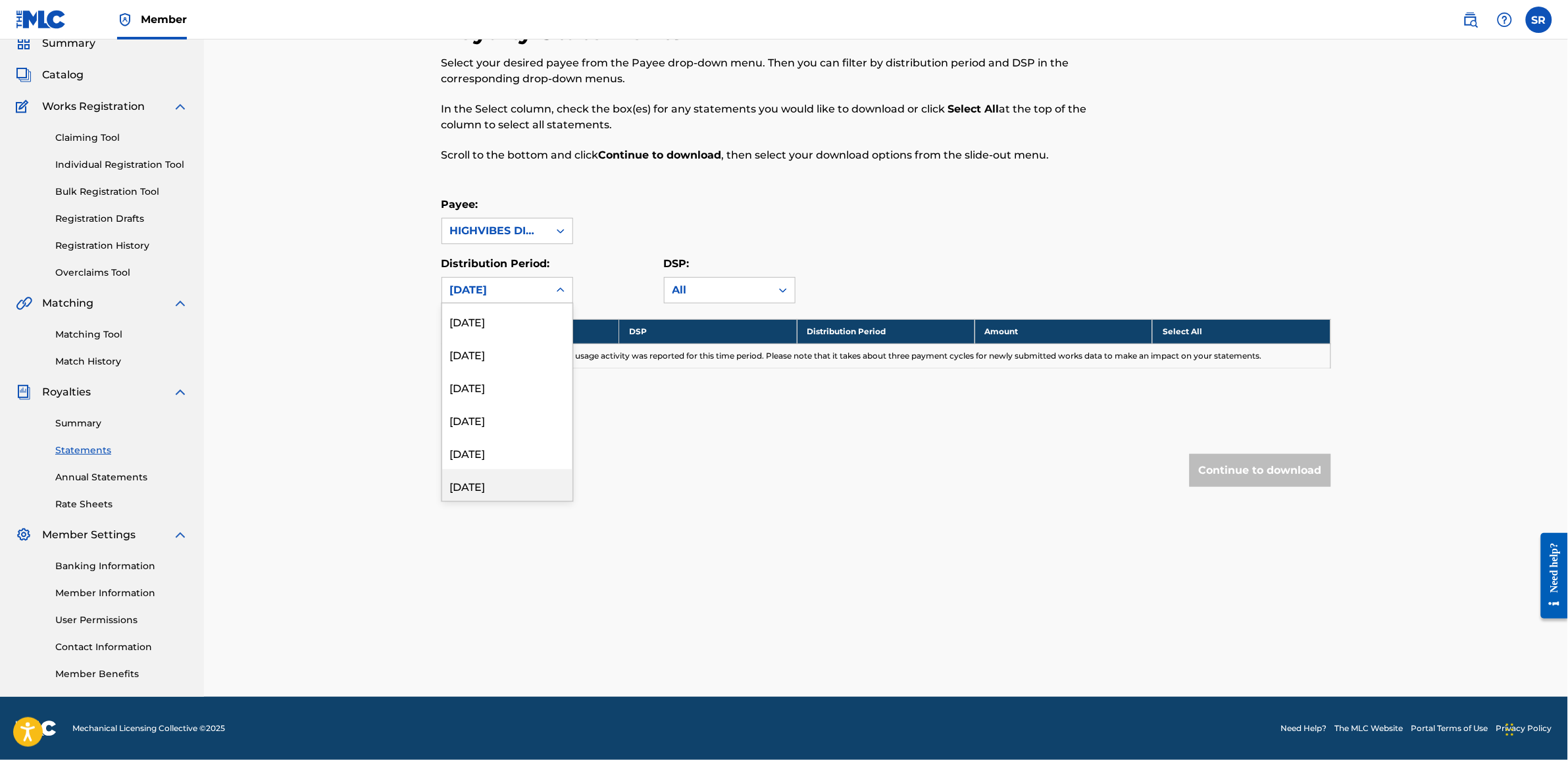
click at [478, 472] on div "April 2021" at bounding box center [507, 486] width 130 height 33
click at [511, 296] on div "April 2021" at bounding box center [495, 290] width 91 height 16
click at [486, 451] on div "May 2021" at bounding box center [507, 453] width 130 height 33
click at [554, 289] on icon at bounding box center [560, 290] width 13 height 13
click at [485, 384] on div "June 2025" at bounding box center [507, 386] width 130 height 33
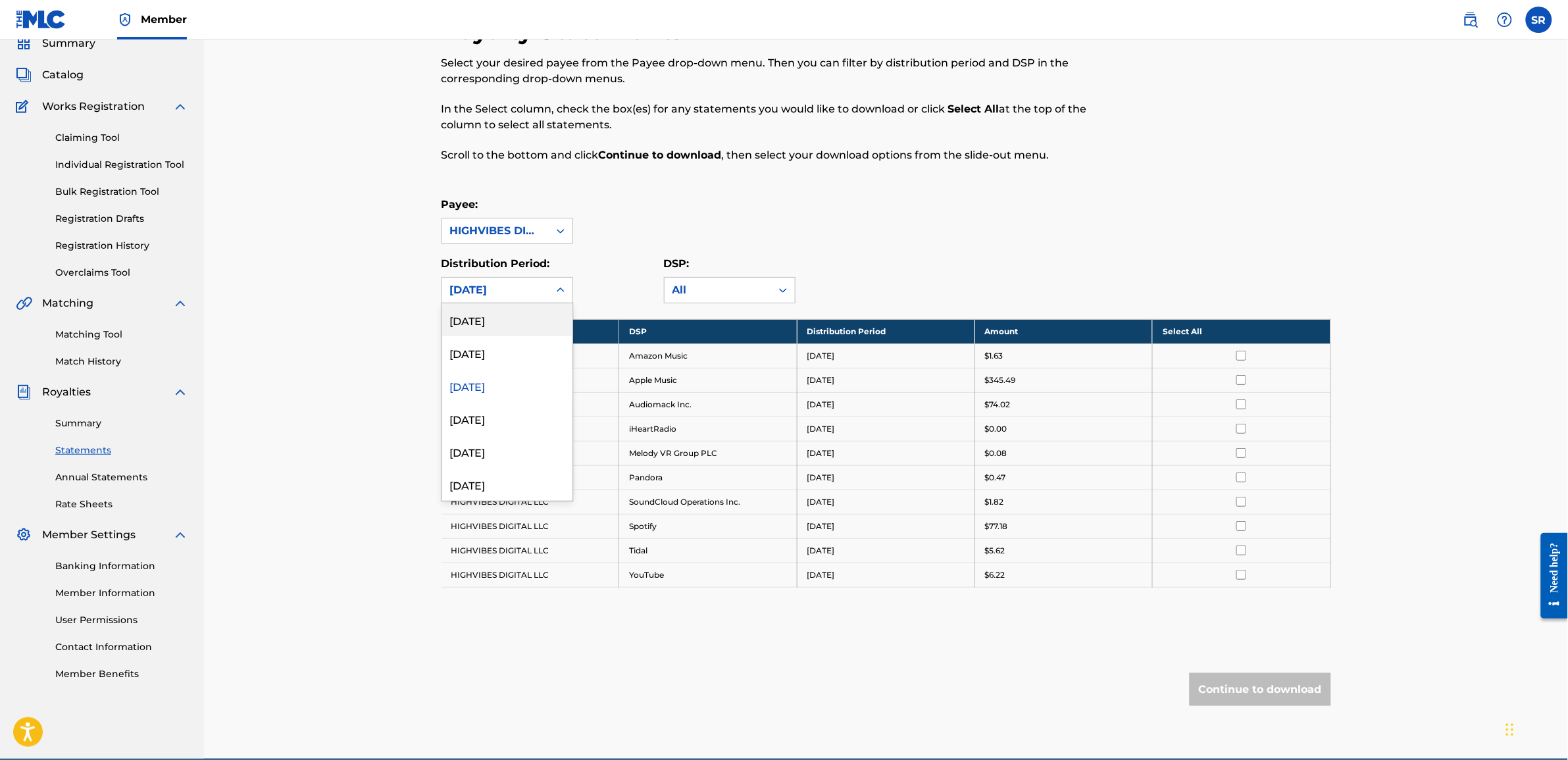
click at [540, 291] on div "June 2025" at bounding box center [495, 290] width 91 height 16
click at [488, 320] on div "August 2025" at bounding box center [507, 319] width 130 height 33
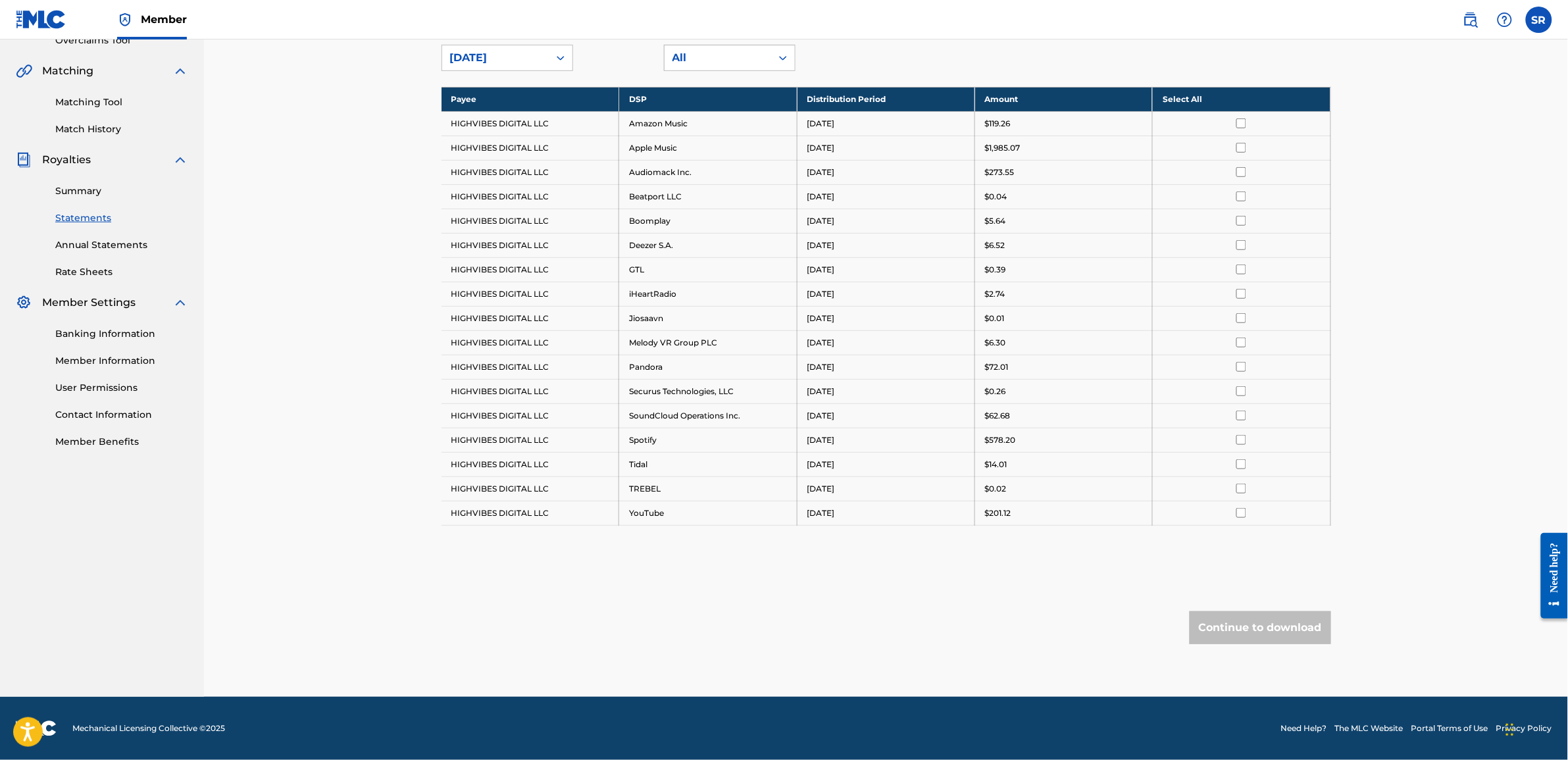
scroll to position [0, 0]
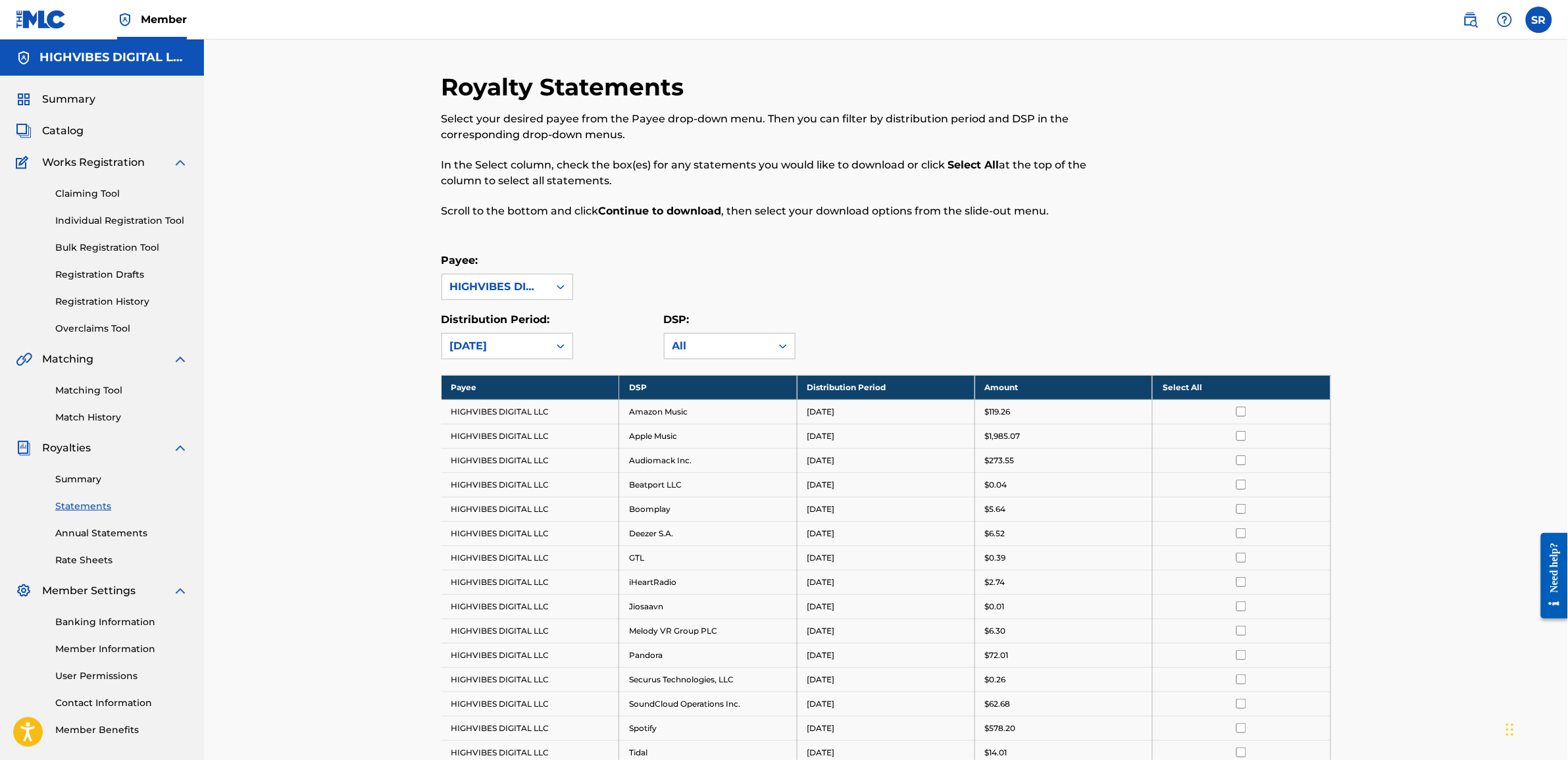
click at [550, 342] on div at bounding box center [560, 346] width 24 height 24
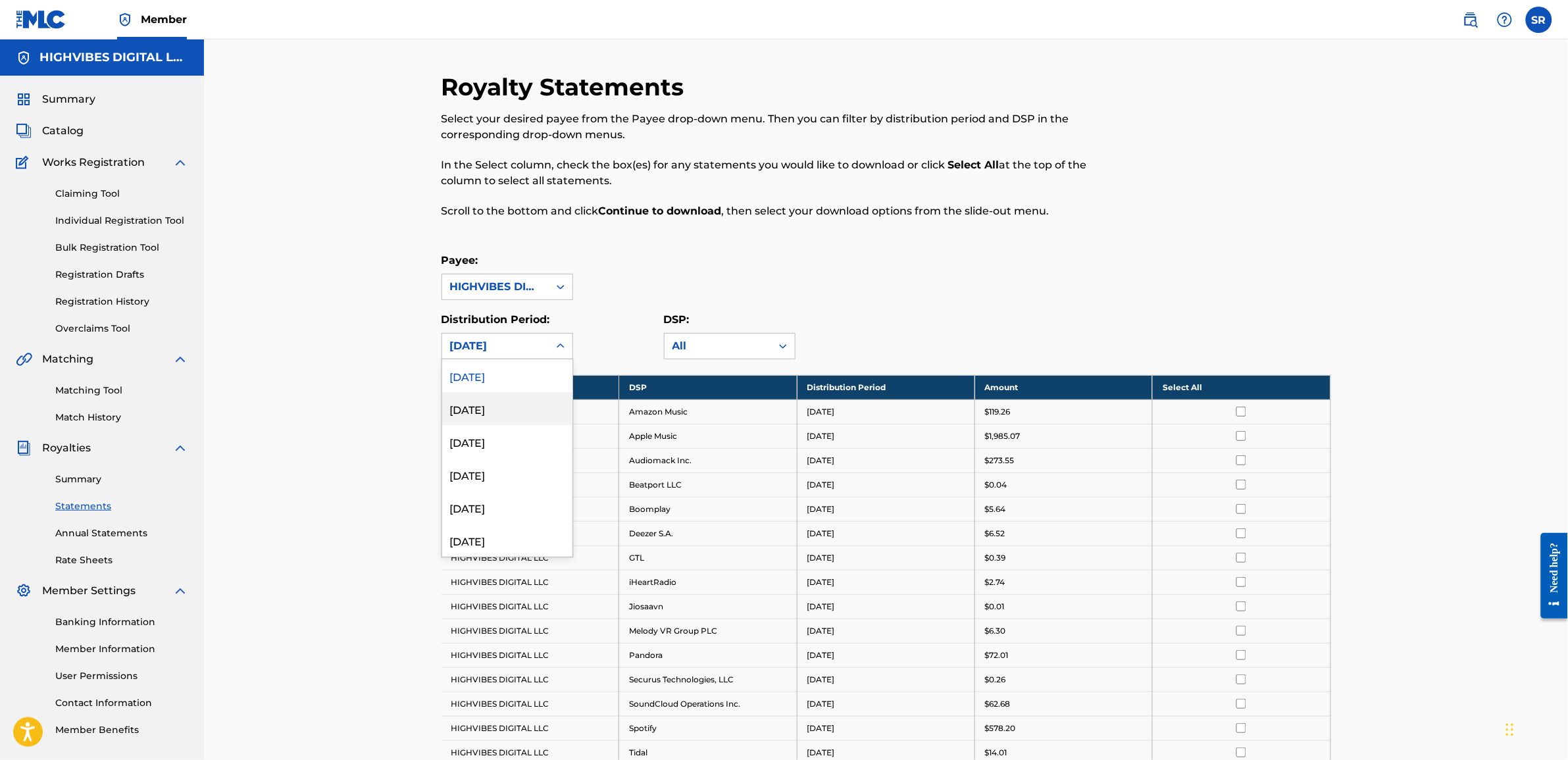
click at [504, 410] on div "July 2025" at bounding box center [507, 409] width 130 height 33
click at [478, 336] on div "July 2025" at bounding box center [496, 346] width 107 height 25
click at [479, 441] on div "June 2025" at bounding box center [507, 441] width 130 height 33
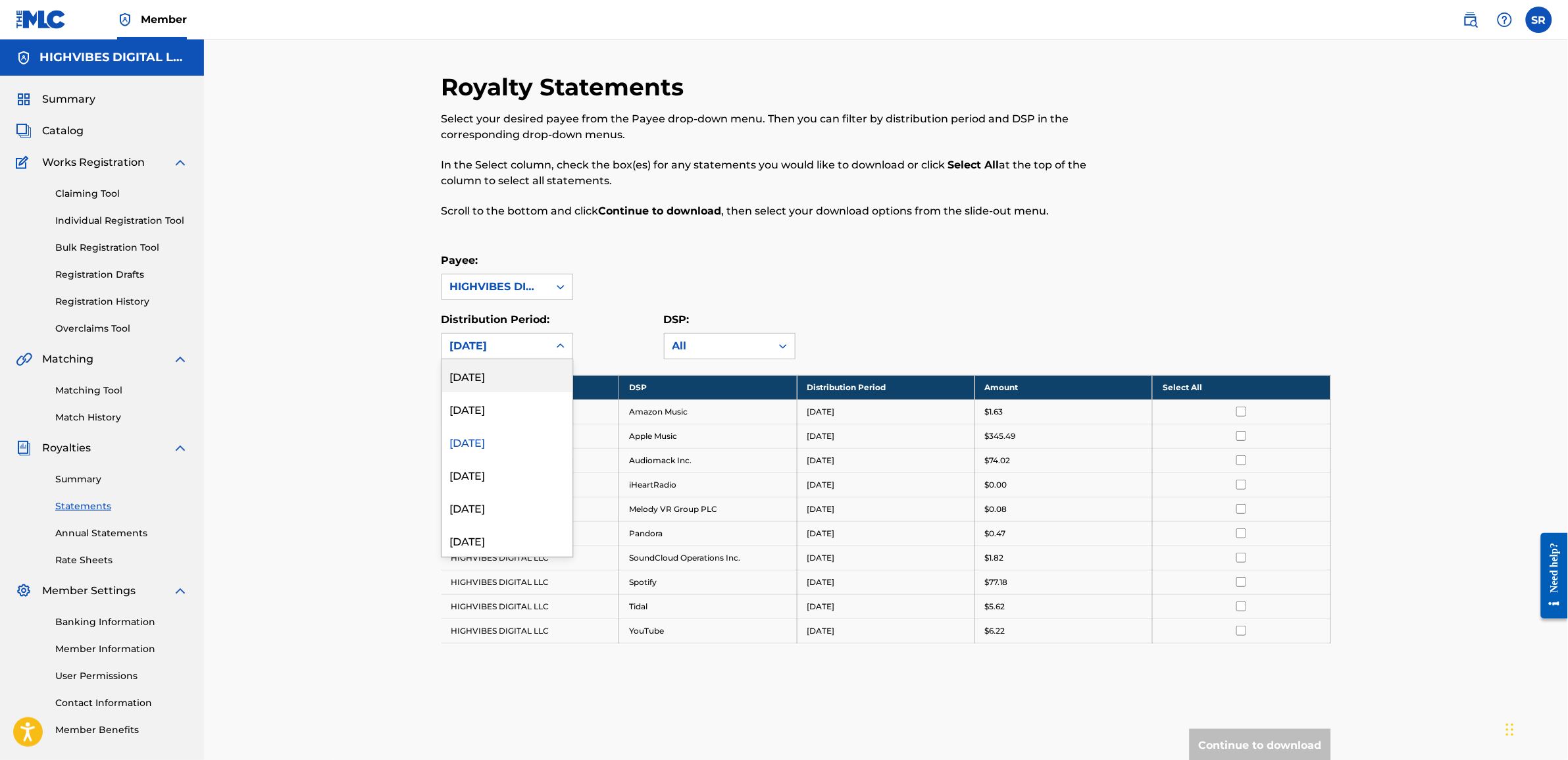
click at [501, 344] on div "June 2025" at bounding box center [495, 346] width 91 height 16
click at [498, 491] on div "April 2025" at bounding box center [507, 507] width 130 height 33
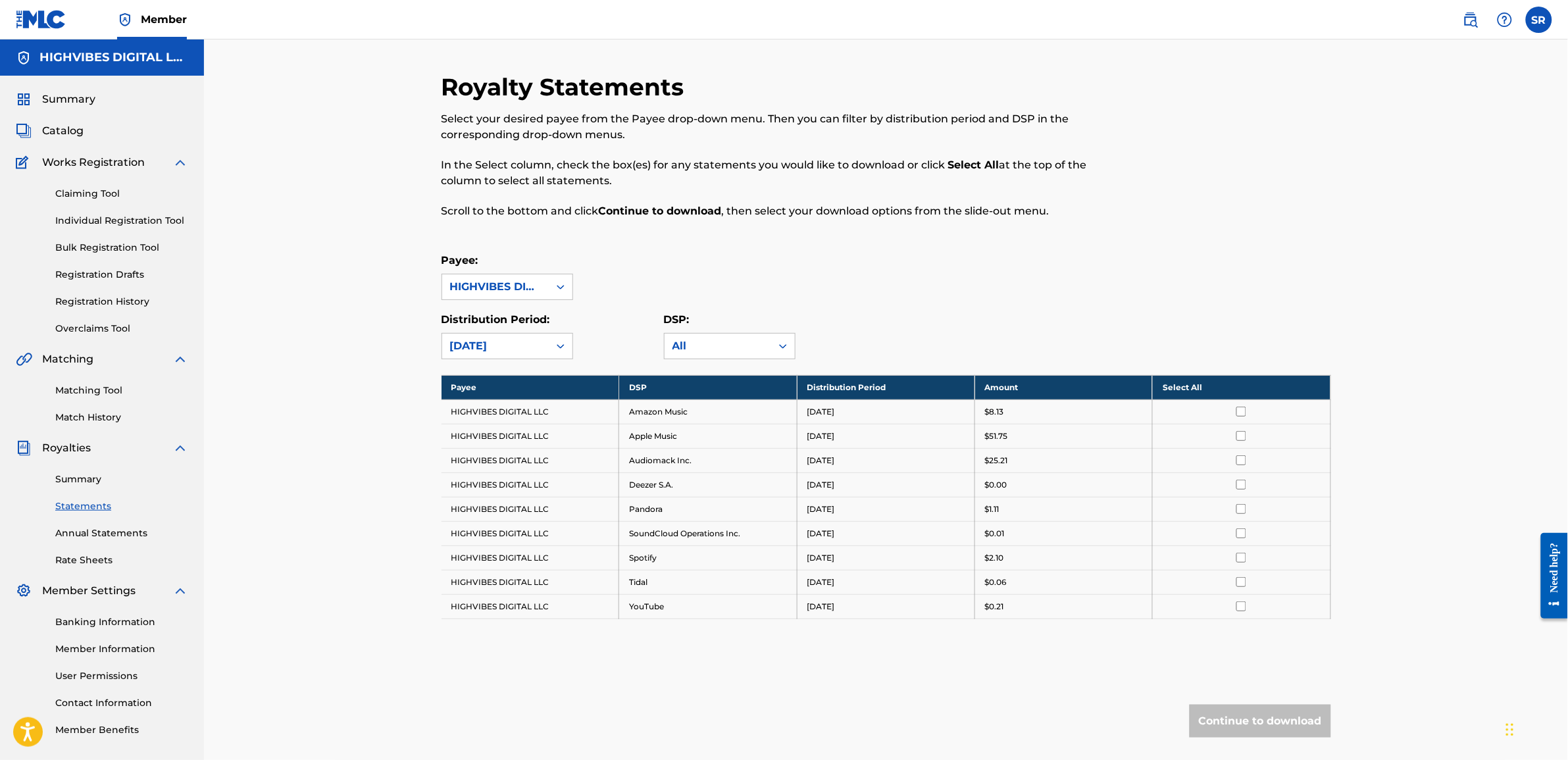
click at [956, 300] on div "Payee: HIGHVIBES DIGITAL LLC" at bounding box center [886, 276] width 890 height 47
click at [136, 526] on link "Annual Statements" at bounding box center [122, 533] width 133 height 14
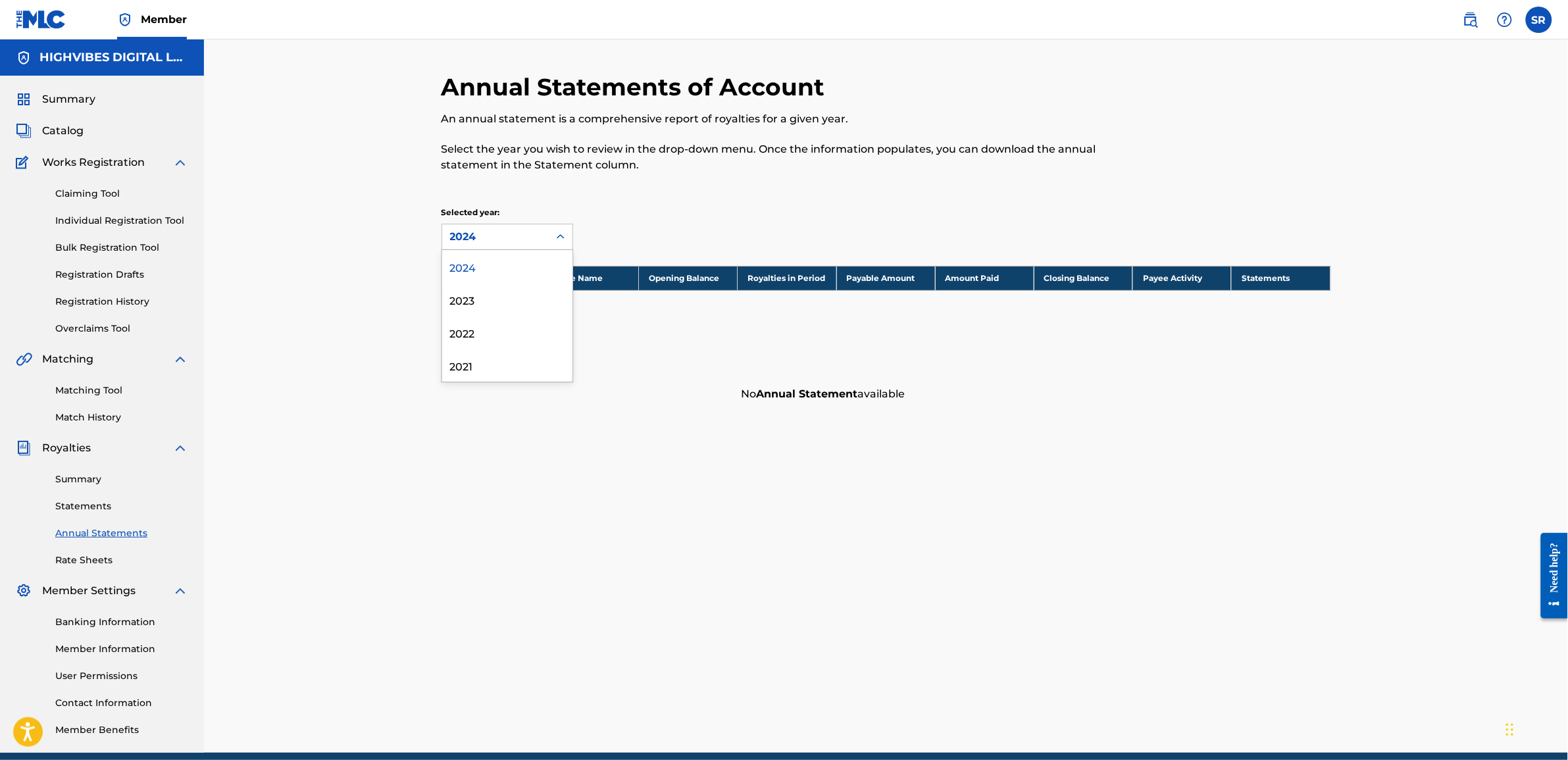
click at [520, 241] on div "2024" at bounding box center [495, 237] width 91 height 16
click at [484, 298] on div "2023" at bounding box center [507, 299] width 130 height 33
click at [493, 235] on div "2023" at bounding box center [495, 237] width 91 height 16
click at [471, 359] on div "2021" at bounding box center [507, 365] width 130 height 33
click at [477, 241] on div "2021" at bounding box center [495, 237] width 91 height 16
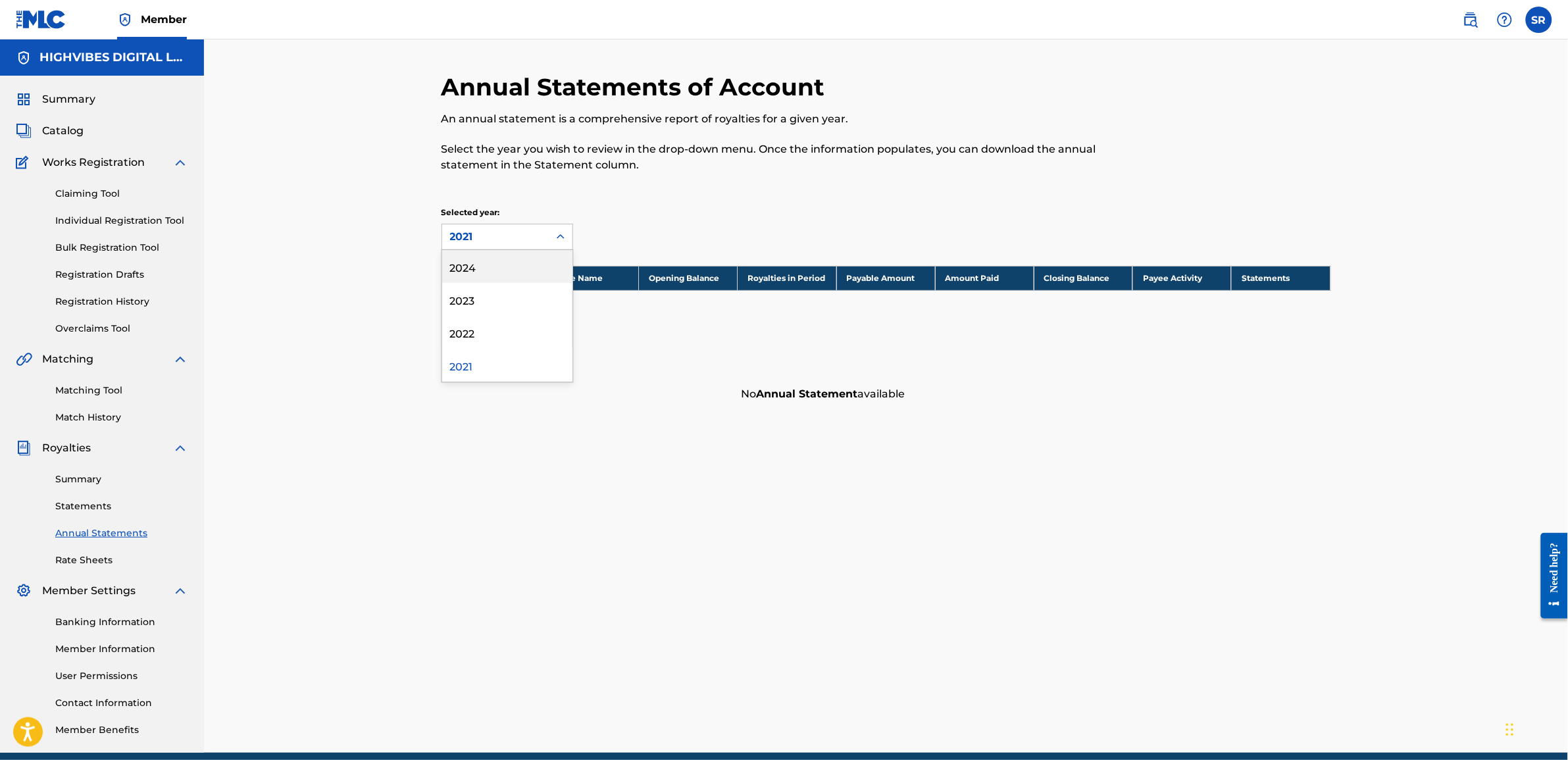
click at [461, 268] on div "2024" at bounding box center [507, 267] width 130 height 33
click at [486, 216] on p "Selected year:" at bounding box center [507, 212] width 132 height 12
click at [93, 505] on link "Statements" at bounding box center [122, 505] width 133 height 14
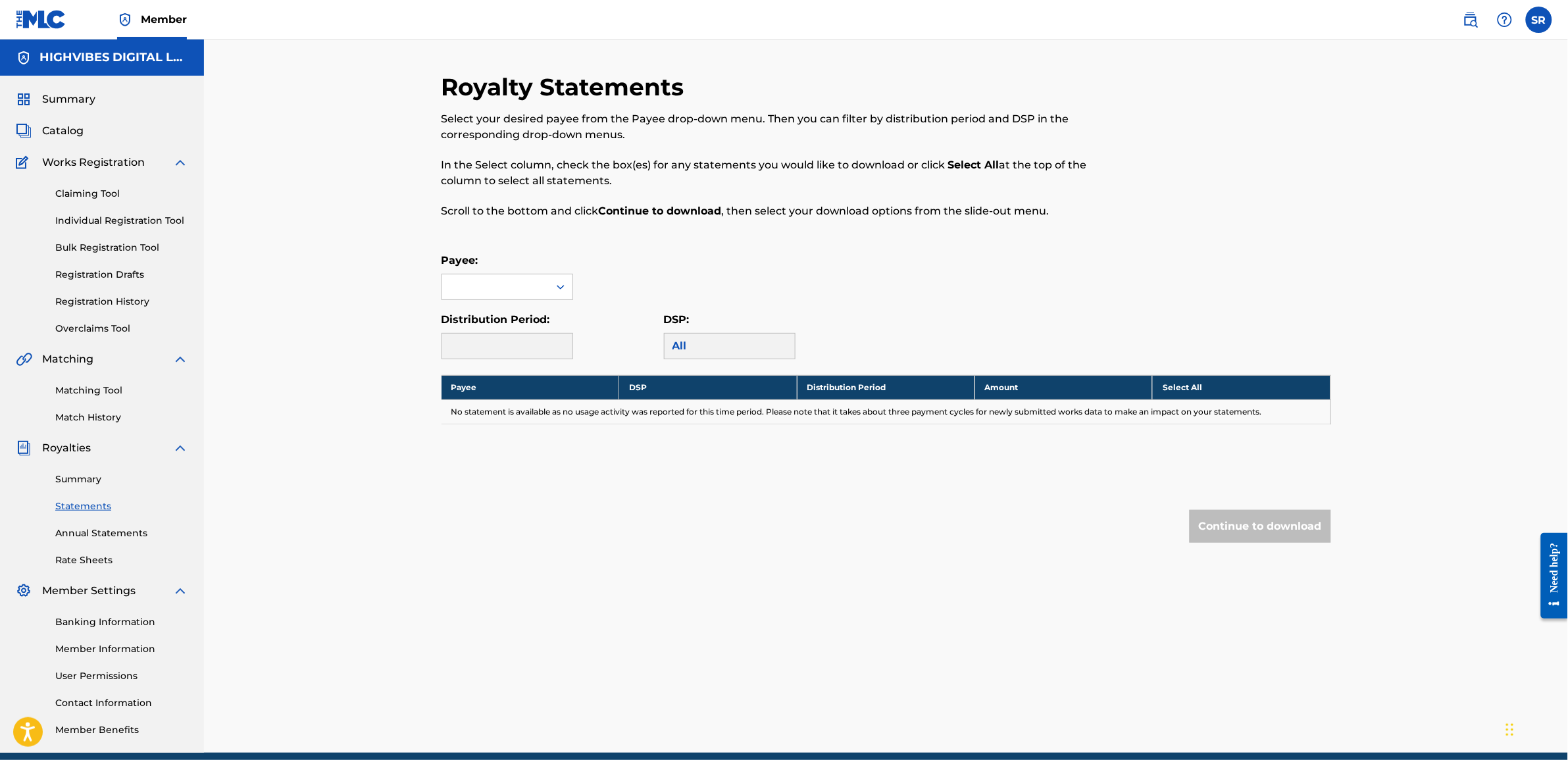
click at [83, 484] on link "Summary" at bounding box center [122, 479] width 133 height 14
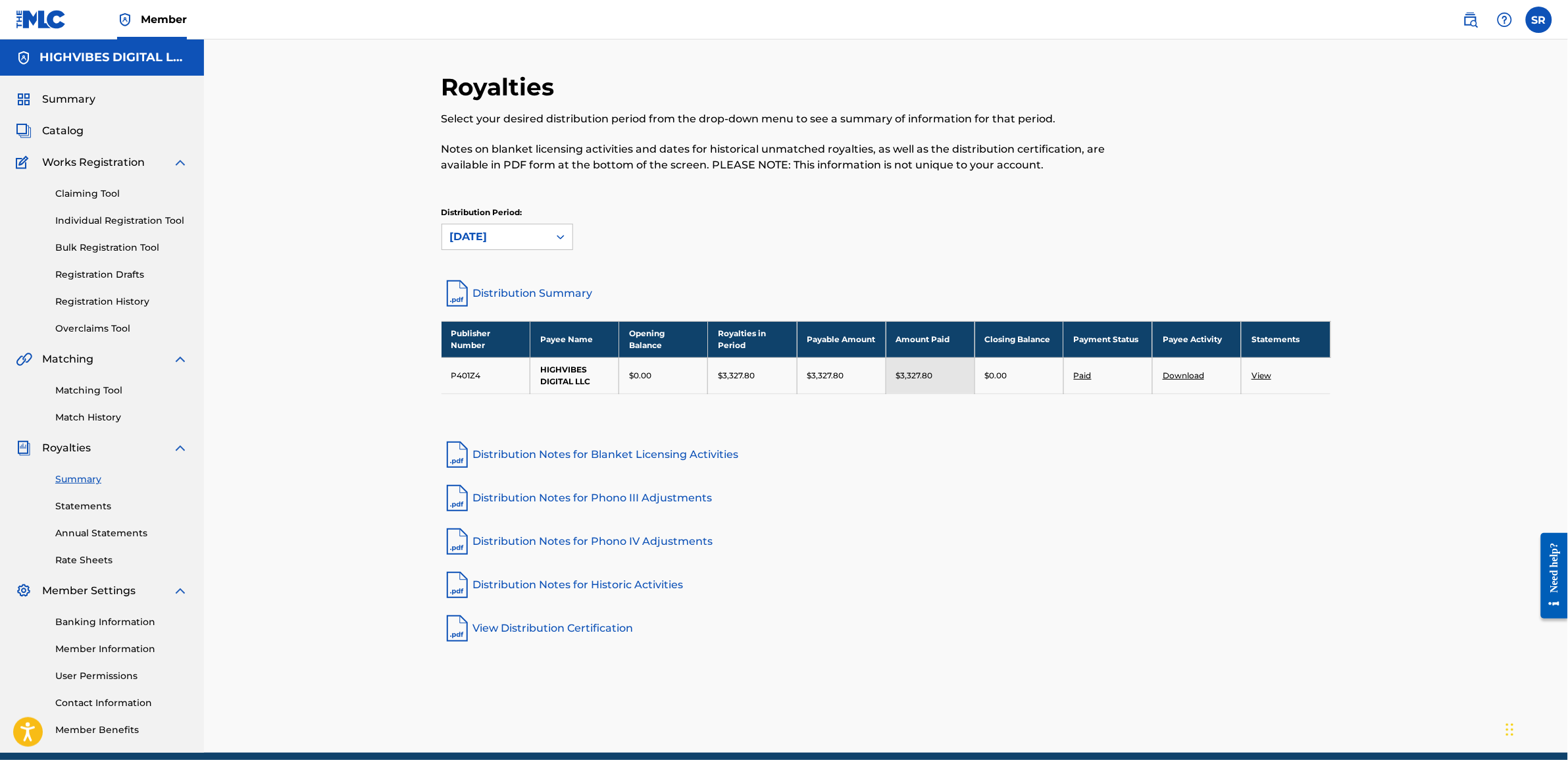
click at [1187, 376] on link "Download" at bounding box center [1184, 376] width 41 height 10
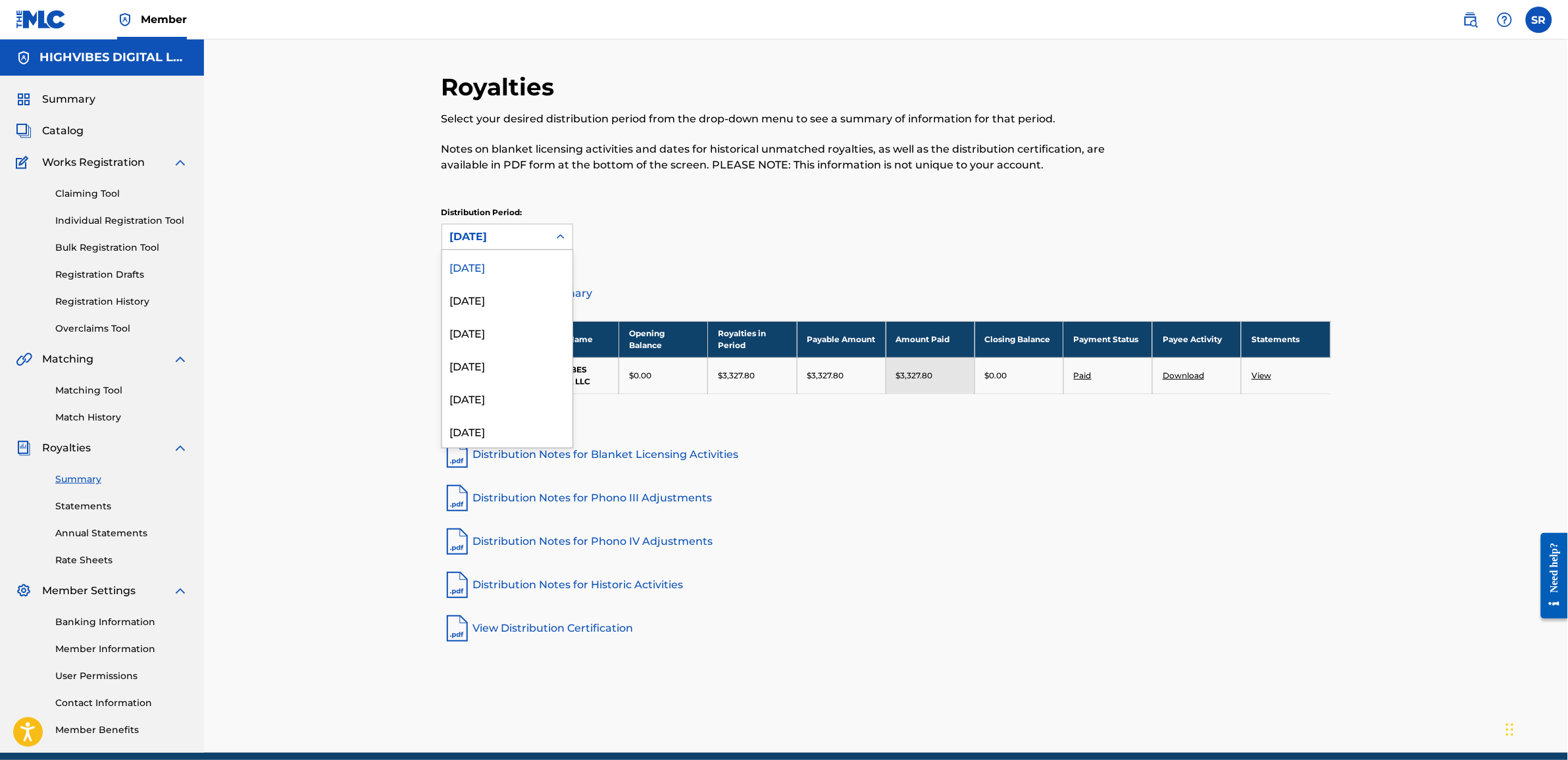
click at [488, 229] on div "August 2025" at bounding box center [495, 237] width 91 height 16
click at [494, 297] on div "July 2025" at bounding box center [507, 299] width 130 height 33
click at [501, 234] on div "July 2025" at bounding box center [495, 237] width 91 height 16
click at [502, 321] on div "June 2025" at bounding box center [507, 332] width 130 height 33
click at [502, 245] on div "June 2025" at bounding box center [496, 237] width 107 height 25
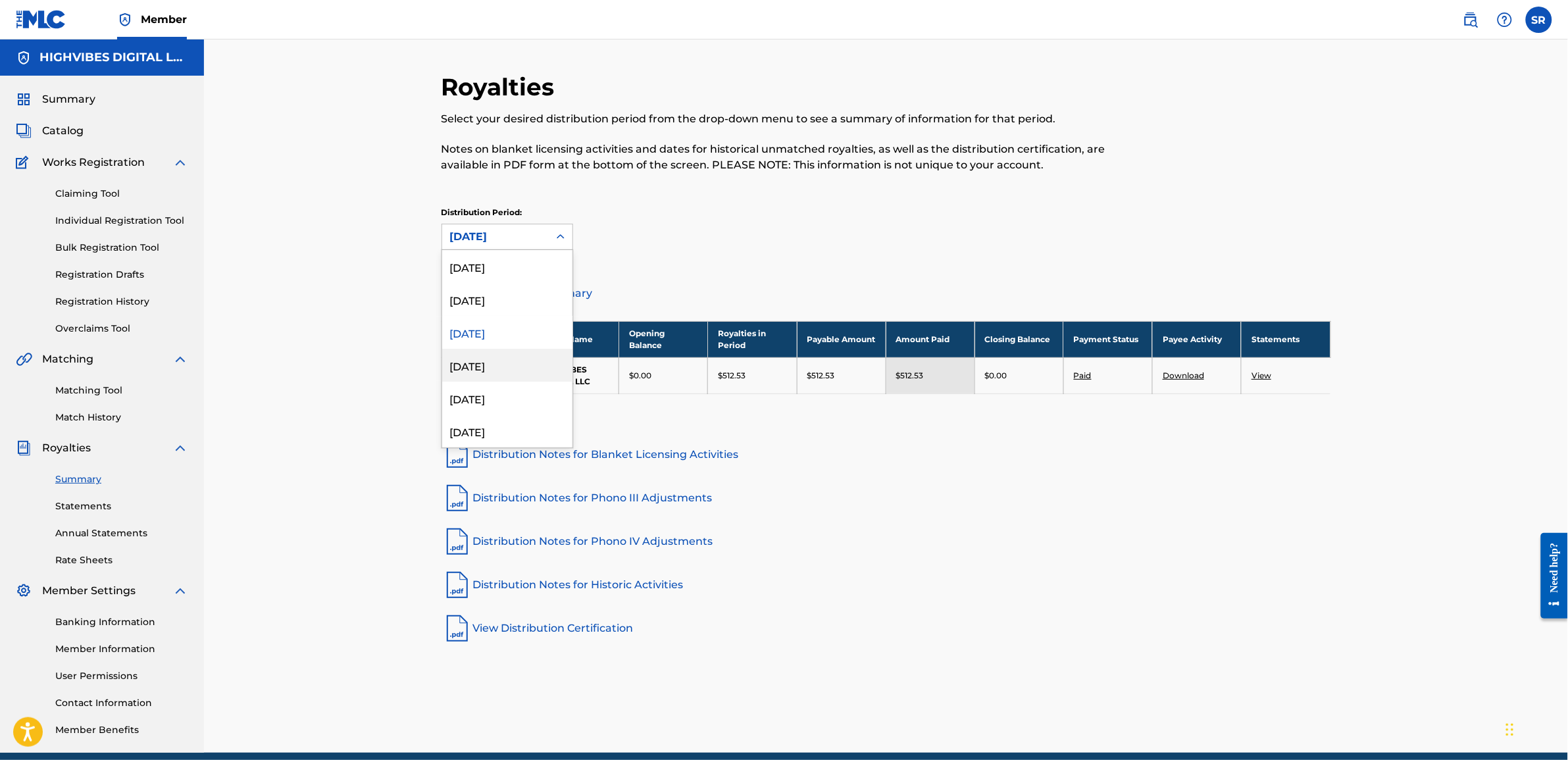
click at [501, 371] on div "May 2025" at bounding box center [507, 365] width 130 height 33
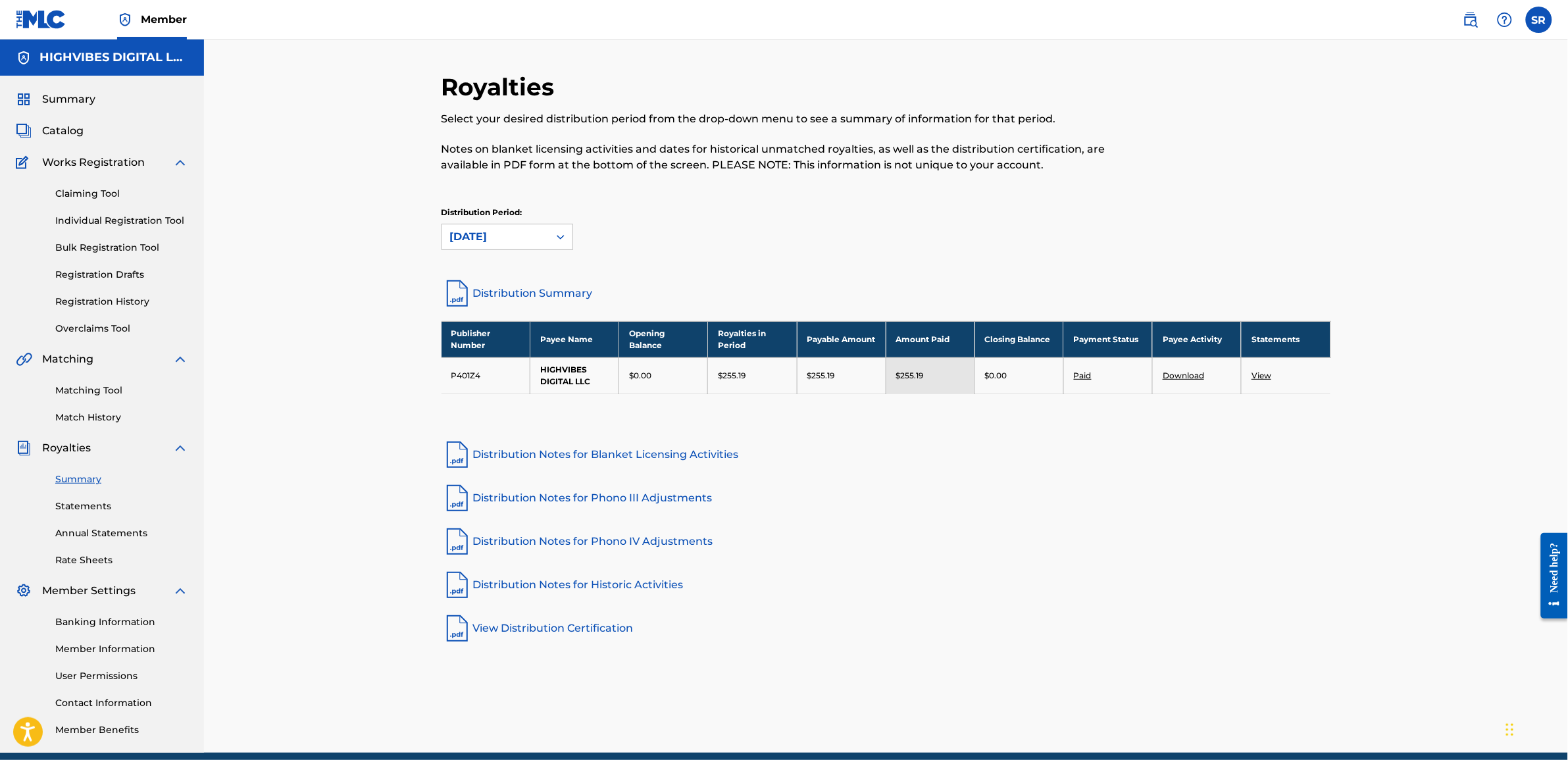
click at [81, 513] on div "Summary Statements Annual Statements Rate Sheets" at bounding box center [102, 512] width 173 height 111
click at [89, 498] on div "Summary Statements Annual Statements Rate Sheets" at bounding box center [102, 512] width 173 height 111
click at [78, 511] on link "Statements" at bounding box center [122, 505] width 133 height 14
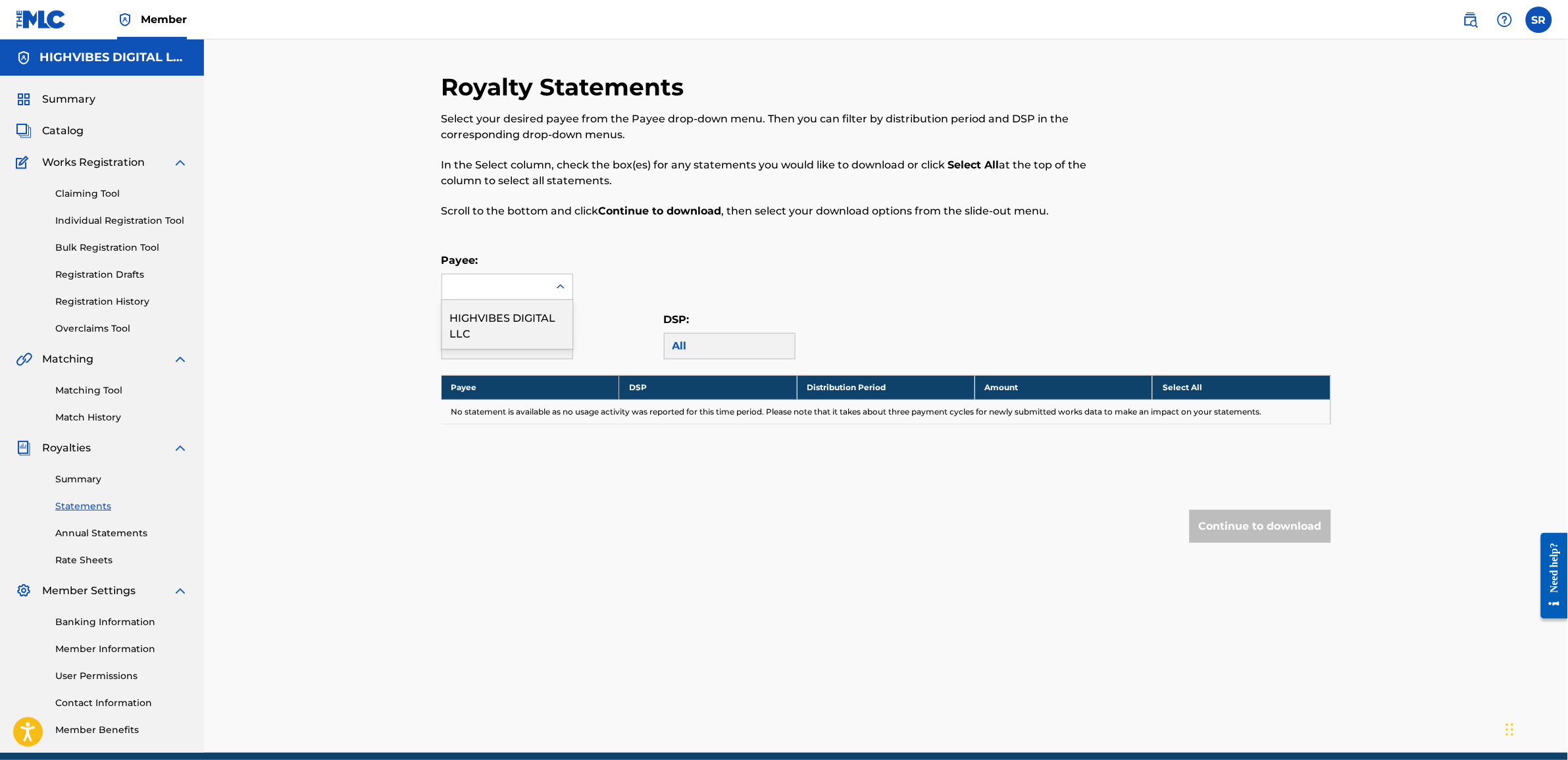
click at [502, 294] on div at bounding box center [496, 287] width 107 height 25
click at [502, 320] on div "HIGHVIBES DIGITAL LLC" at bounding box center [507, 324] width 130 height 48
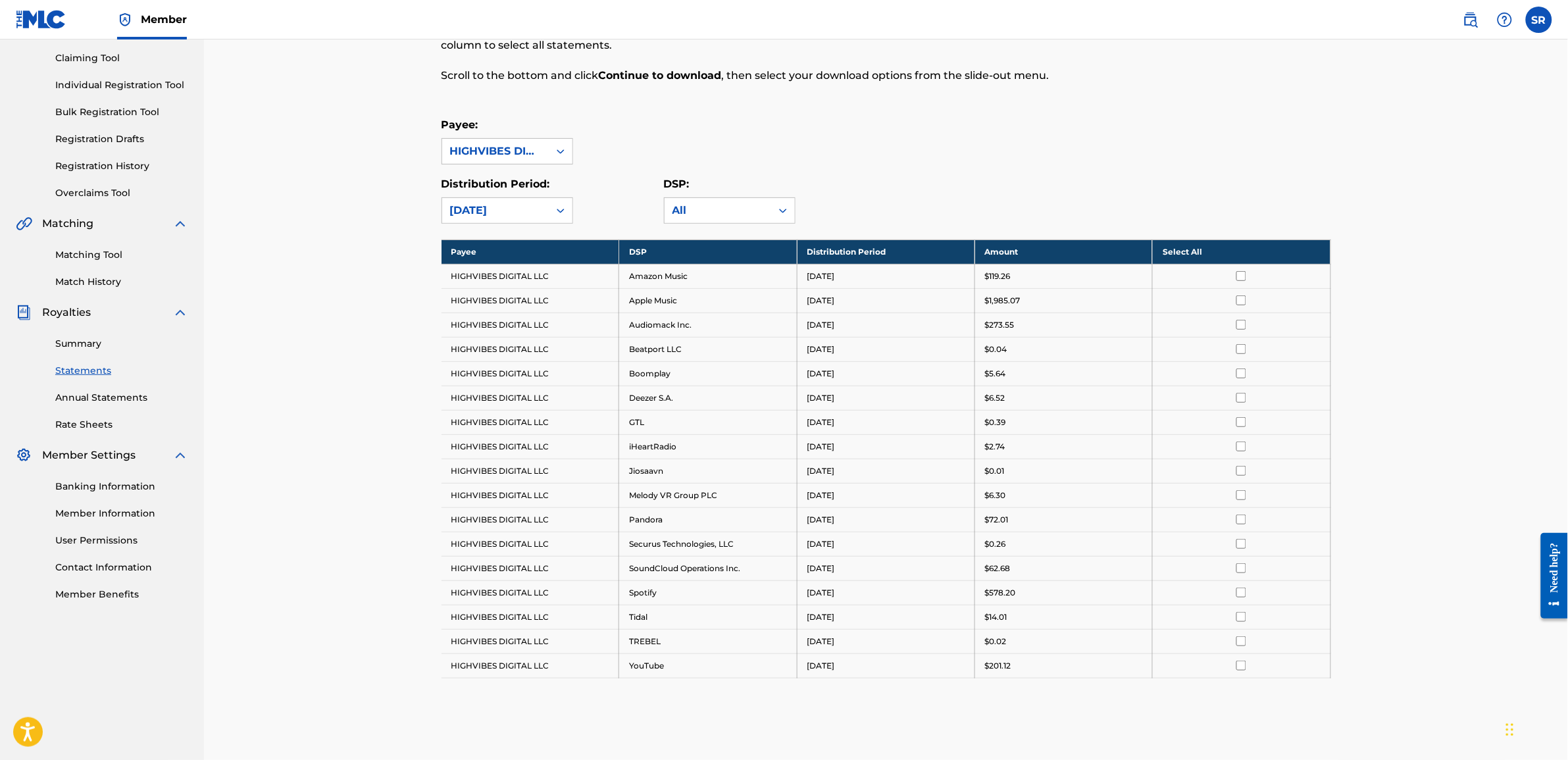
scroll to position [165, 0]
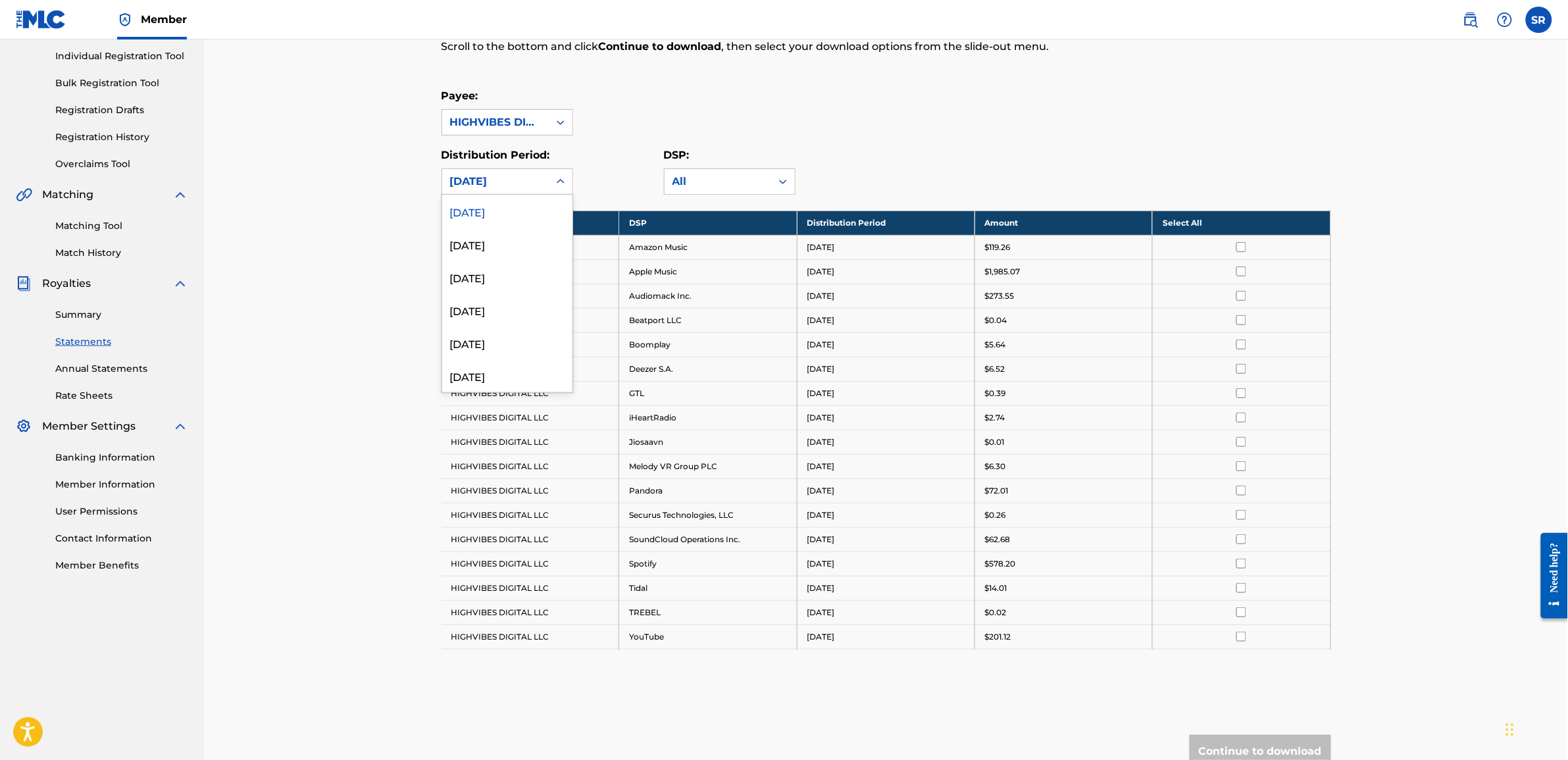
click at [516, 183] on div "August 2025" at bounding box center [495, 182] width 91 height 16
click at [491, 247] on div "July 2025" at bounding box center [507, 244] width 130 height 33
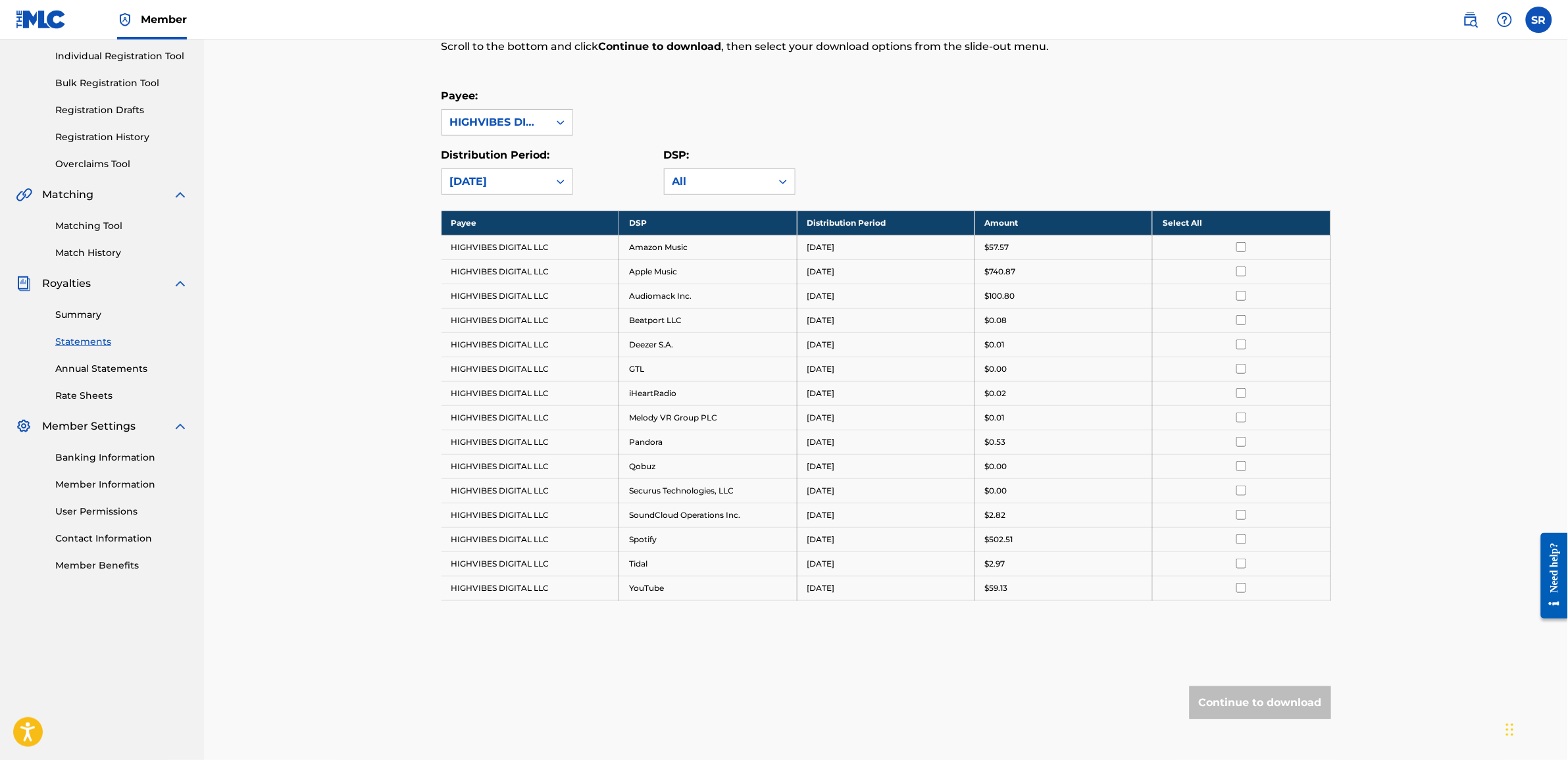
click at [475, 188] on div "July 2025" at bounding box center [495, 182] width 91 height 16
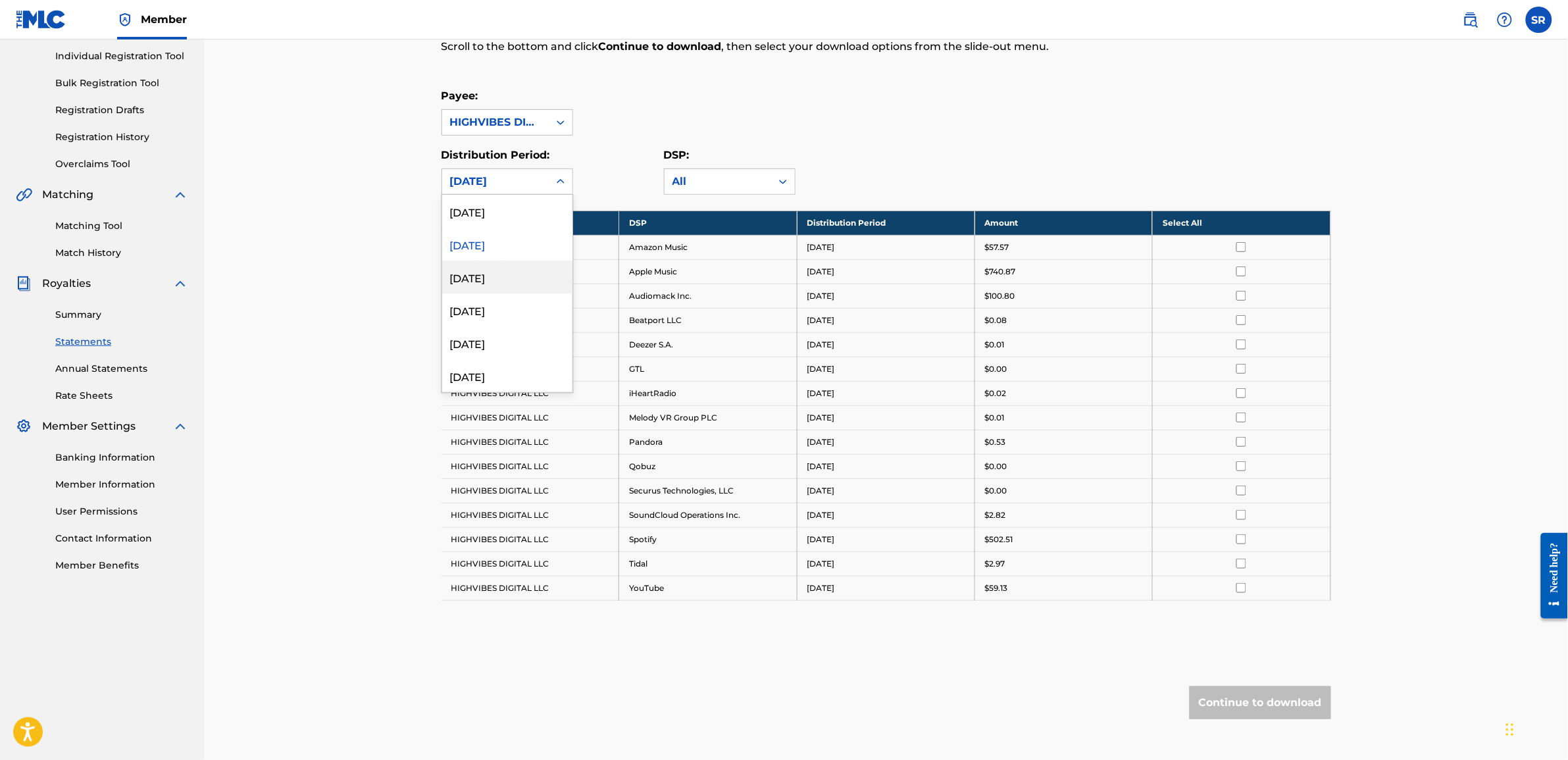
click at [482, 274] on div "June 2025" at bounding box center [507, 277] width 130 height 33
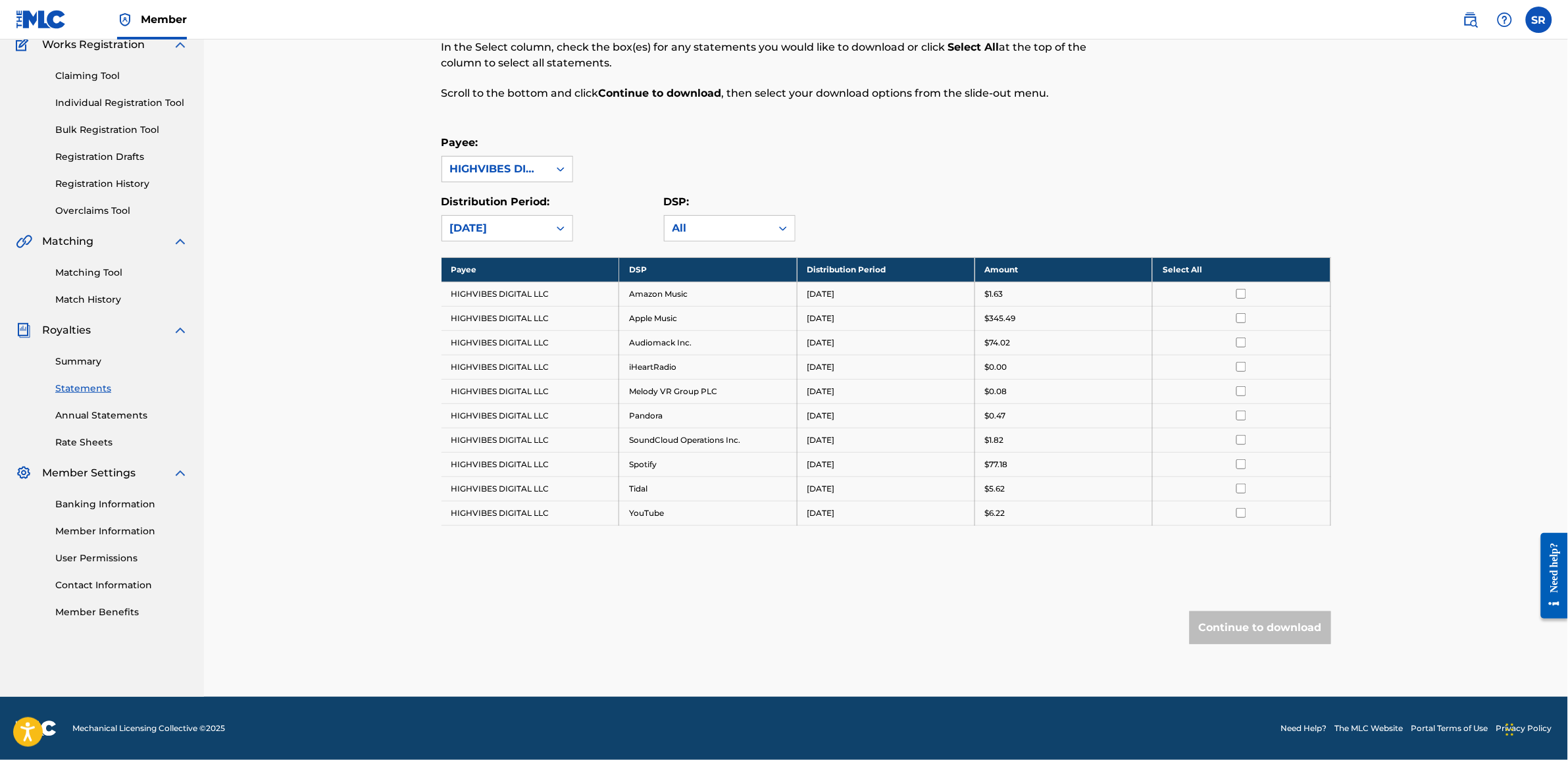
click at [71, 329] on span "Royalties" at bounding box center [66, 330] width 48 height 16
click at [82, 415] on link "Annual Statements" at bounding box center [122, 415] width 133 height 14
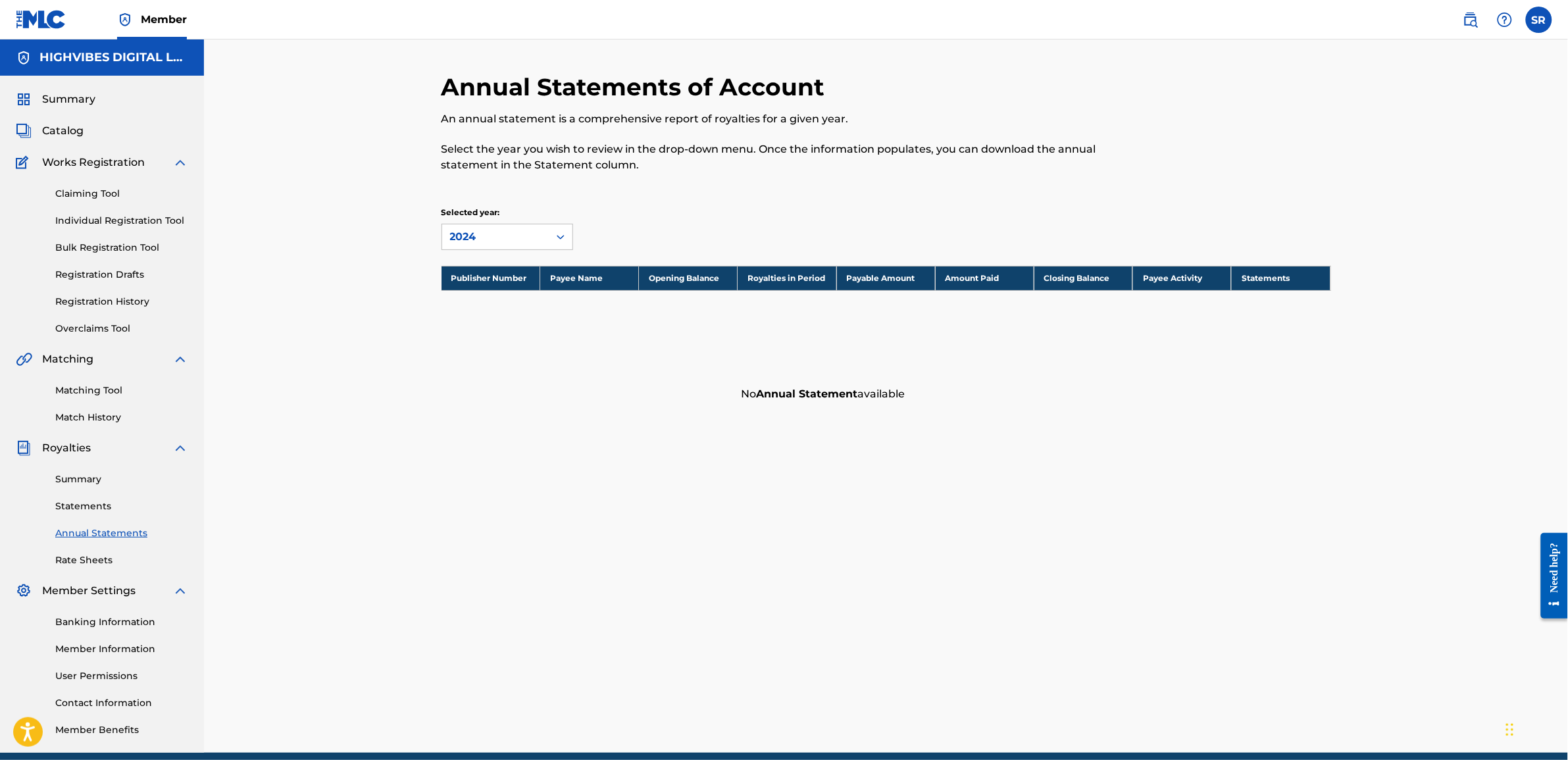
click at [76, 498] on div "Summary Statements Annual Statements Rate Sheets" at bounding box center [102, 512] width 173 height 111
click at [73, 503] on link "Statements" at bounding box center [122, 505] width 133 height 14
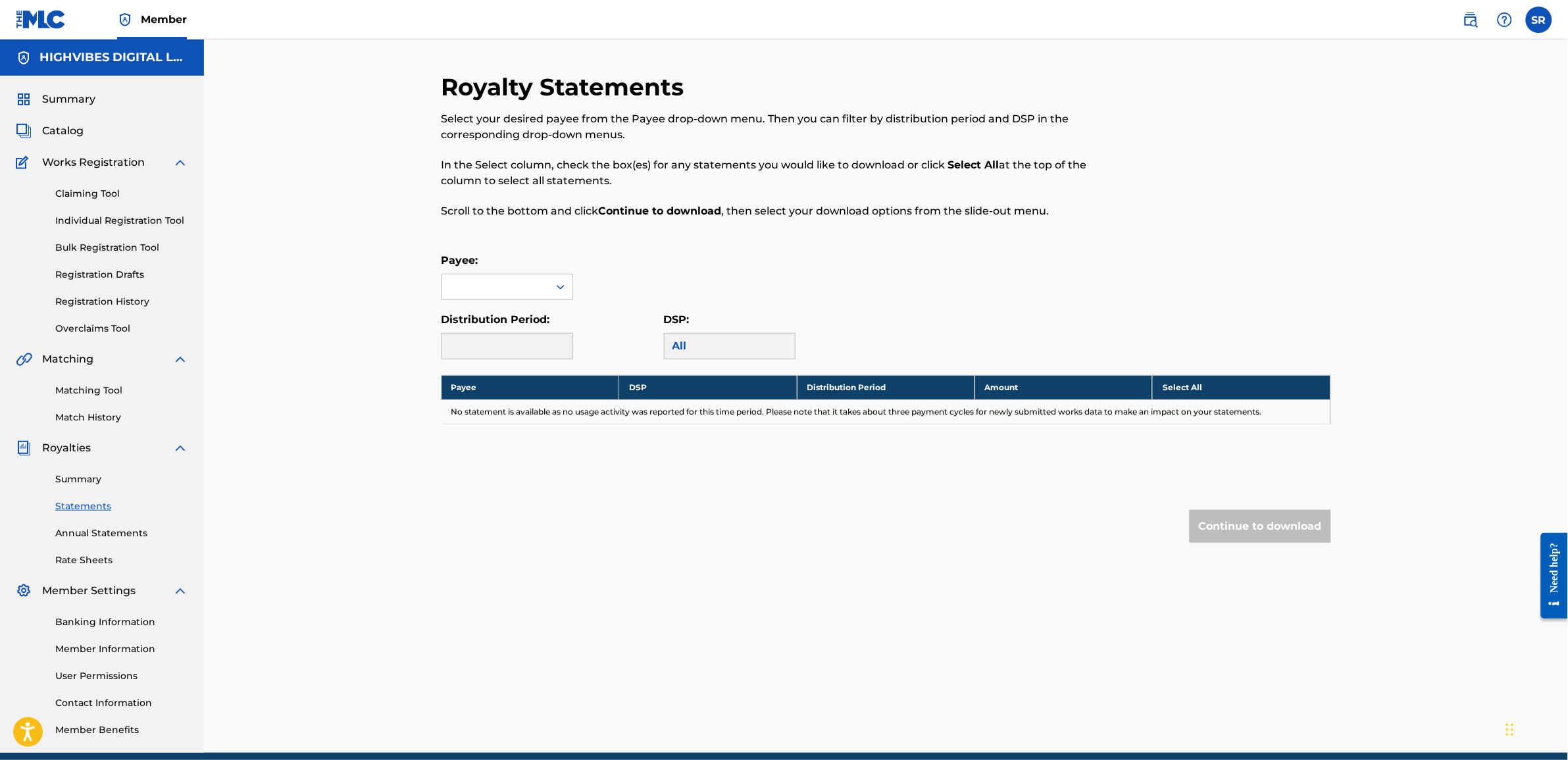
click at [73, 474] on link "Summary" at bounding box center [122, 479] width 133 height 14
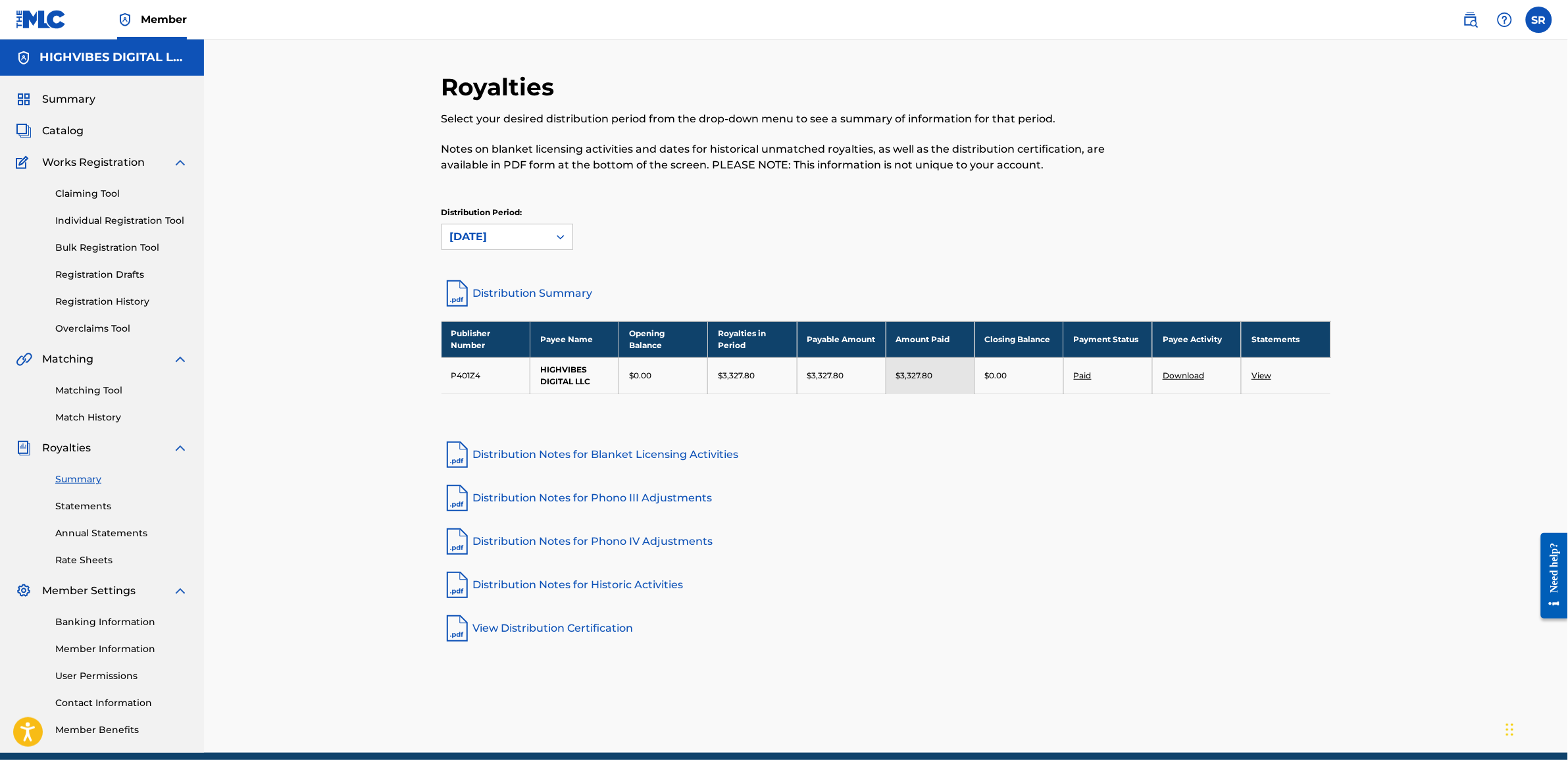
click at [71, 63] on h5 "HIGHVIBES DIGITAL LLC" at bounding box center [113, 57] width 149 height 15
click at [61, 446] on span "Royalties" at bounding box center [66, 448] width 48 height 16
click at [21, 448] on img at bounding box center [24, 448] width 16 height 16
click at [211, 438] on div "Royalties Select your desired distribution period from the drop-down menu to se…" at bounding box center [886, 396] width 1364 height 713
click at [169, 446] on div "Royalties" at bounding box center [102, 448] width 173 height 16
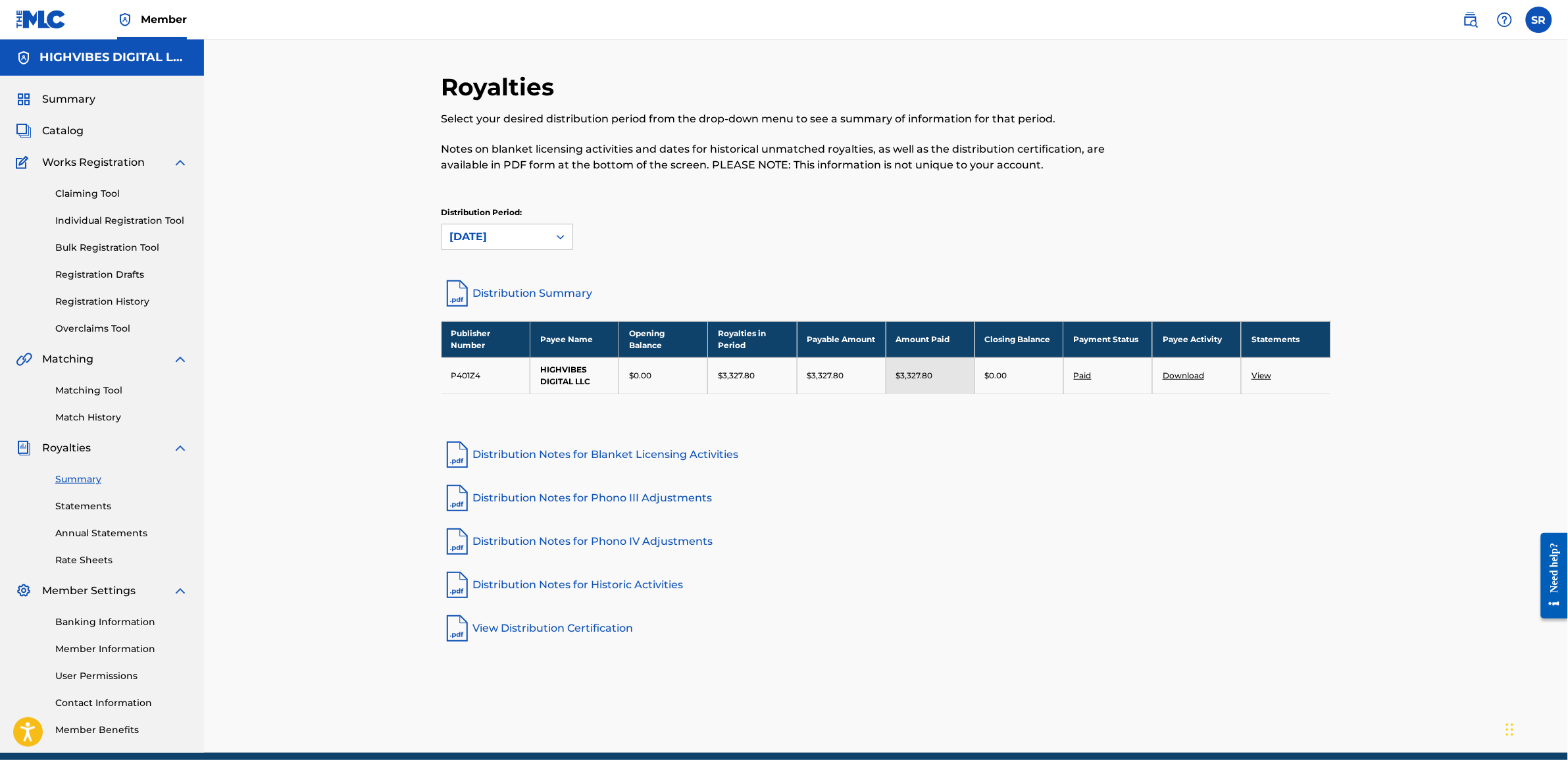
click at [53, 99] on span "Summary" at bounding box center [68, 99] width 53 height 16
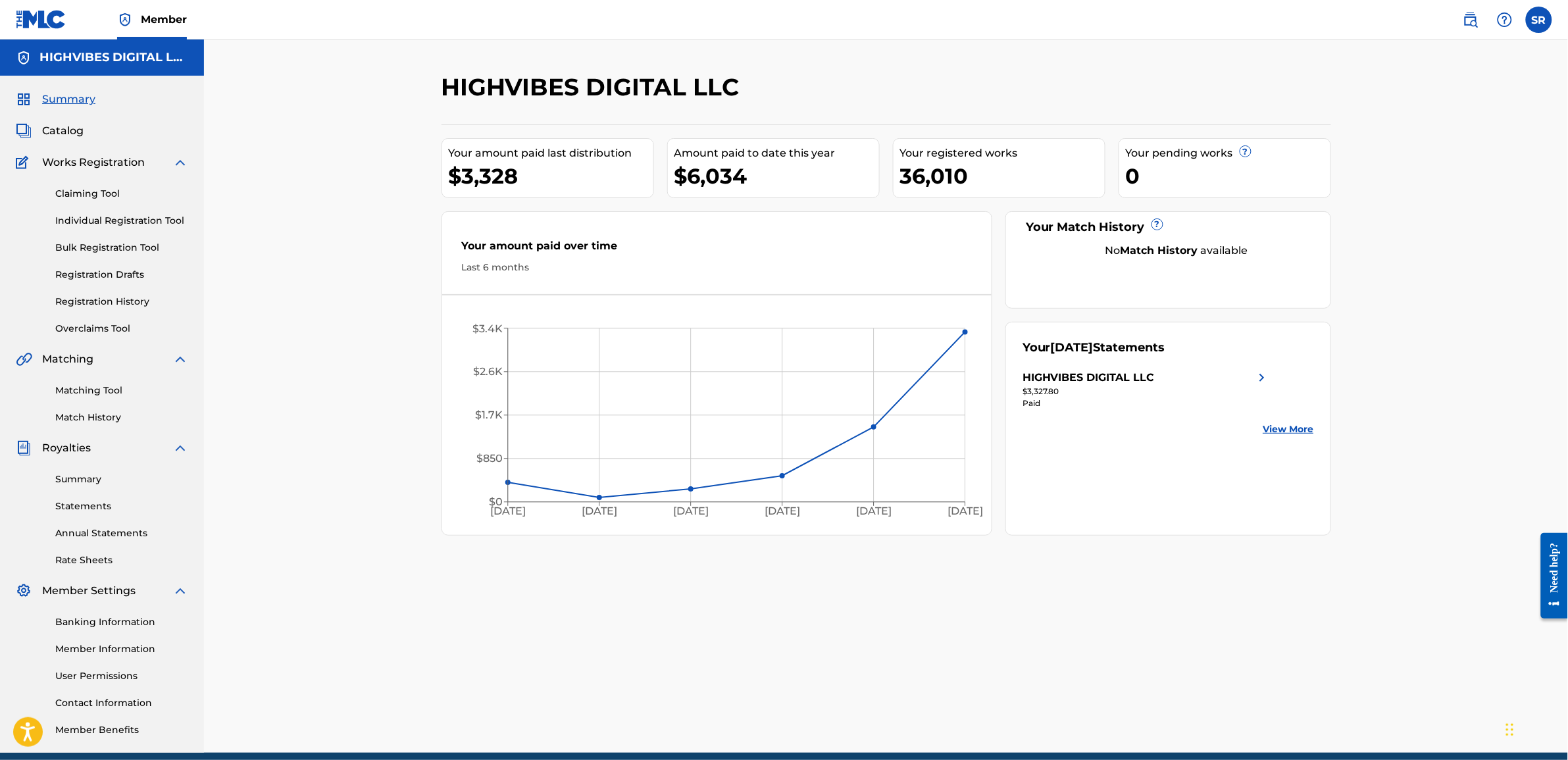
click at [1242, 380] on div "HIGHVIBES DIGITAL LLC" at bounding box center [1146, 378] width 247 height 16
click at [1285, 431] on link "View More" at bounding box center [1288, 429] width 51 height 14
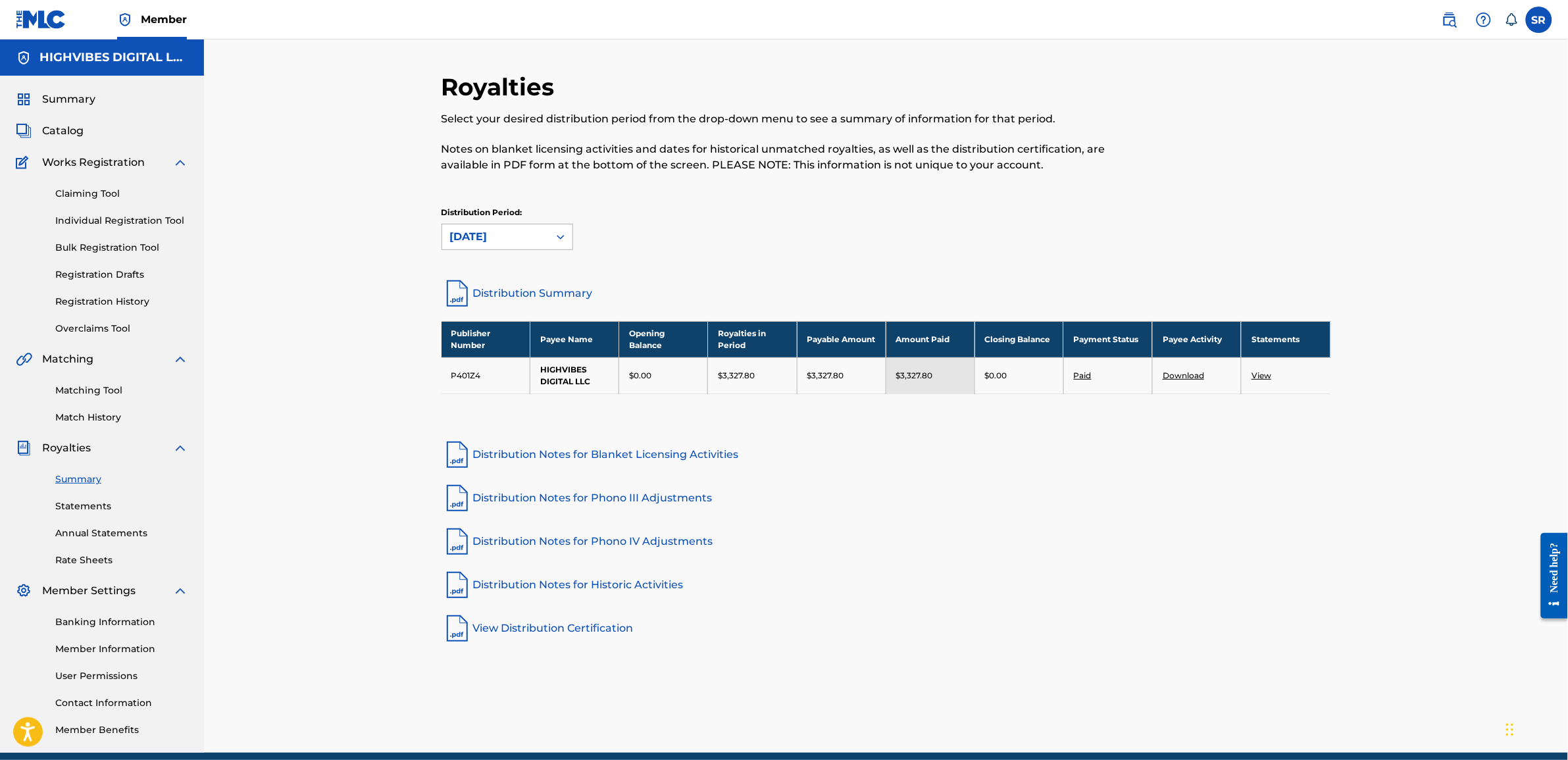
click at [527, 232] on div "August 2025" at bounding box center [495, 237] width 91 height 16
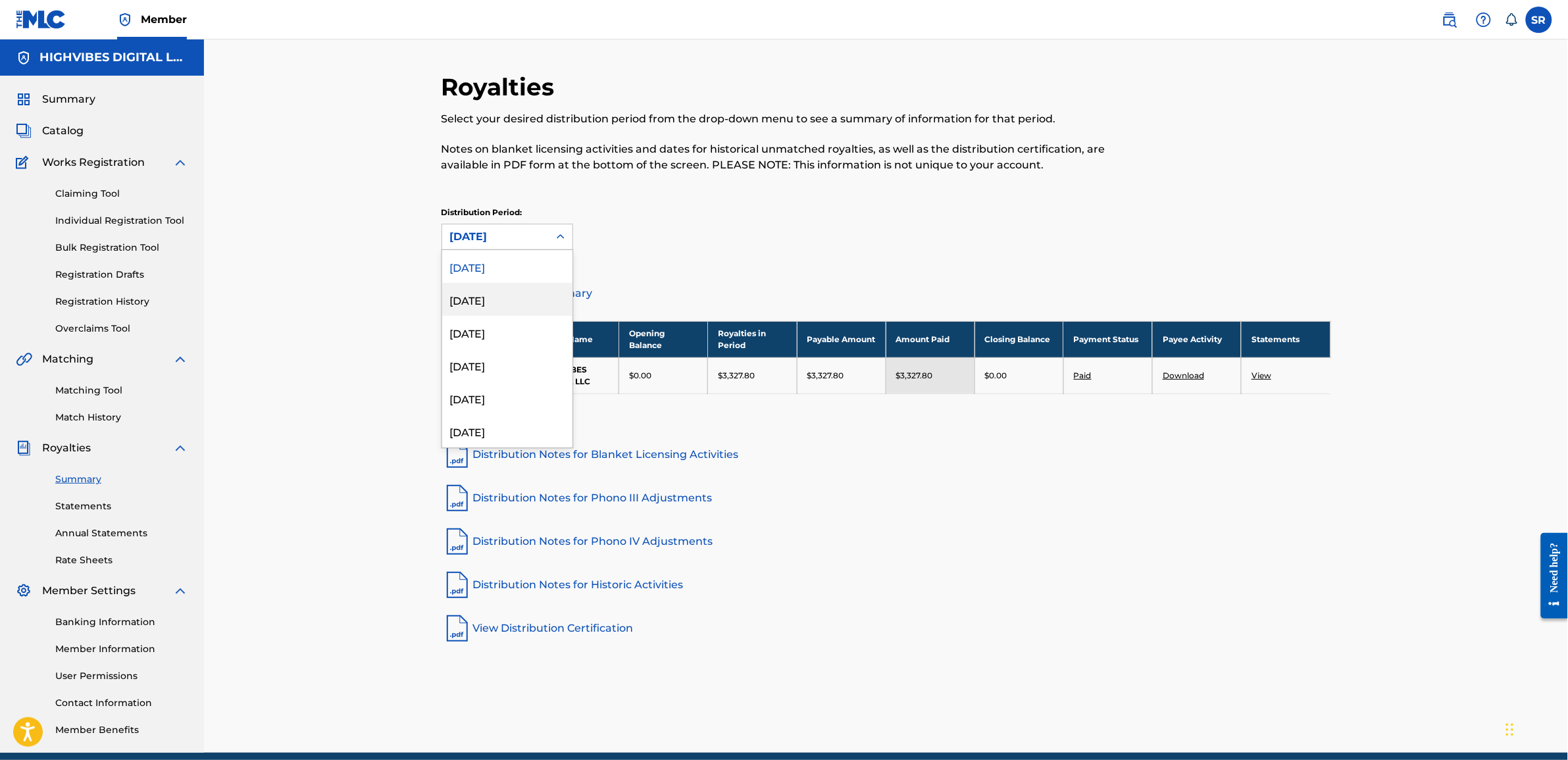
click at [496, 309] on div "July 2025" at bounding box center [507, 299] width 130 height 33
click at [496, 245] on div "July 2025" at bounding box center [496, 237] width 107 height 25
click at [486, 340] on div "June 2025" at bounding box center [507, 332] width 130 height 33
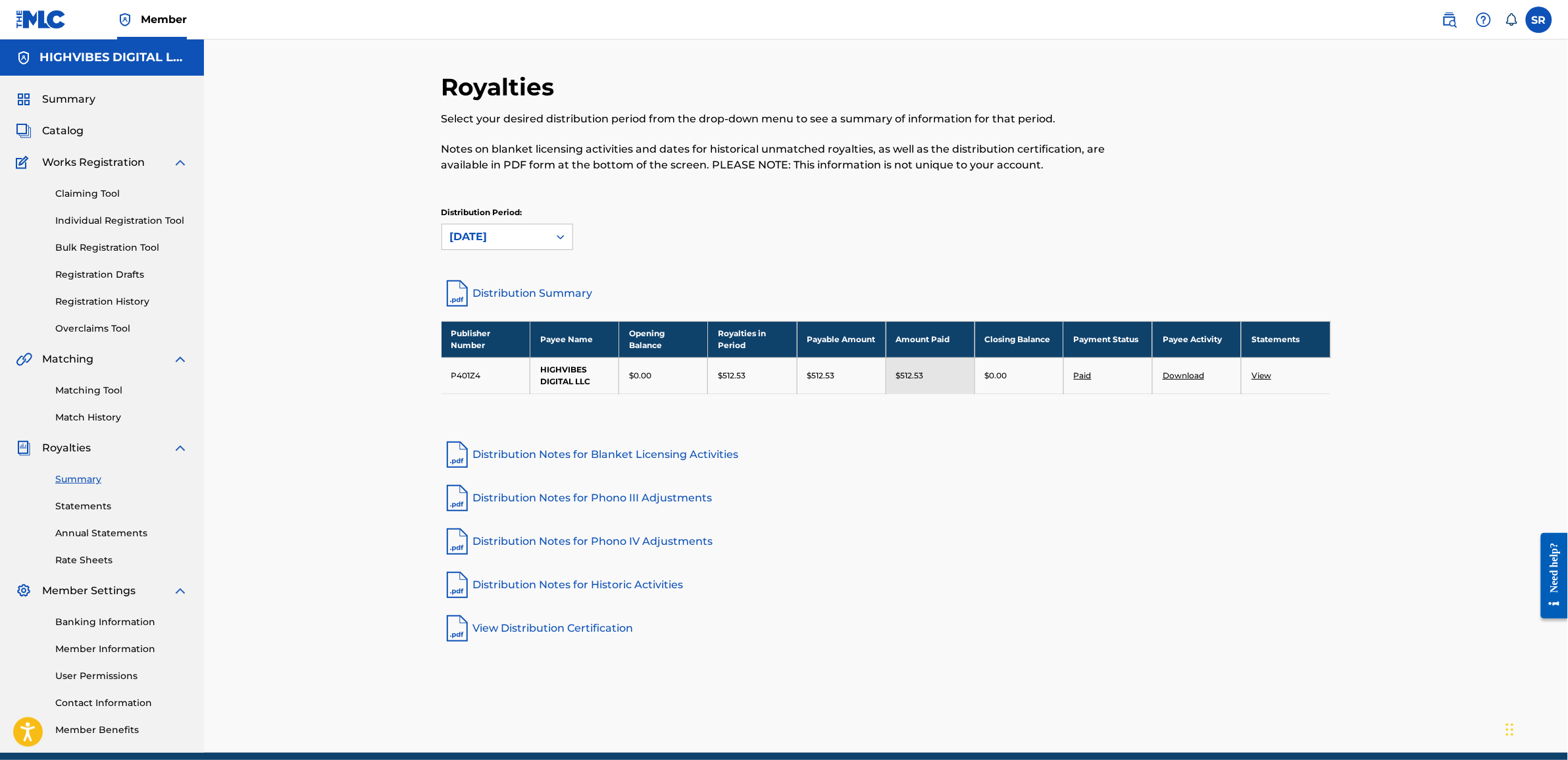
click at [495, 243] on div "June 2025" at bounding box center [495, 237] width 91 height 16
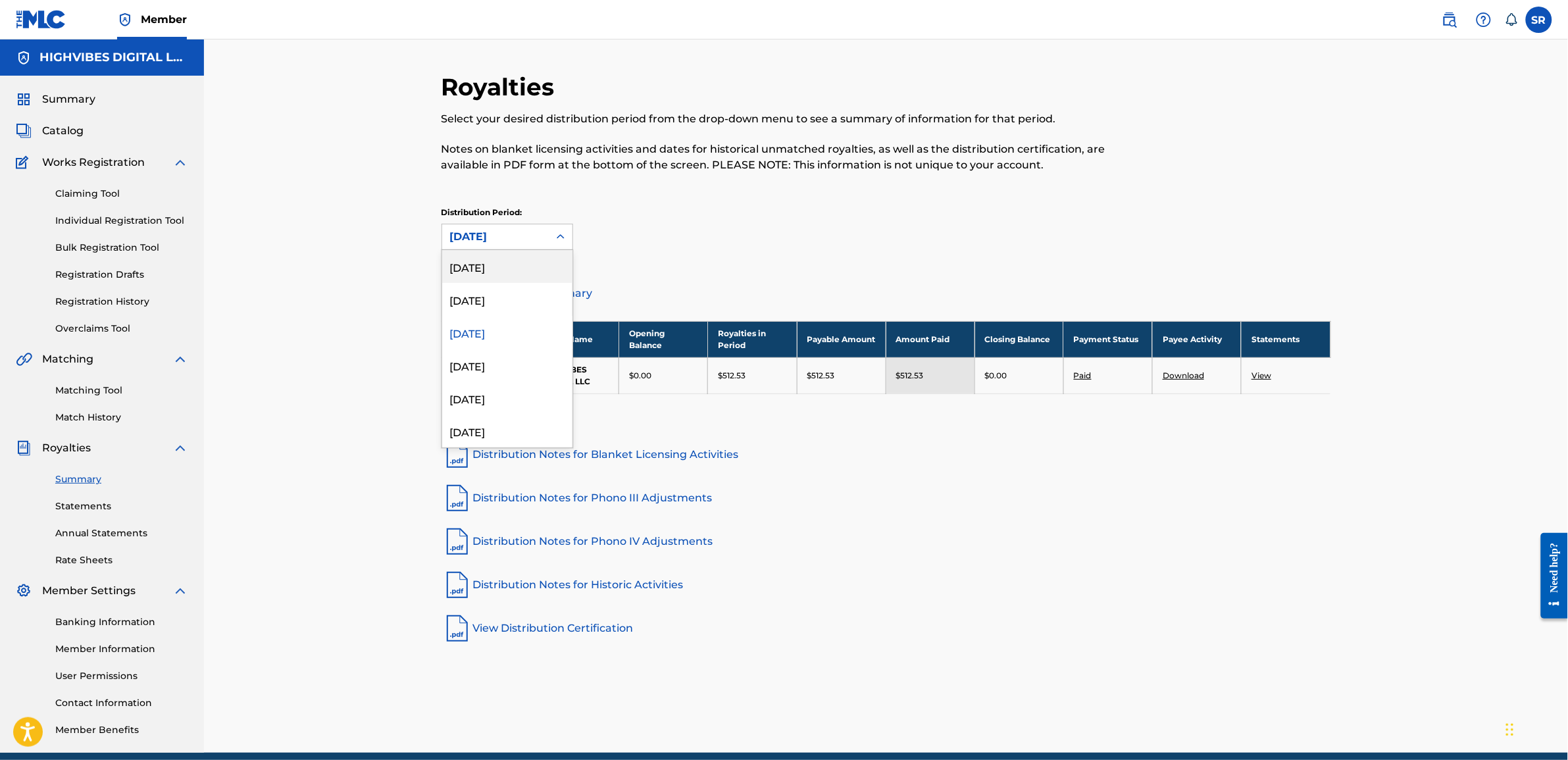
click at [493, 268] on div "August 2025" at bounding box center [507, 267] width 130 height 33
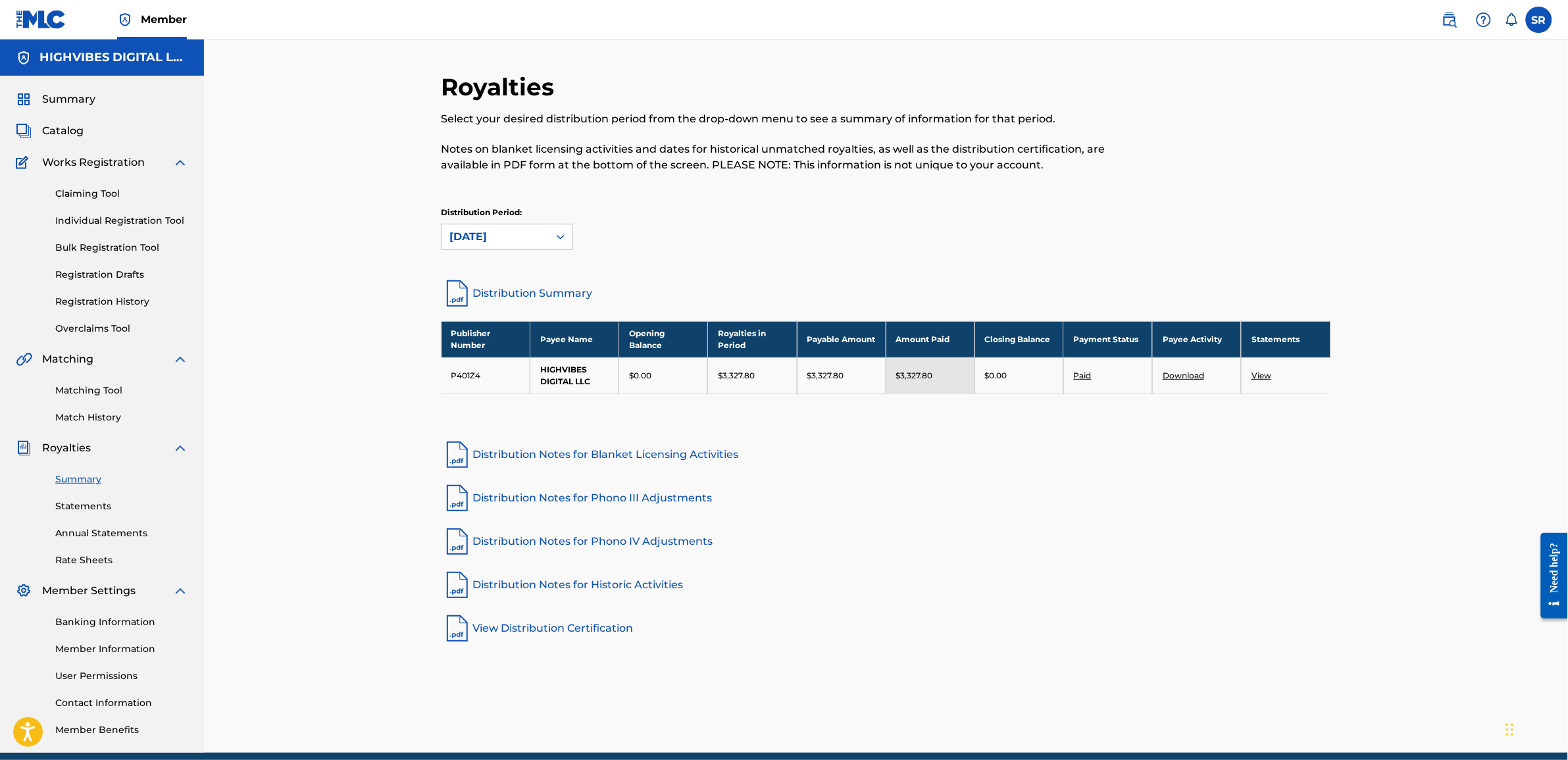
click at [68, 508] on link "Statements" at bounding box center [122, 505] width 133 height 14
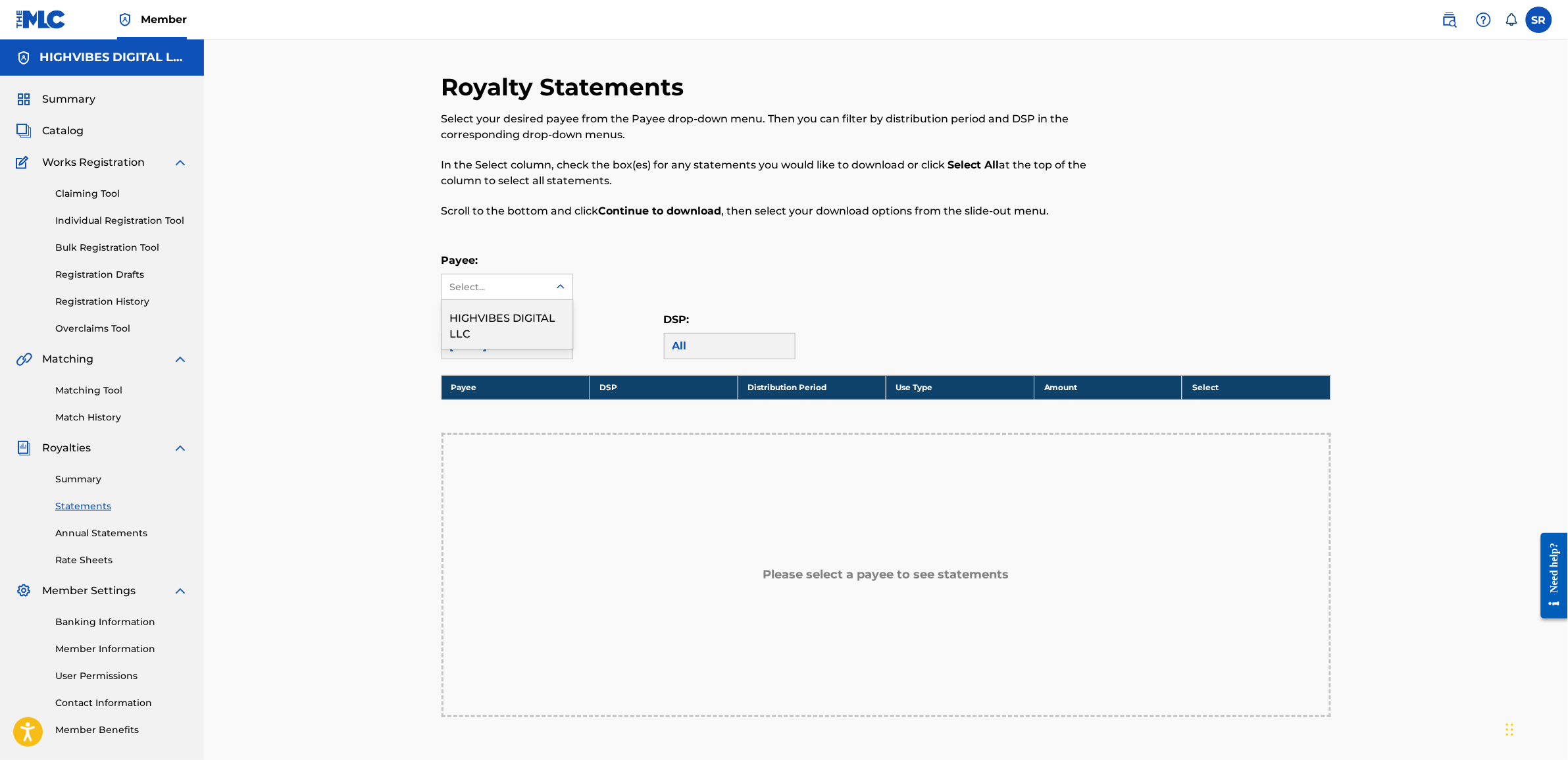
click at [498, 287] on div "Select..." at bounding box center [495, 287] width 90 height 14
click at [498, 319] on div "HIGHVIBES DIGITAL LLC" at bounding box center [507, 324] width 130 height 48
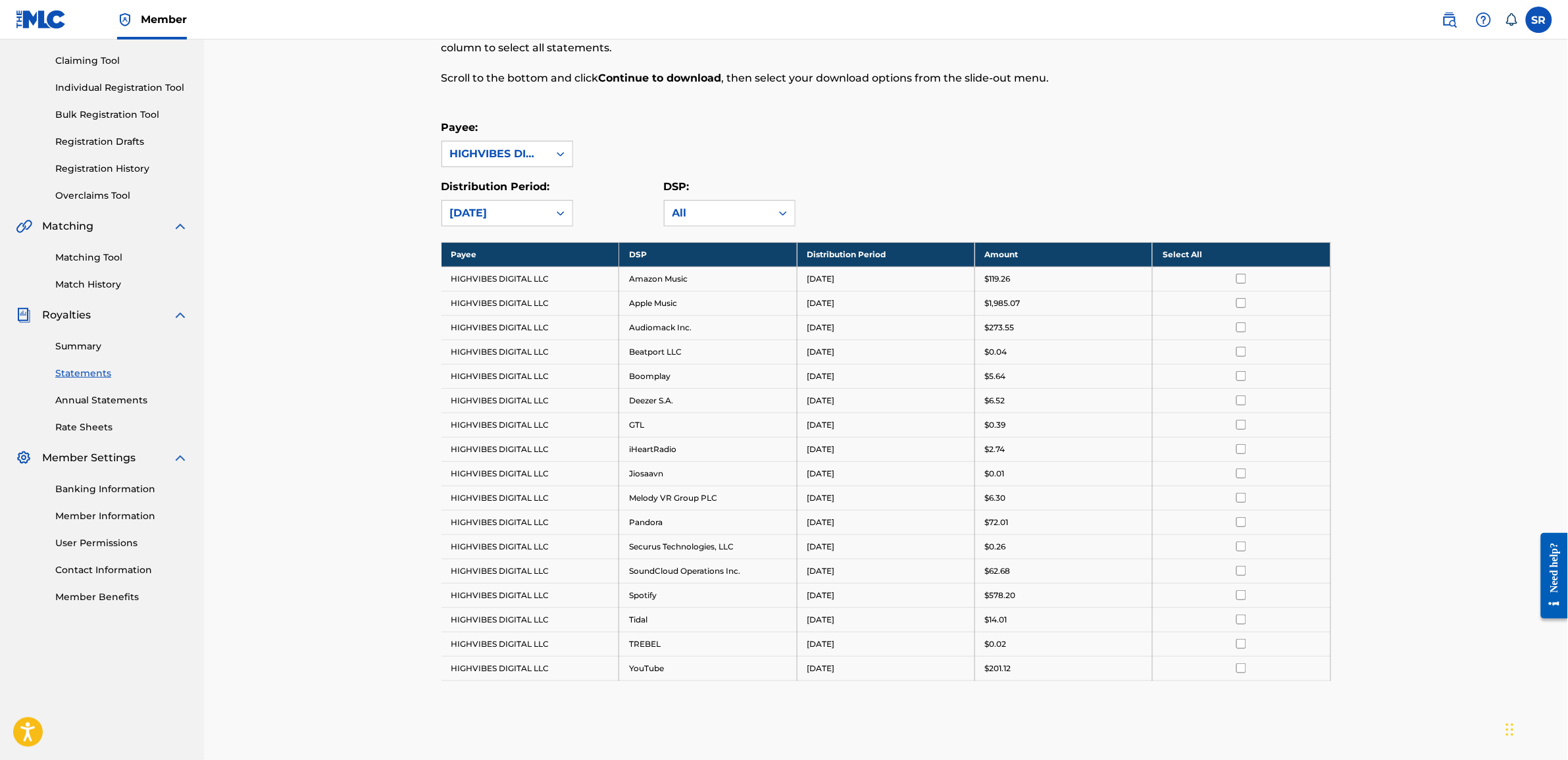
scroll to position [165, 0]
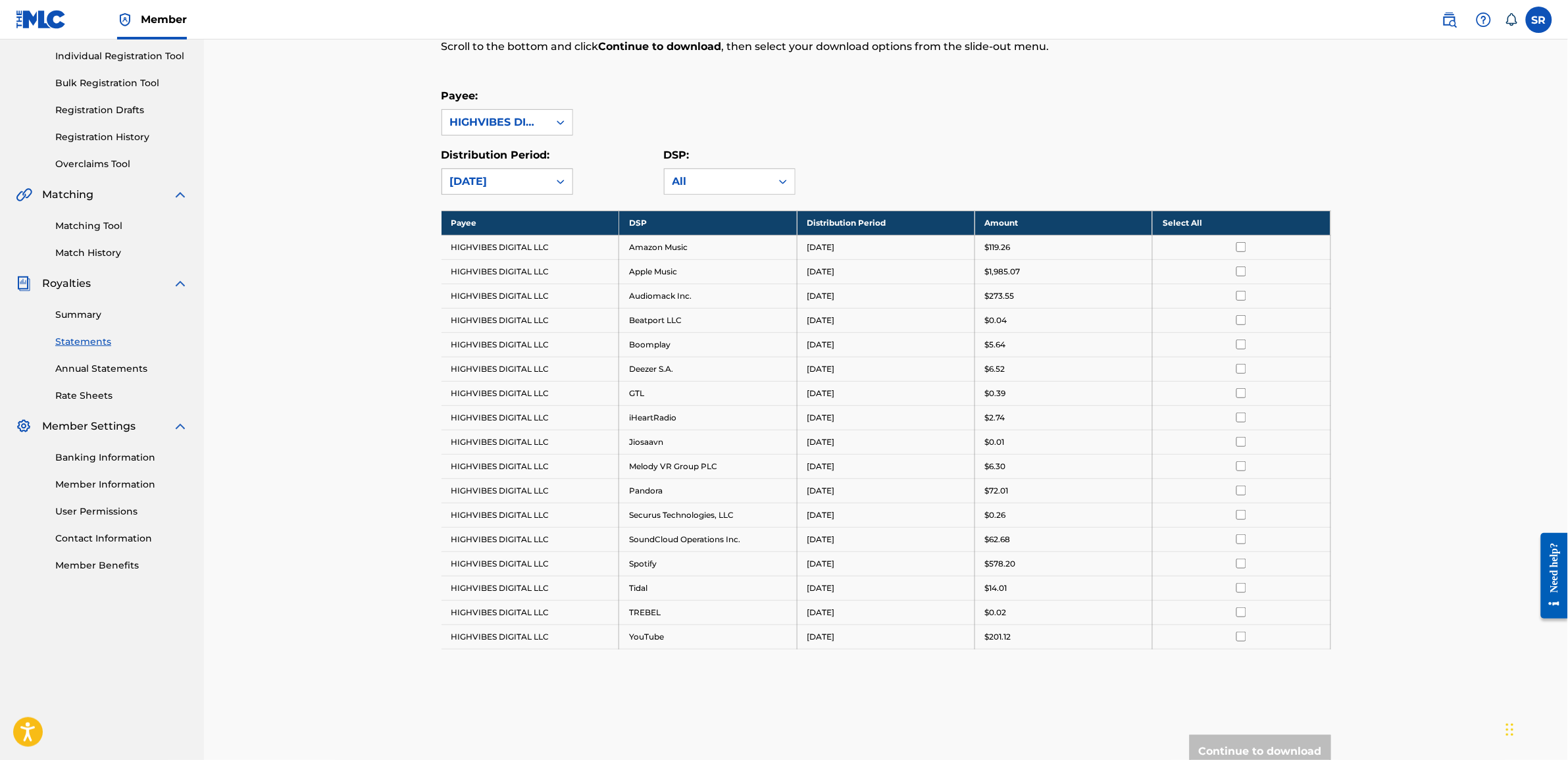
click at [498, 186] on div "August 2025" at bounding box center [495, 182] width 91 height 16
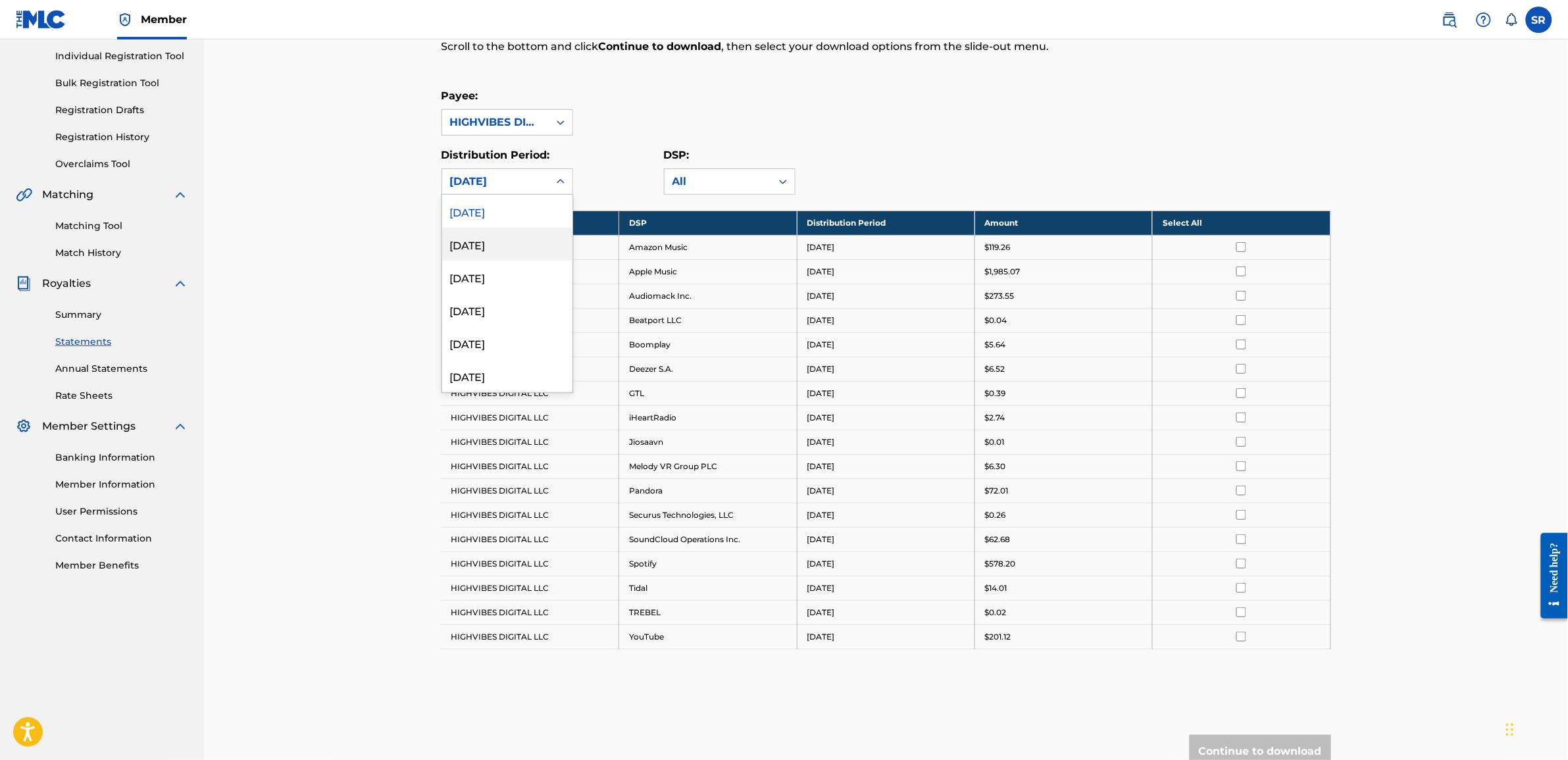
click at [494, 242] on div "July 2025" at bounding box center [507, 244] width 130 height 33
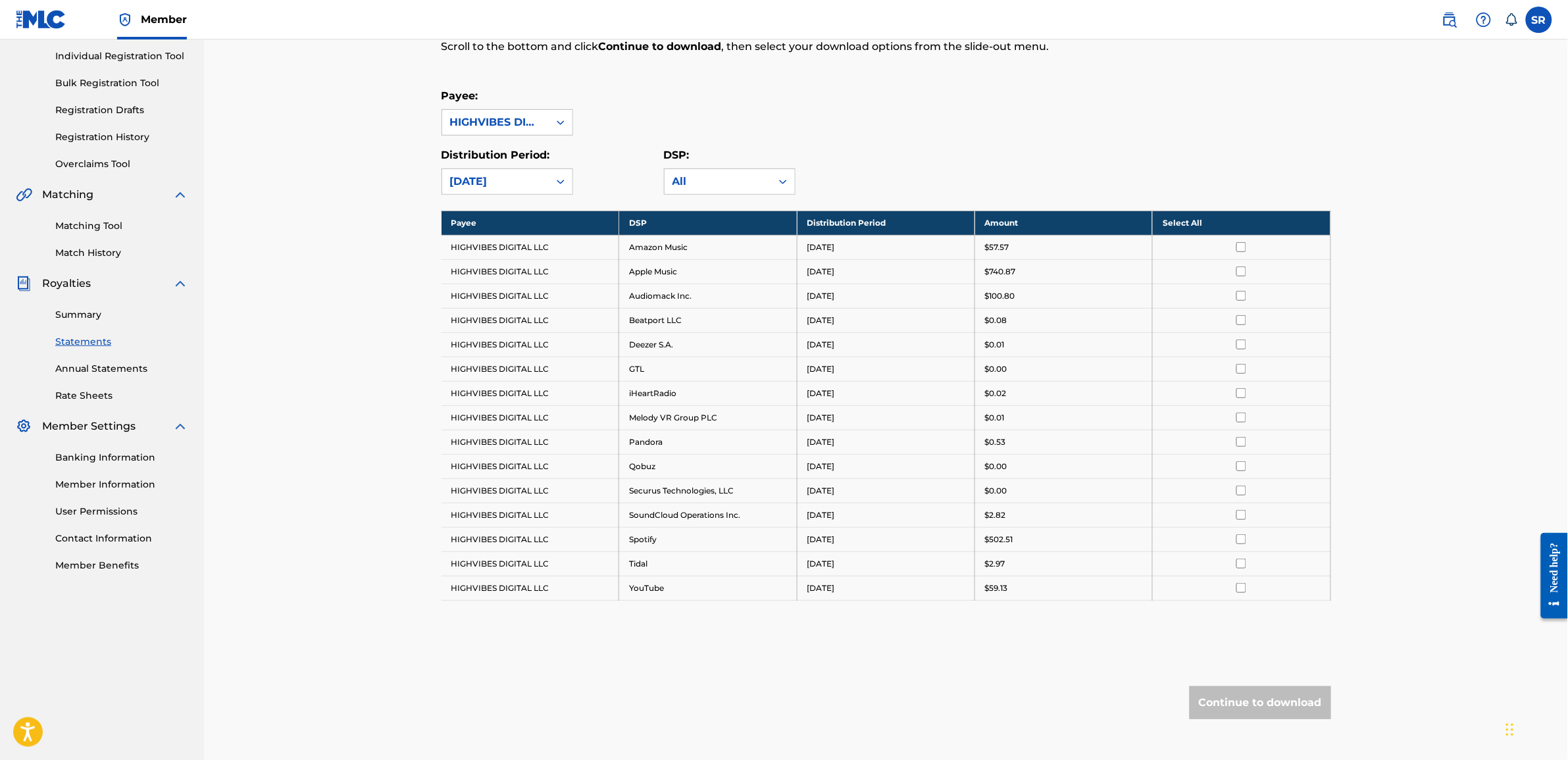
click at [86, 314] on link "Summary" at bounding box center [122, 314] width 133 height 14
